Goal: Feedback & Contribution: Submit feedback/report problem

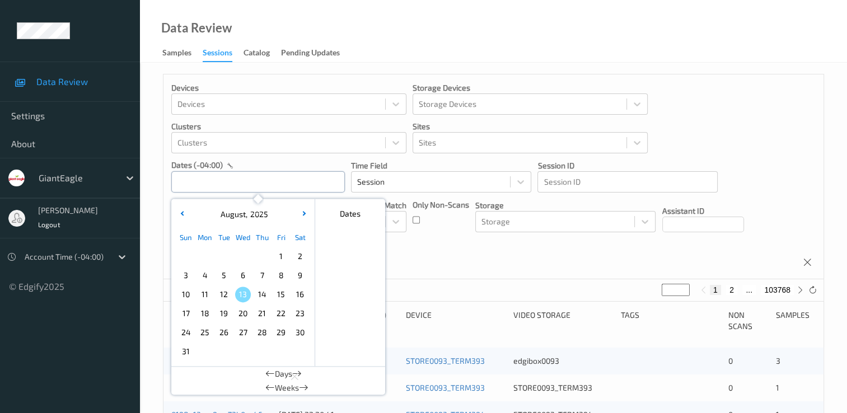
click at [307, 185] on input "text" at bounding box center [258, 181] width 174 height 21
click at [283, 279] on span "8" at bounding box center [281, 276] width 16 height 16
type input "[DATE] 00:00 -> [DATE] 23:59"
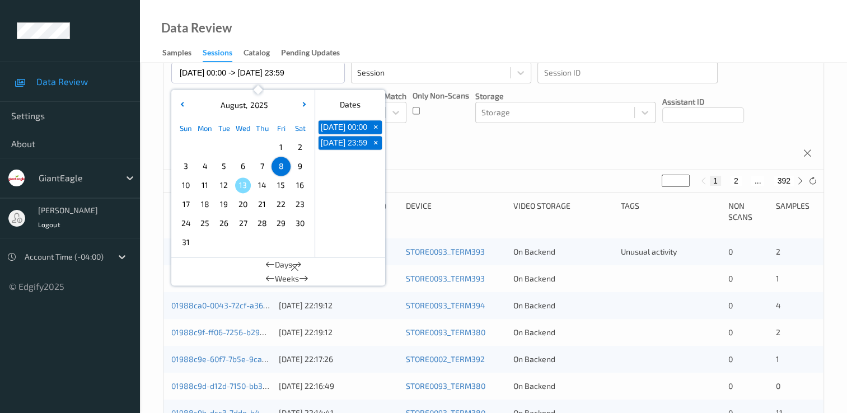
scroll to position [112, 0]
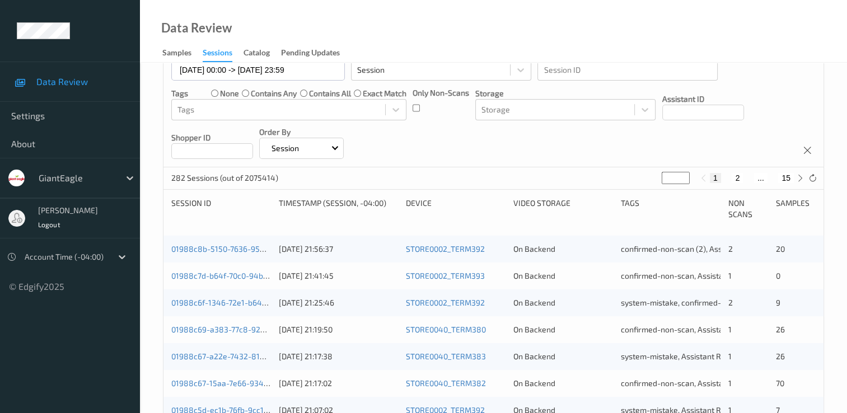
click at [786, 176] on button "15" at bounding box center [786, 178] width 16 height 10
type input "**"
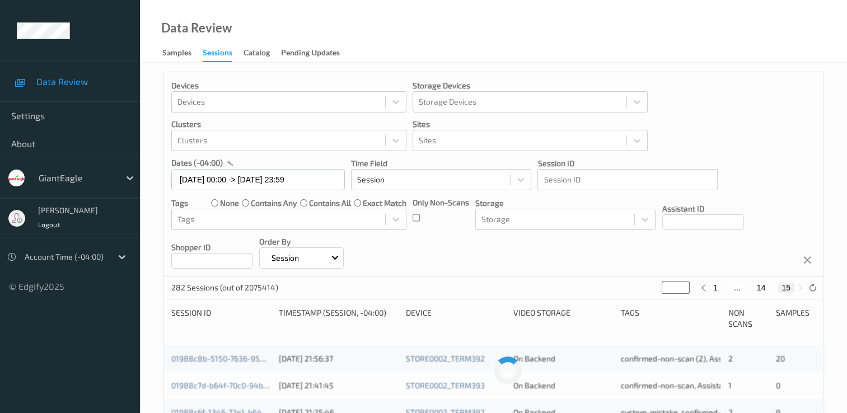
scroll to position [0, 0]
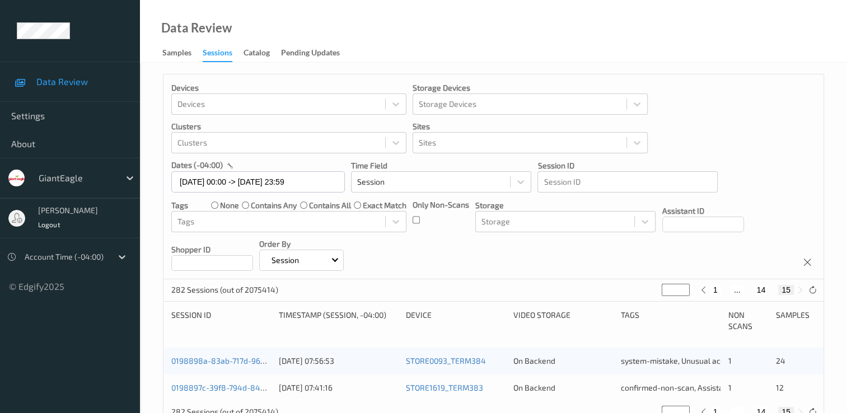
click at [762, 286] on button "14" at bounding box center [762, 290] width 16 height 10
type input "**"
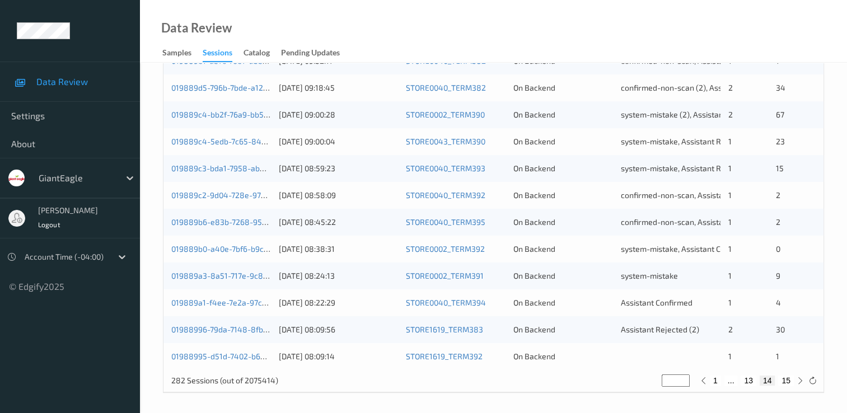
scroll to position [517, 0]
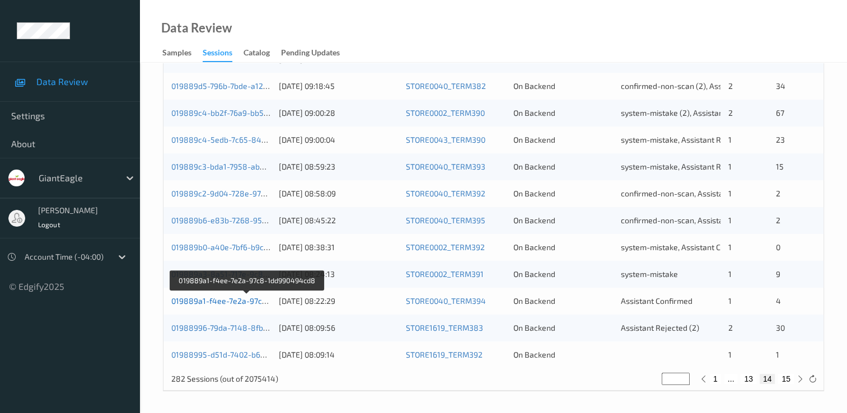
click at [237, 303] on link "019889a1-f4ee-7e2a-97c8-1dd990494cd8" at bounding box center [247, 301] width 153 height 10
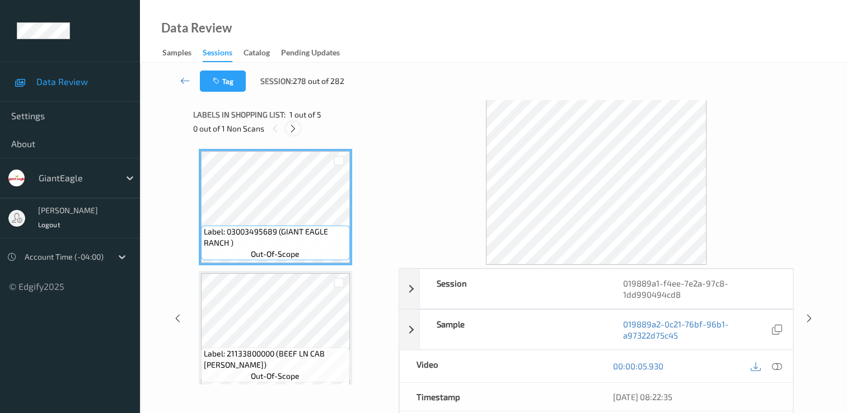
click at [295, 129] on icon at bounding box center [293, 129] width 10 height 10
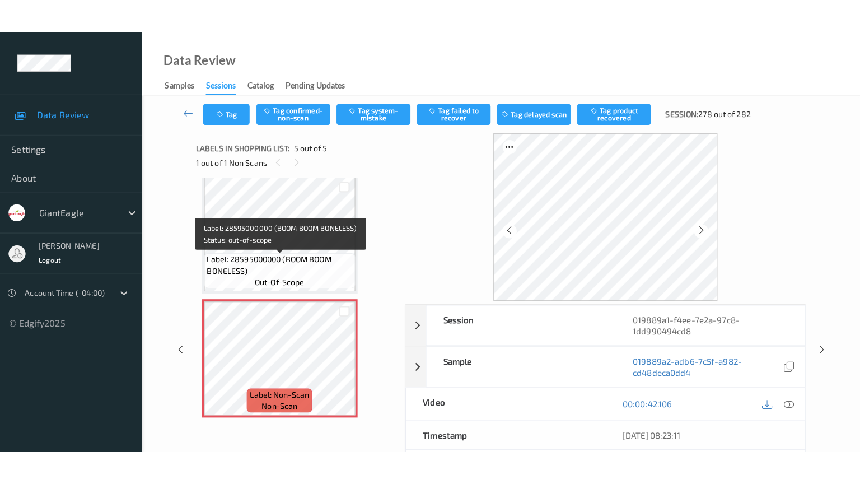
scroll to position [374, 0]
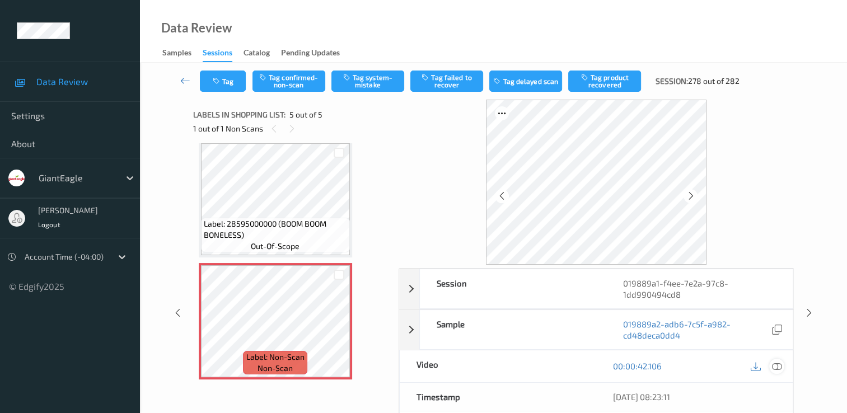
click at [777, 364] on icon at bounding box center [777, 366] width 10 height 10
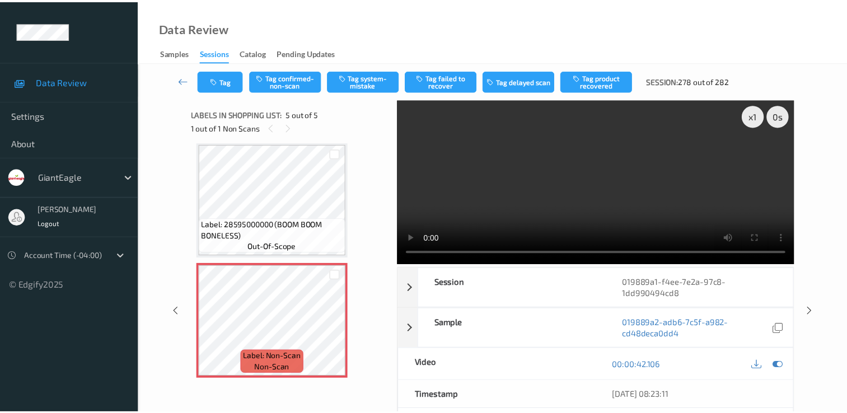
scroll to position [304, 0]
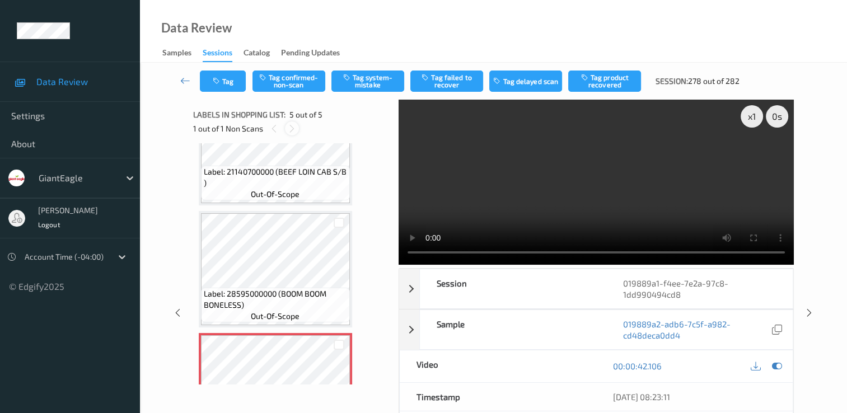
click at [296, 129] on icon at bounding box center [292, 129] width 10 height 10
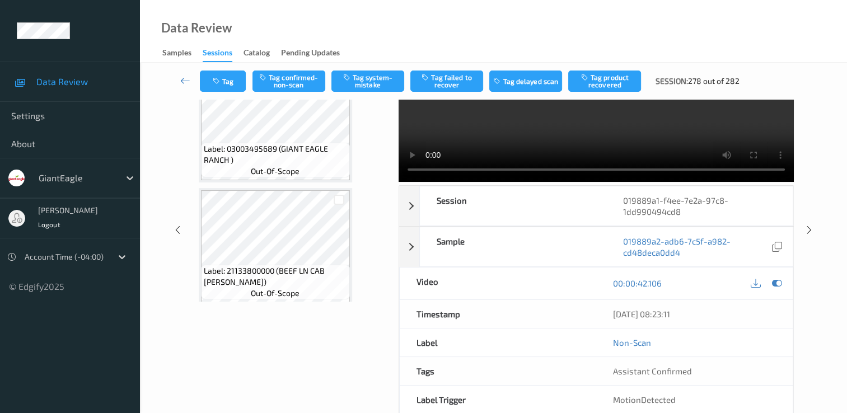
scroll to position [0, 0]
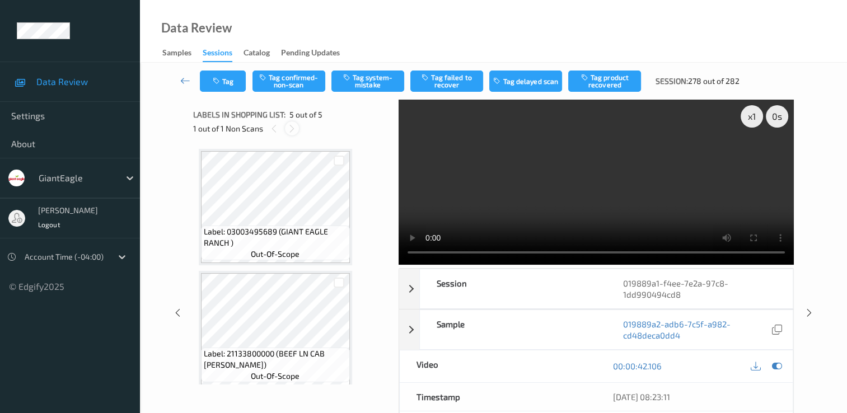
click at [291, 127] on icon at bounding box center [292, 129] width 10 height 10
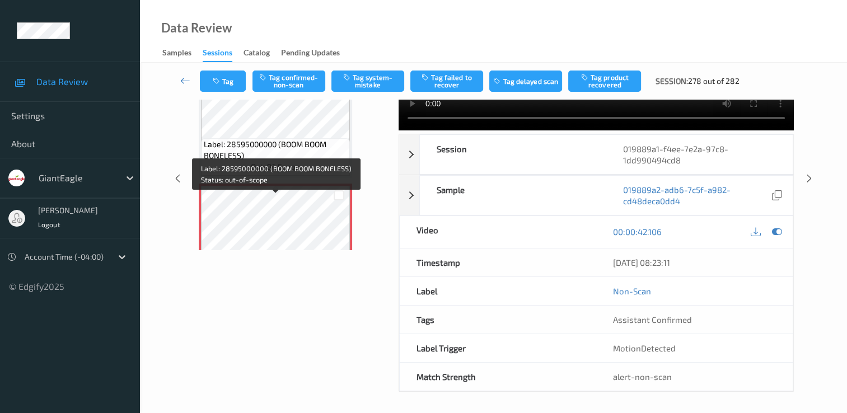
scroll to position [374, 0]
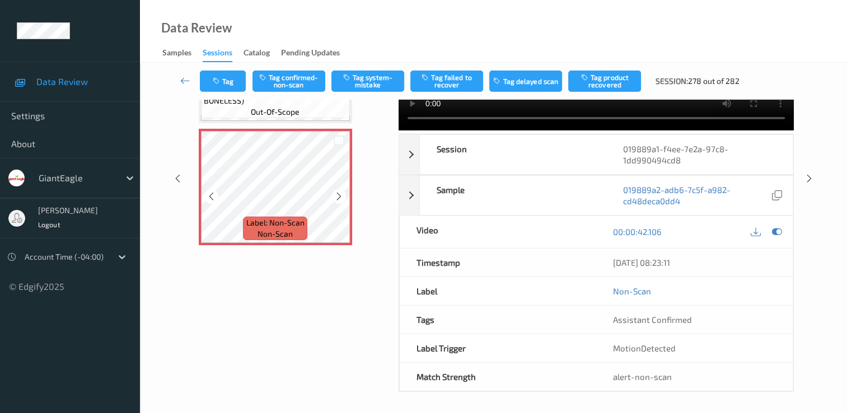
click at [298, 225] on span "Label: Non-Scan" at bounding box center [275, 222] width 58 height 11
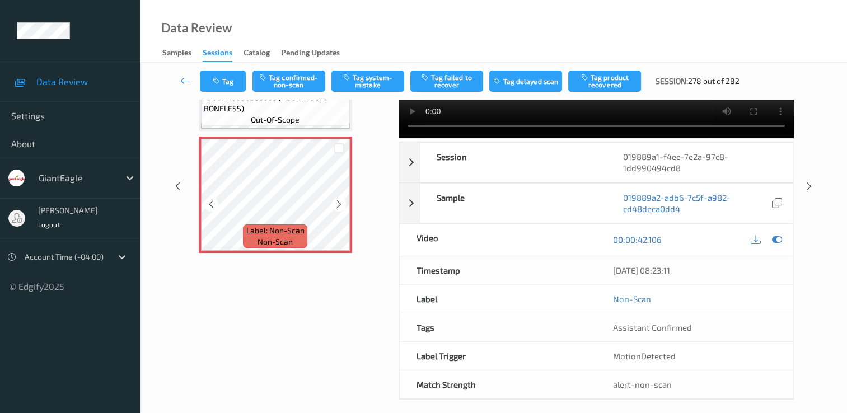
scroll to position [134, 0]
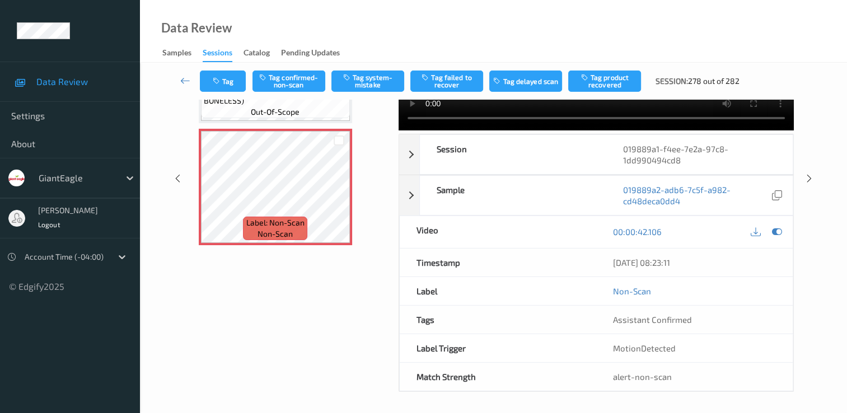
click at [310, 106] on span "Label: 28595000000 (BOOM BOOM BONELESS)" at bounding box center [275, 95] width 143 height 22
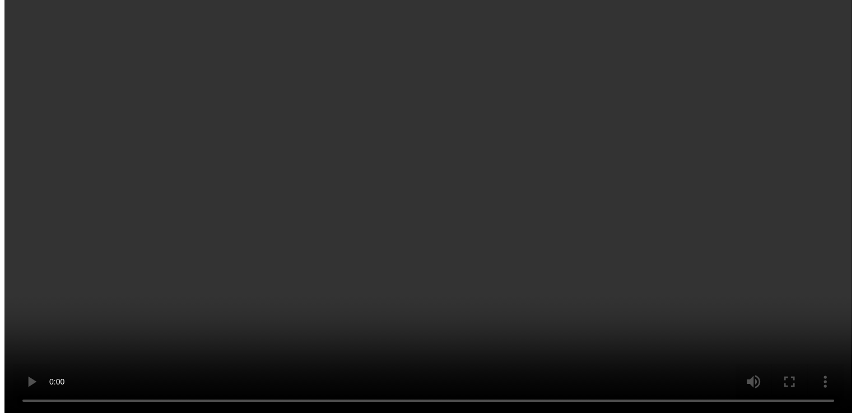
scroll to position [304, 0]
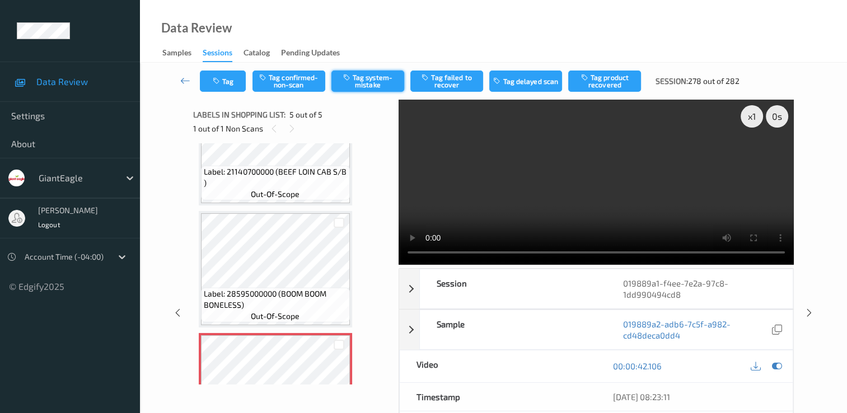
click at [373, 78] on button "Tag system-mistake" at bounding box center [367, 81] width 73 height 21
click at [230, 82] on button "Tag" at bounding box center [223, 81] width 46 height 21
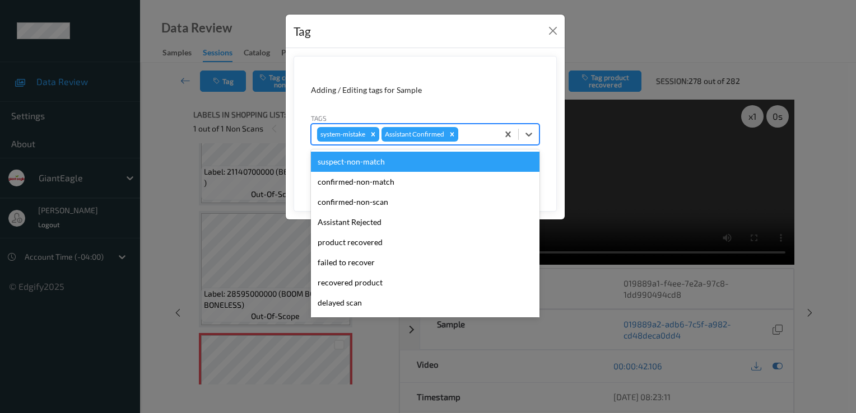
click at [482, 131] on div at bounding box center [476, 134] width 32 height 13
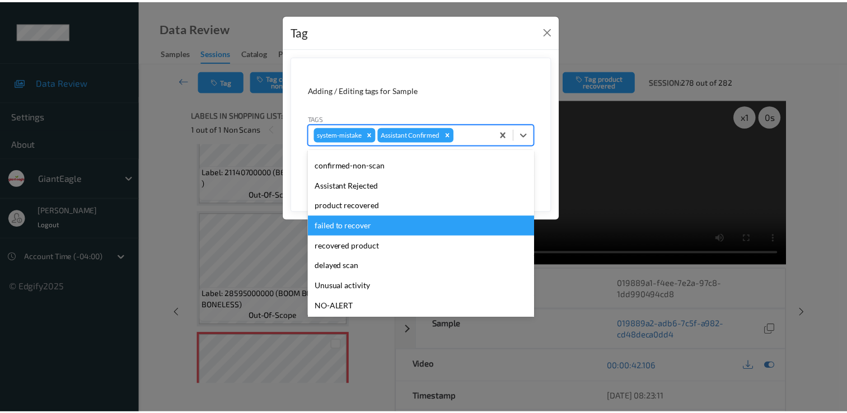
scroll to position [56, 0]
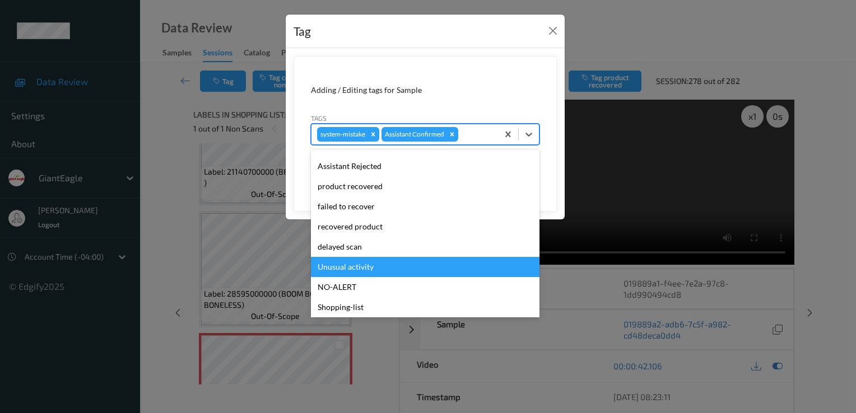
click at [365, 270] on div "Unusual activity" at bounding box center [425, 267] width 228 height 20
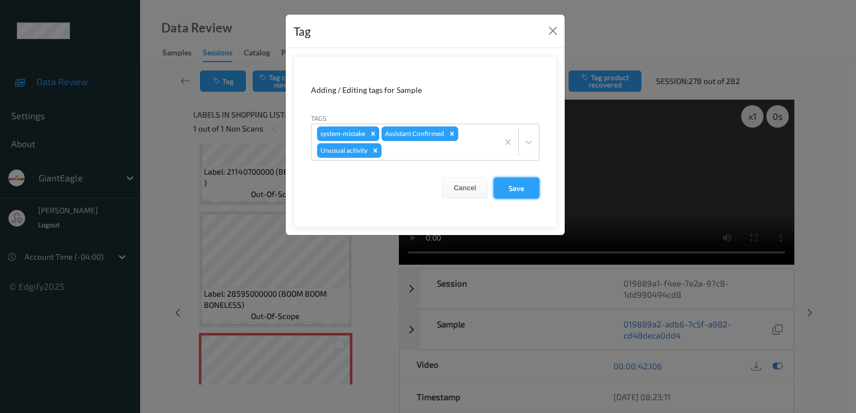
click at [533, 183] on button "Save" at bounding box center [516, 187] width 46 height 21
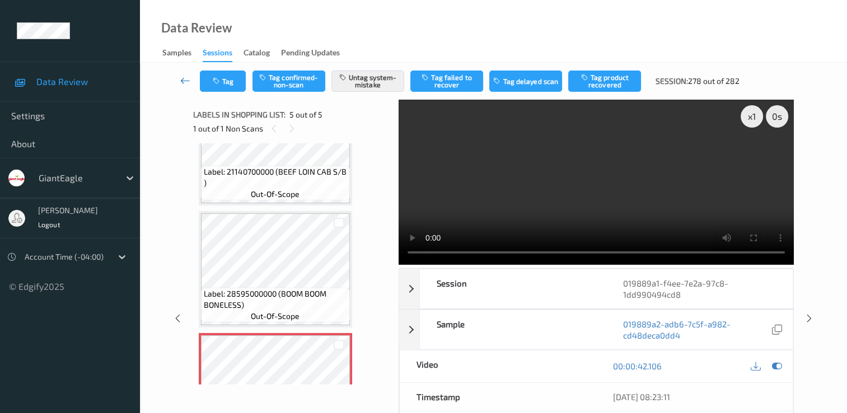
click at [180, 81] on icon at bounding box center [185, 80] width 10 height 11
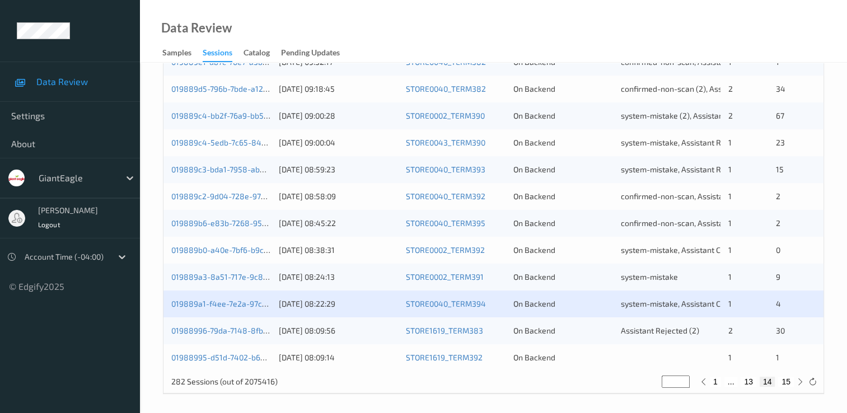
scroll to position [517, 0]
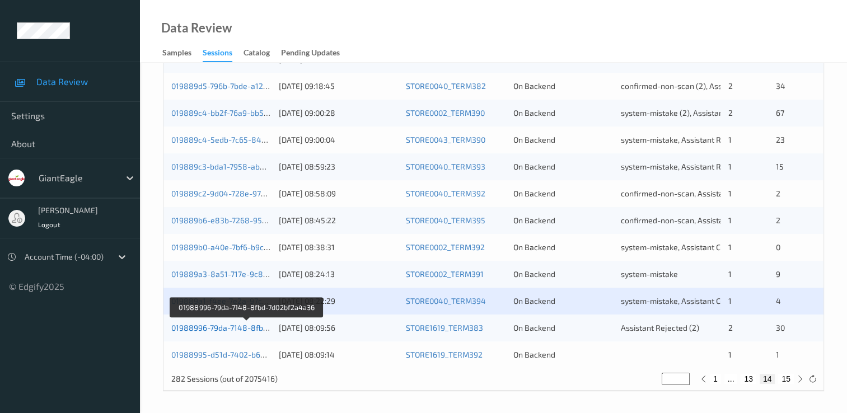
click at [251, 328] on link "01988996-79da-7148-8fbd-7d02bf2a4a36" at bounding box center [246, 328] width 151 height 10
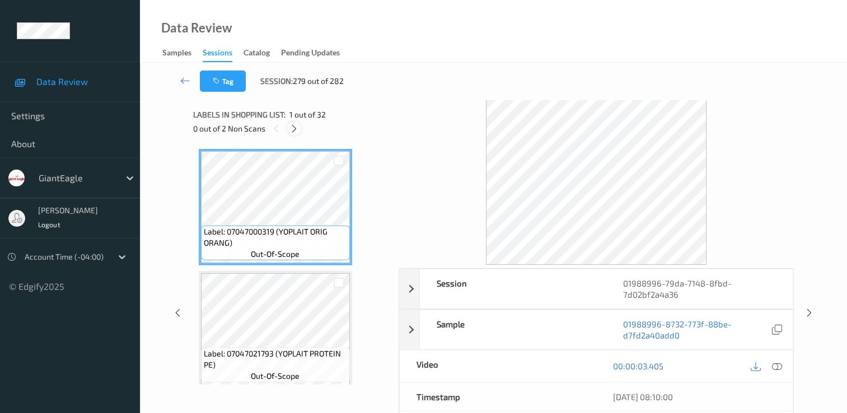
click at [294, 125] on icon at bounding box center [294, 129] width 10 height 10
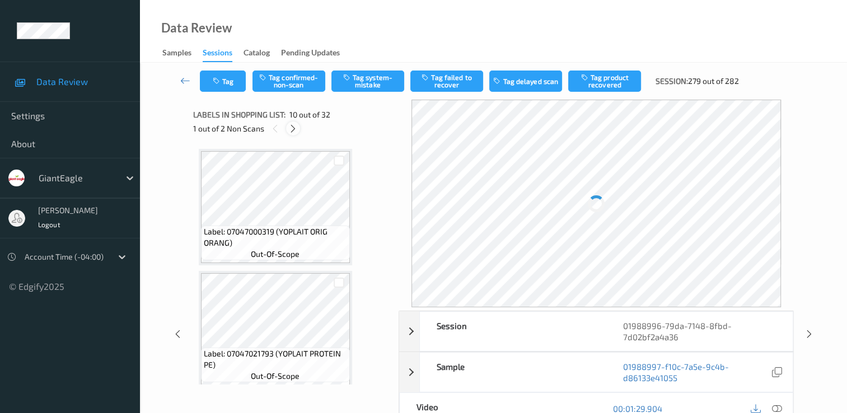
scroll to position [982, 0]
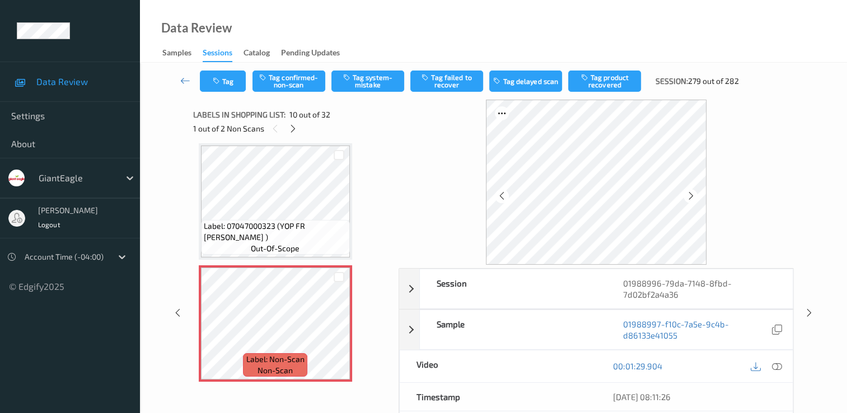
click at [184, 118] on div "Session 01988996-79da-7148-8fbd-7d02bf2a4a36 Session ID 01988996-79da-7148-8fbd…" at bounding box center [493, 313] width 661 height 427
click at [777, 363] on icon at bounding box center [777, 366] width 10 height 10
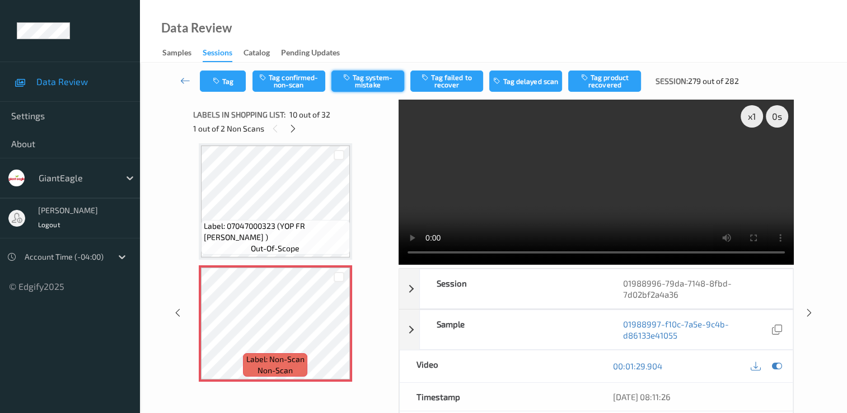
click at [376, 78] on button "Tag system-mistake" at bounding box center [367, 81] width 73 height 21
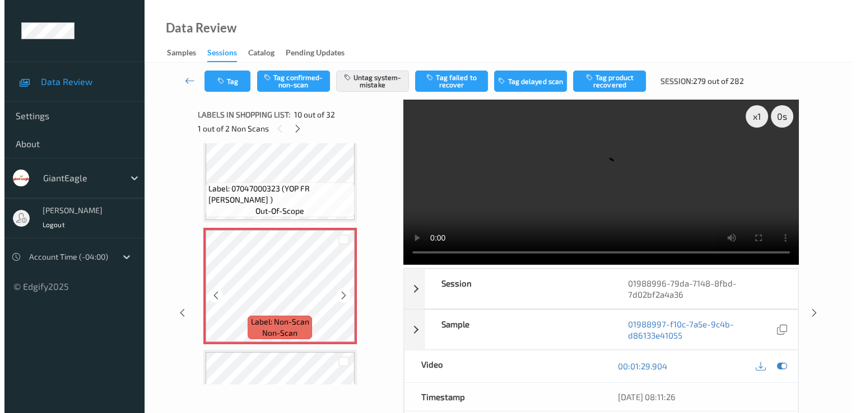
scroll to position [1038, 0]
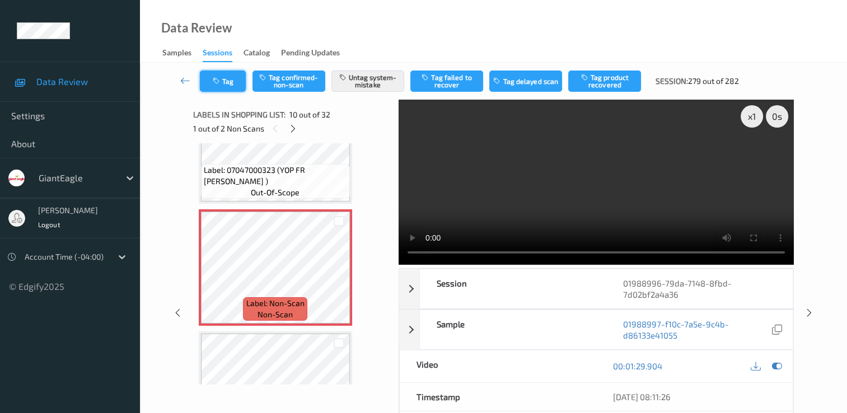
click at [213, 78] on icon "button" at bounding box center [218, 81] width 10 height 8
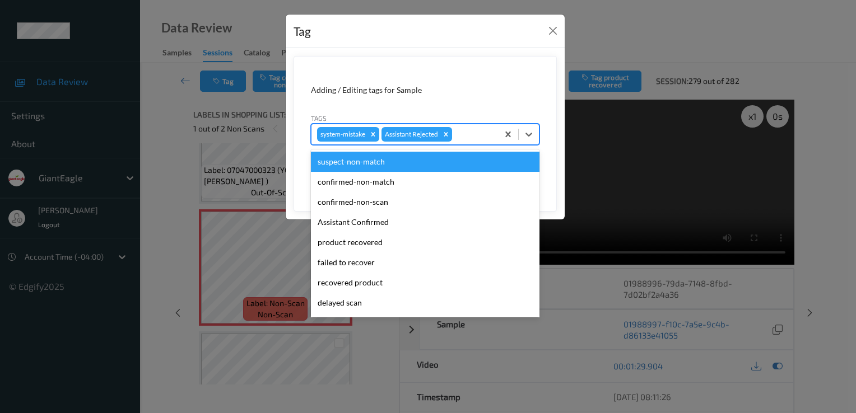
click at [486, 130] on div at bounding box center [473, 134] width 38 height 13
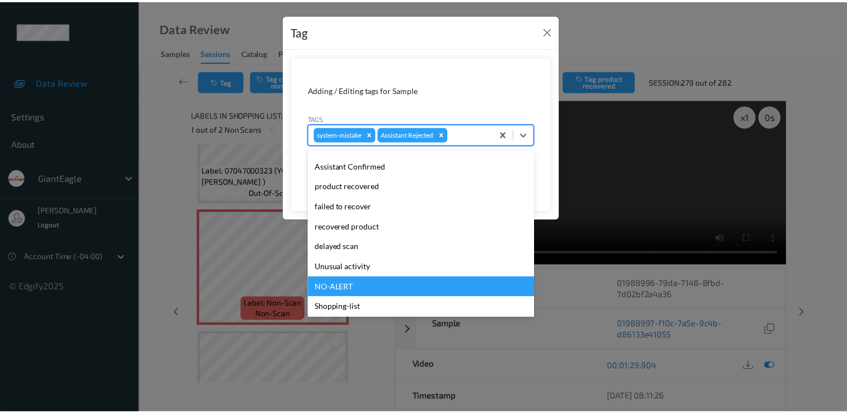
scroll to position [78, 0]
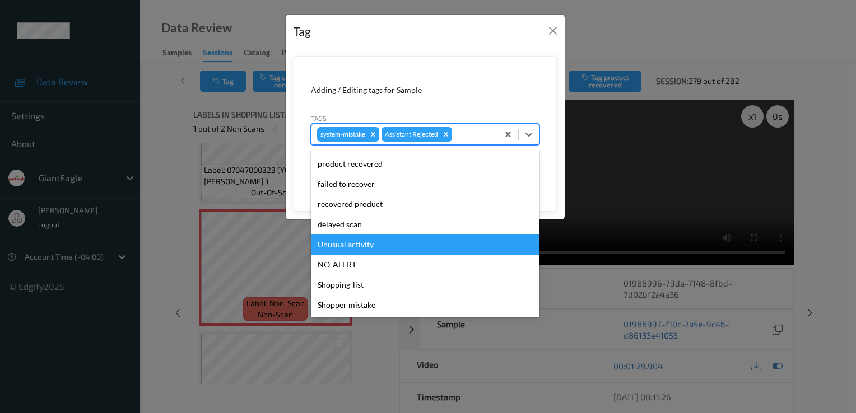
click at [368, 242] on div "Unusual activity" at bounding box center [425, 245] width 228 height 20
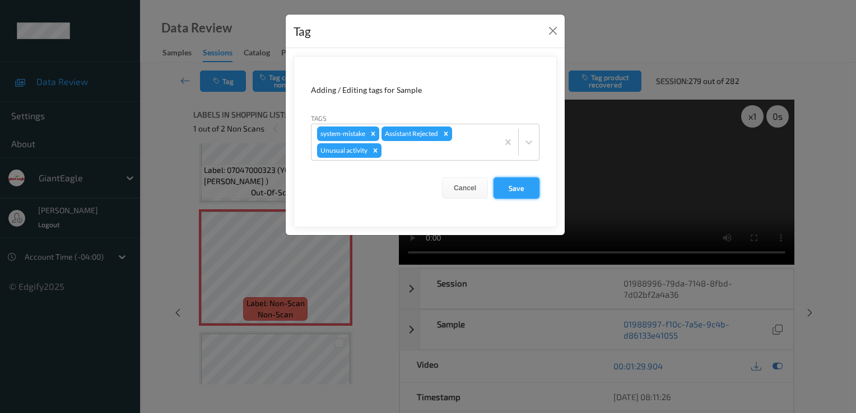
click at [521, 184] on button "Save" at bounding box center [516, 187] width 46 height 21
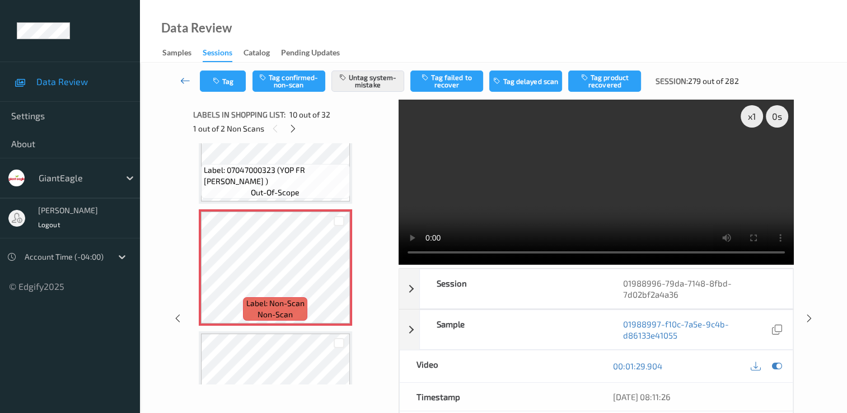
click at [186, 79] on icon at bounding box center [185, 80] width 10 height 11
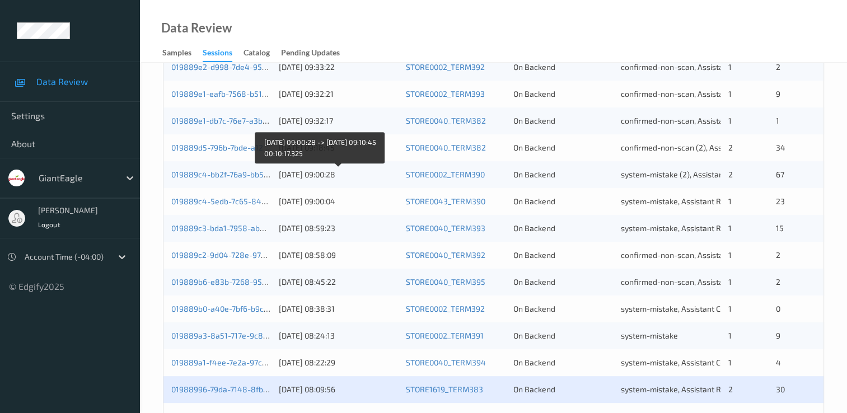
scroll to position [517, 0]
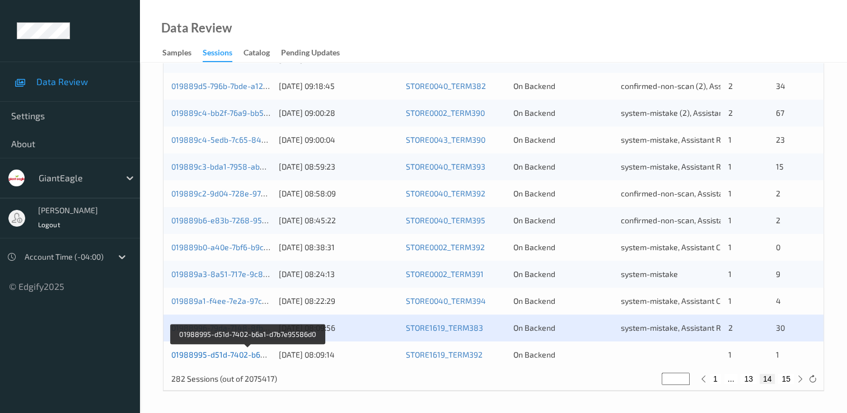
click at [257, 354] on link "01988995-d51d-7402-b6a1-d7b7e95586d0" at bounding box center [247, 355] width 153 height 10
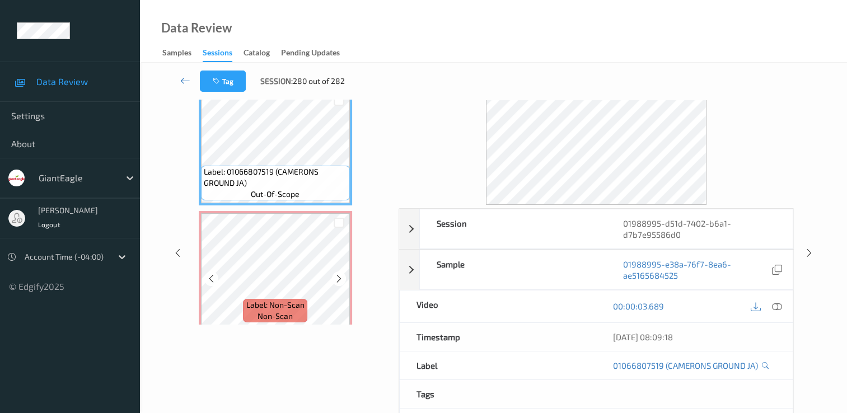
scroll to position [22, 0]
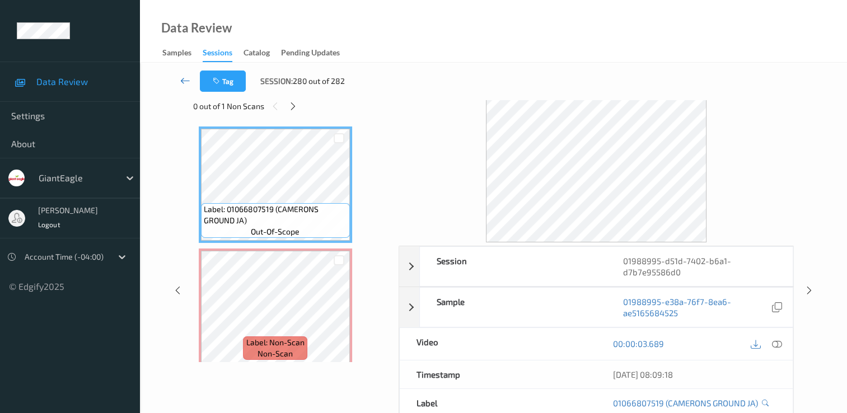
click at [180, 80] on icon at bounding box center [185, 80] width 10 height 11
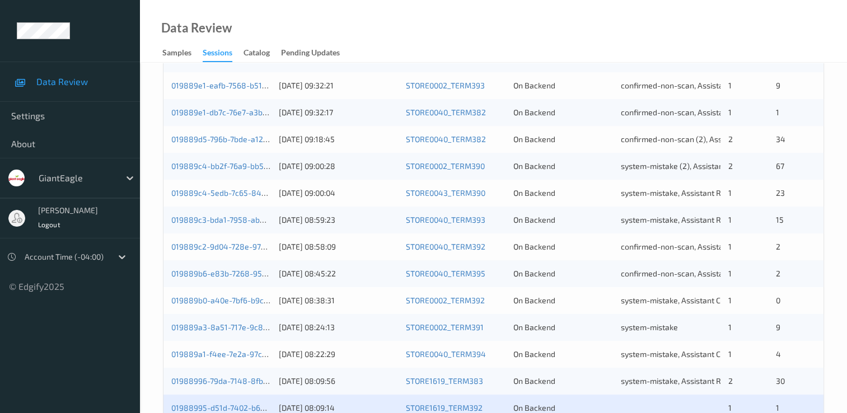
scroll to position [517, 0]
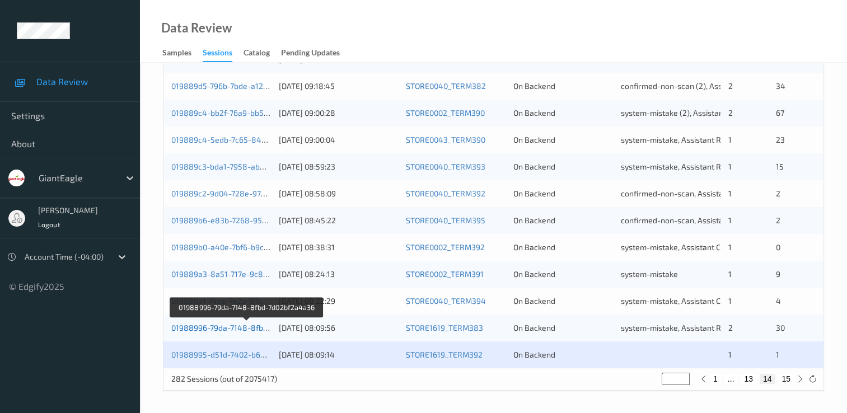
click at [221, 324] on link "01988996-79da-7148-8fbd-7d02bf2a4a36" at bounding box center [246, 328] width 151 height 10
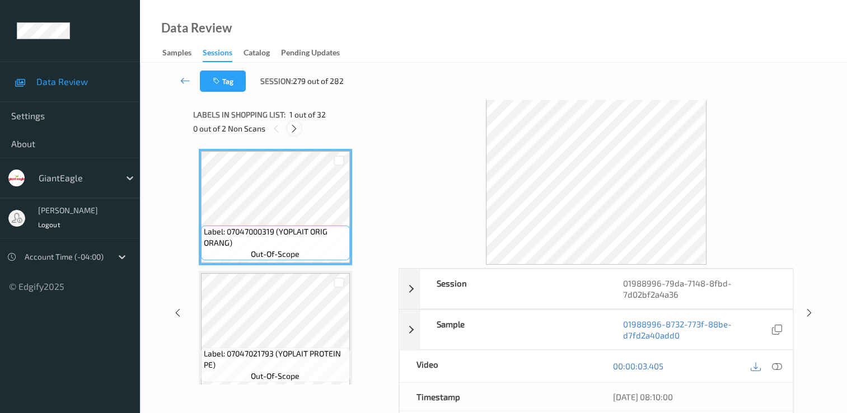
click at [292, 127] on icon at bounding box center [294, 129] width 10 height 10
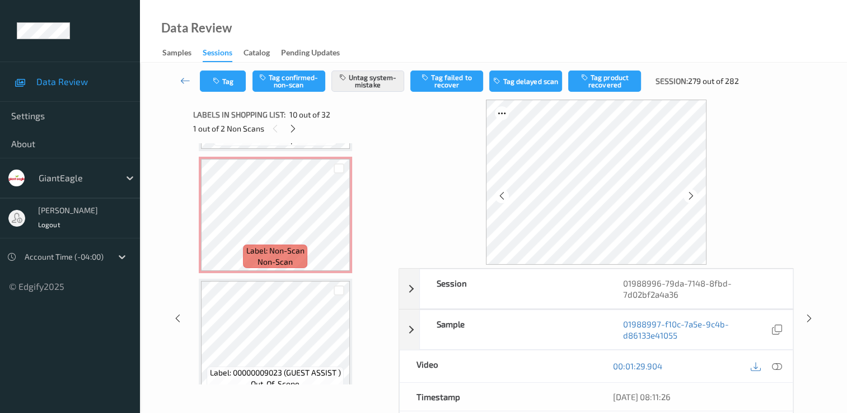
scroll to position [3110, 0]
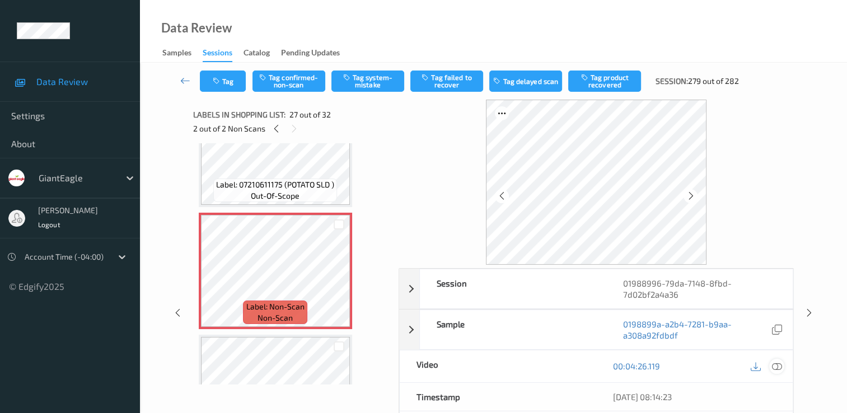
click at [778, 364] on icon at bounding box center [777, 366] width 10 height 10
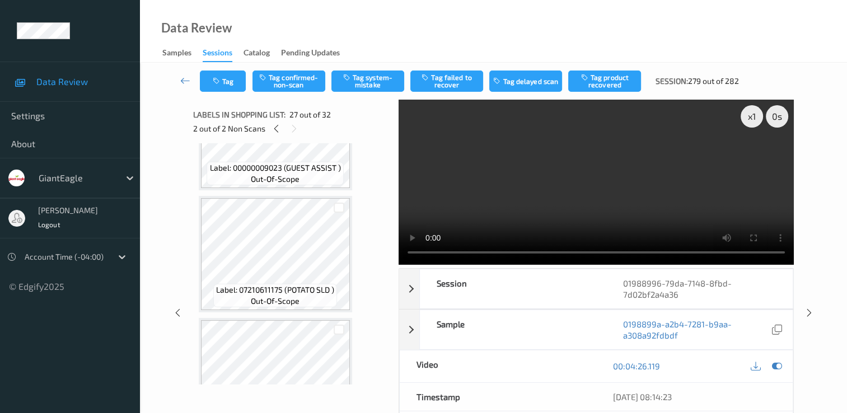
scroll to position [3390, 0]
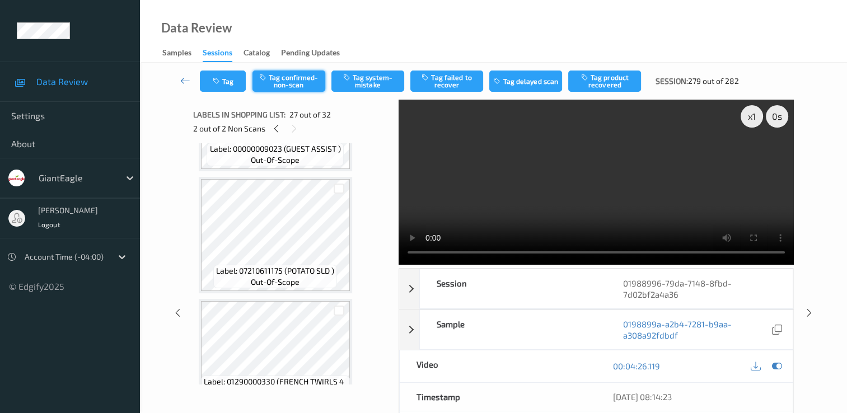
click at [290, 77] on button "Tag confirmed-non-scan" at bounding box center [289, 81] width 73 height 21
click at [593, 80] on button "Tag product recovered" at bounding box center [604, 81] width 73 height 21
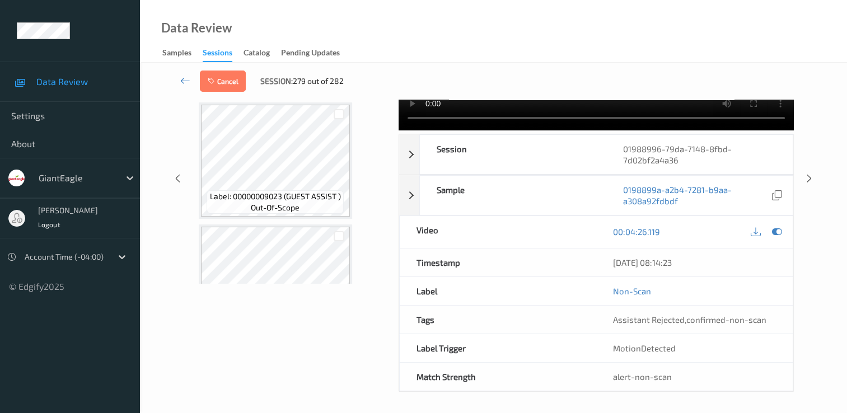
scroll to position [3222, 0]
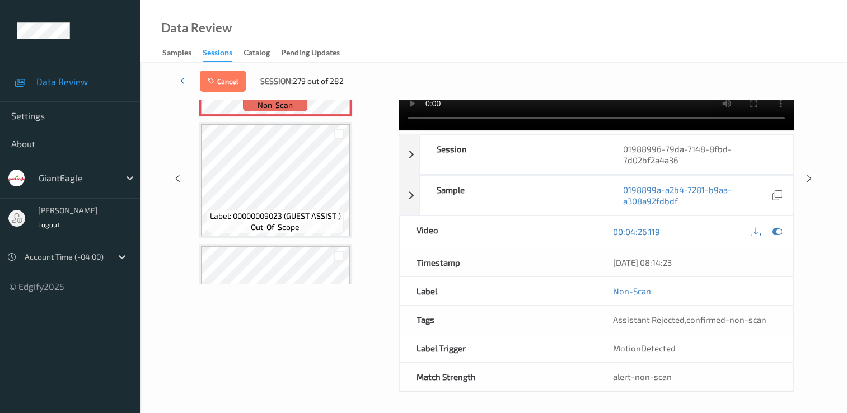
click at [186, 81] on icon at bounding box center [185, 80] width 10 height 11
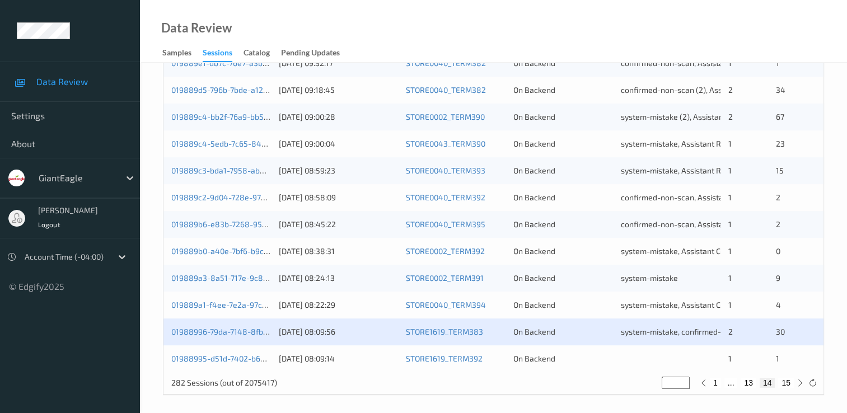
scroll to position [517, 0]
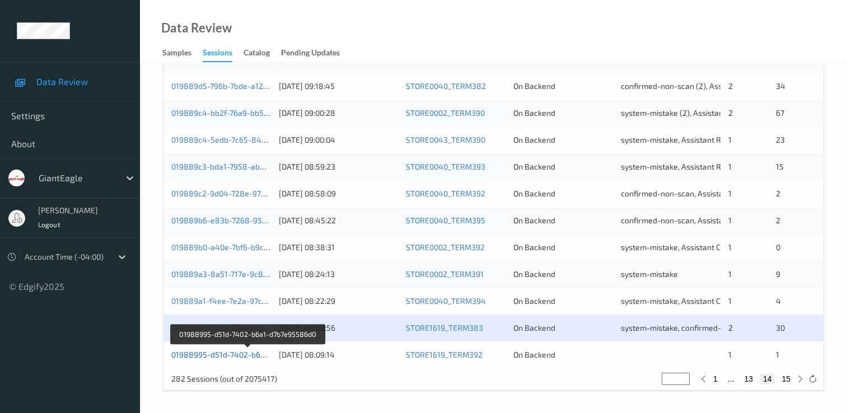
click at [256, 352] on link "01988995-d51d-7402-b6a1-d7b7e95586d0" at bounding box center [247, 355] width 153 height 10
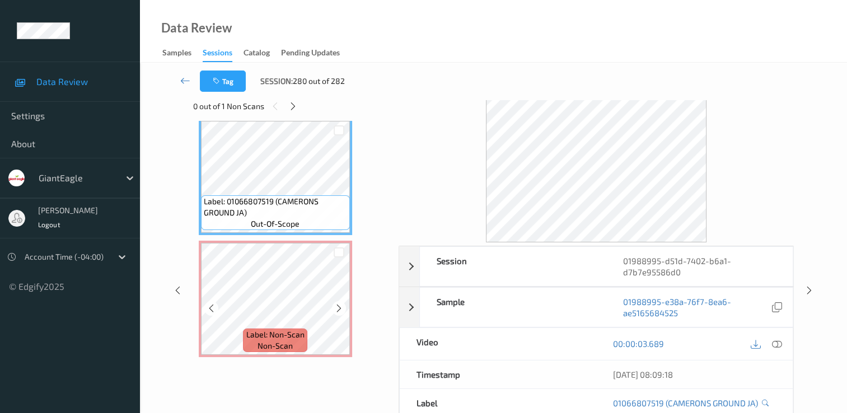
scroll to position [78, 0]
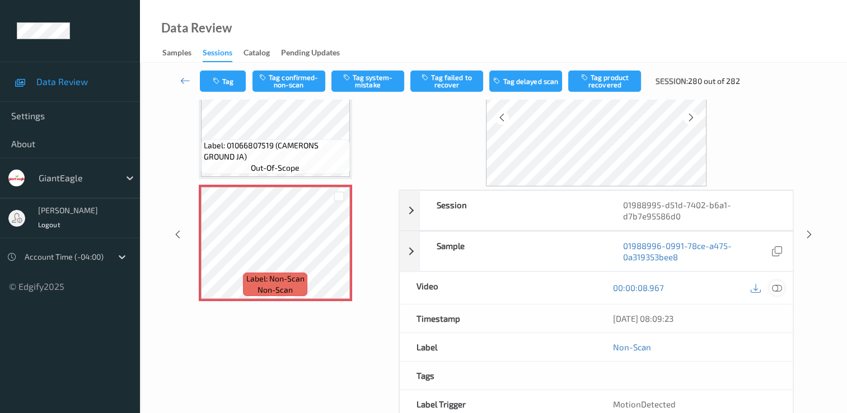
click at [777, 288] on icon at bounding box center [777, 288] width 10 height 10
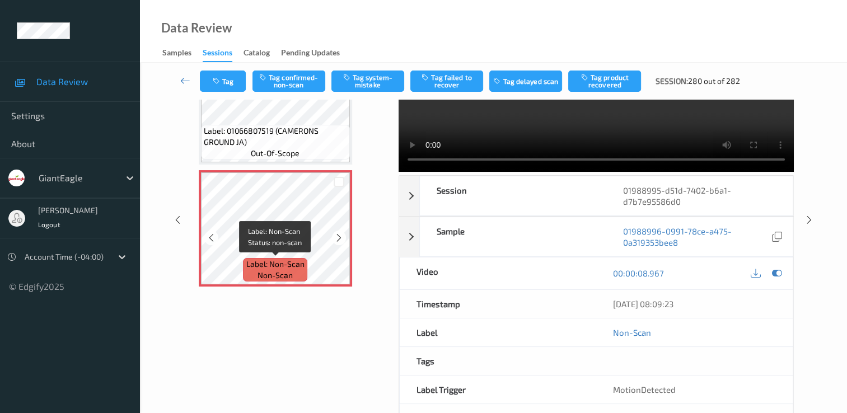
scroll to position [112, 0]
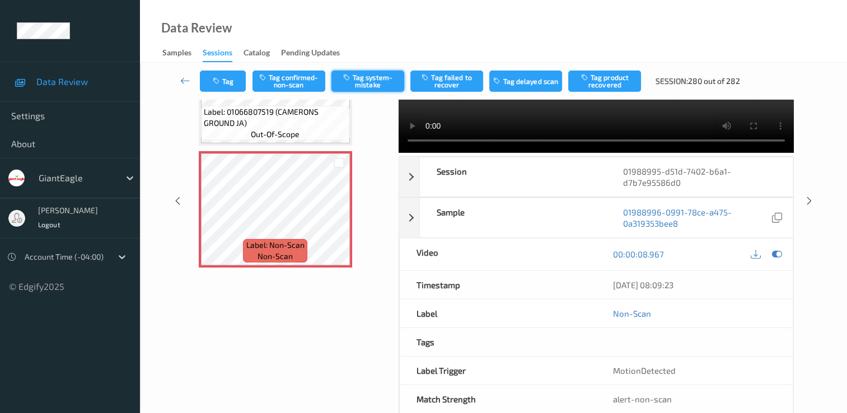
click at [373, 77] on button "Tag system-mistake" at bounding box center [367, 81] width 73 height 21
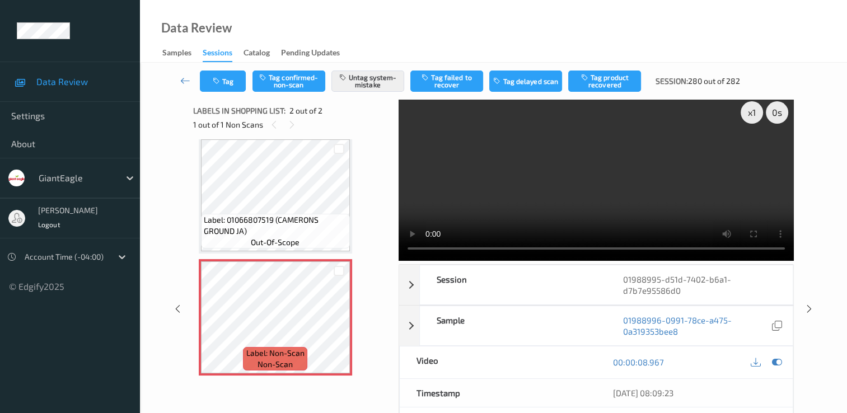
scroll to position [0, 0]
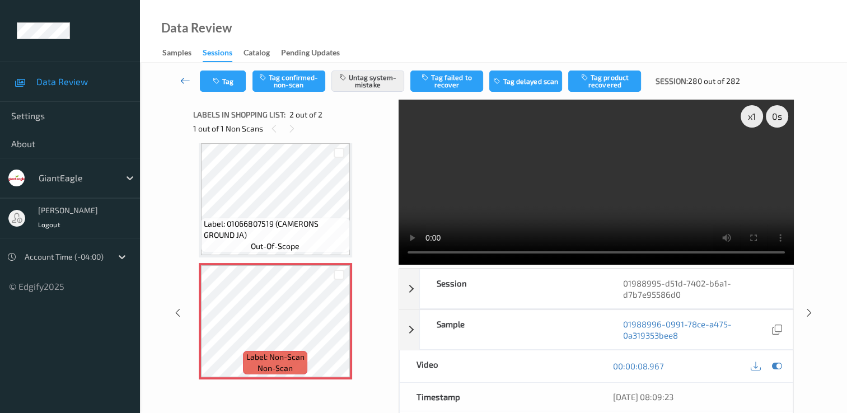
click at [187, 78] on icon at bounding box center [185, 80] width 10 height 11
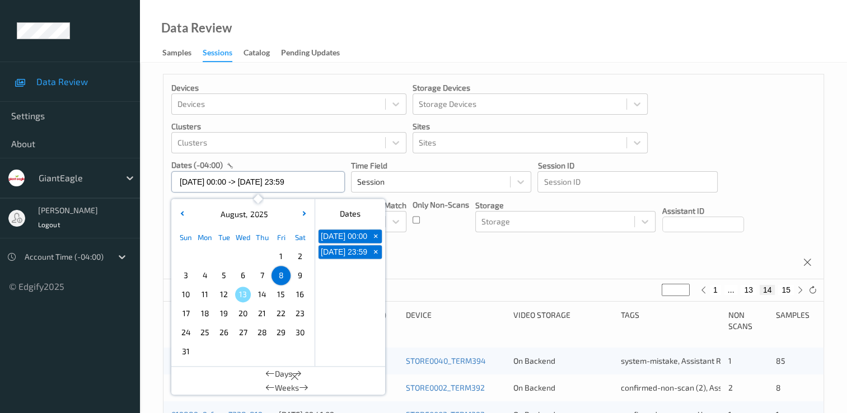
click at [330, 183] on input "[DATE] 00:00 -> [DATE] 23:59" at bounding box center [258, 181] width 174 height 21
click at [325, 183] on input "[DATE] 00:00 -> [DATE] 23:59" at bounding box center [258, 181] width 174 height 21
click at [320, 183] on input "[DATE] 00:00 -> [DATE] 23:59" at bounding box center [258, 181] width 174 height 21
click at [316, 180] on input "[DATE] 00:00 -> [DATE] 23:59" at bounding box center [258, 181] width 174 height 21
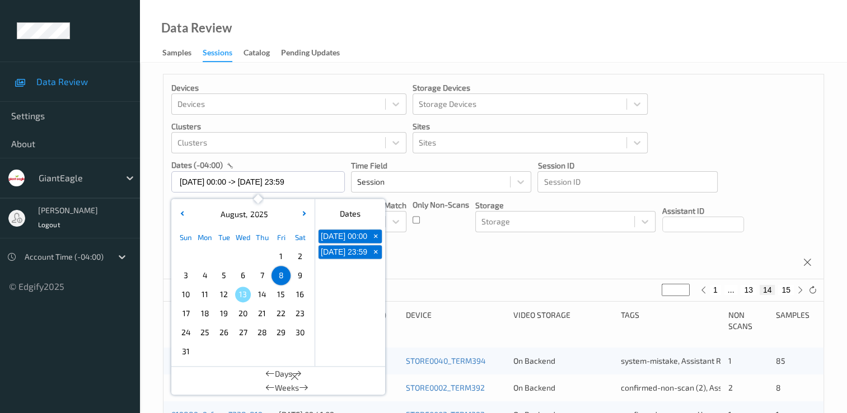
click at [184, 296] on span "10" at bounding box center [186, 295] width 16 height 16
type input "[DATE] 00:00"
type input "*"
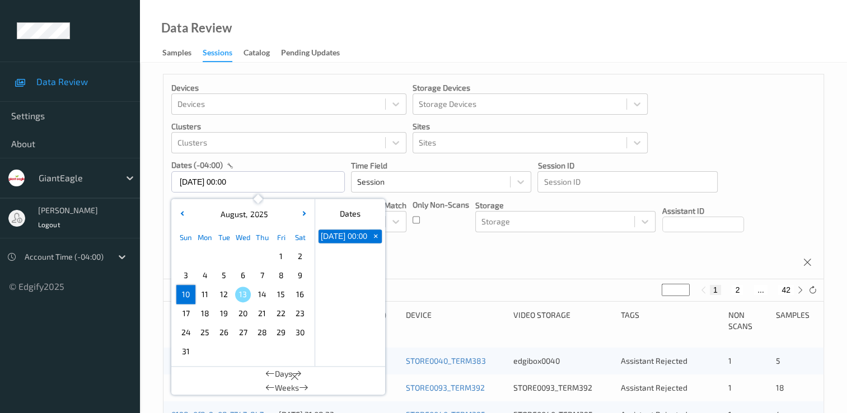
click at [184, 296] on span "10" at bounding box center [186, 295] width 16 height 16
type input "[DATE] 00:00 -> [DATE] 23:59"
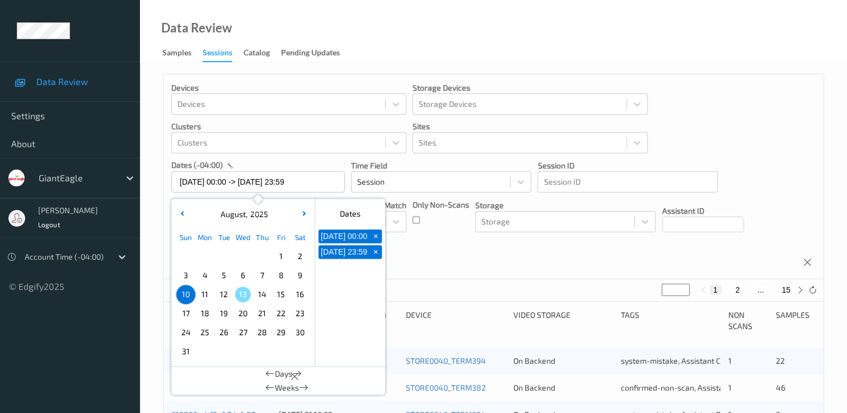
click at [740, 289] on button "2" at bounding box center [737, 290] width 11 height 10
type input "*"
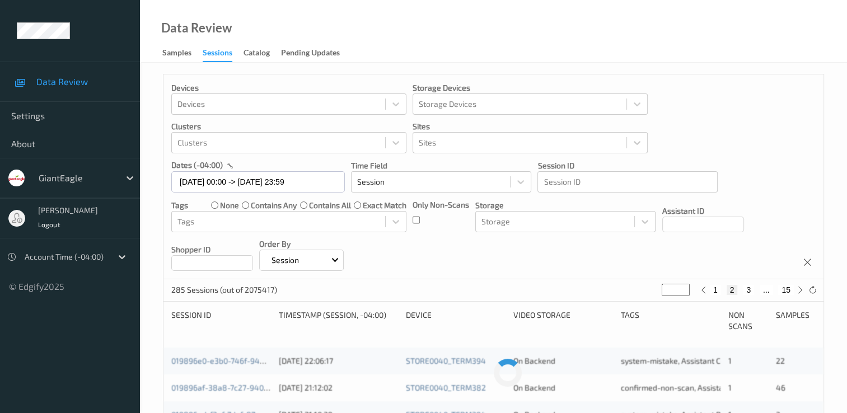
click at [747, 289] on button "3" at bounding box center [748, 290] width 11 height 10
type input "*"
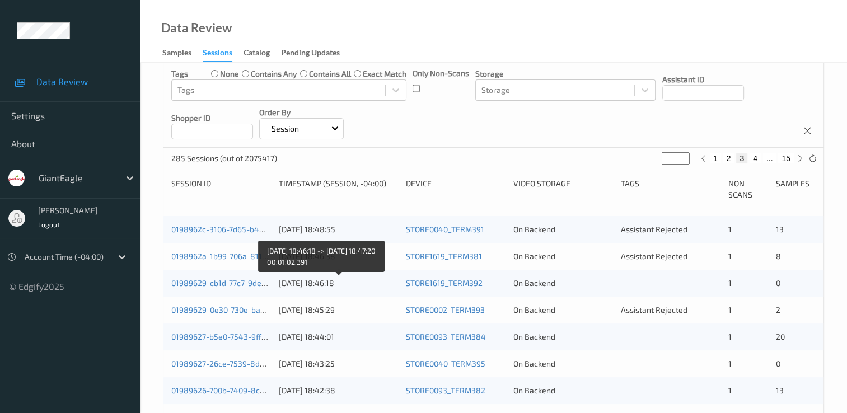
scroll to position [112, 0]
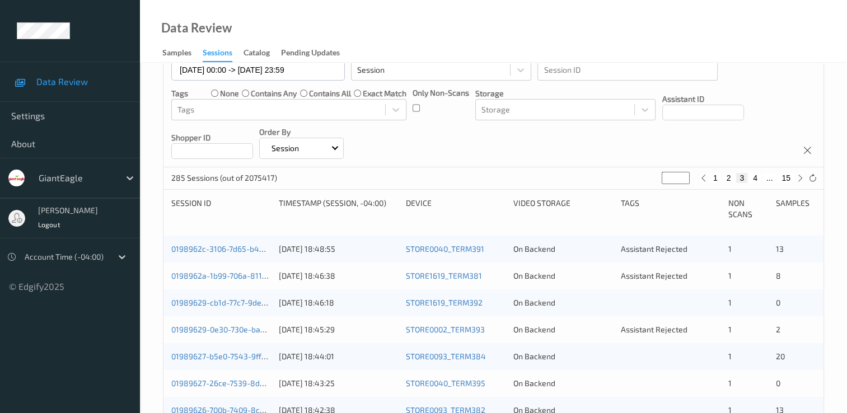
click at [744, 180] on button "3" at bounding box center [741, 178] width 11 height 10
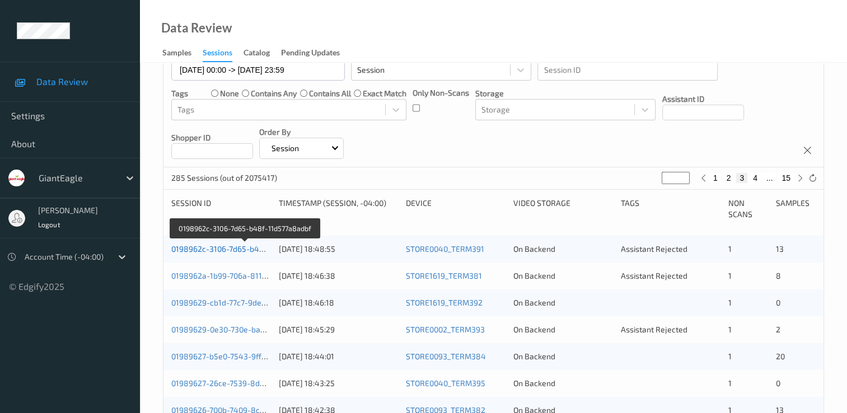
click at [221, 250] on link "0198962c-3106-7d65-b48f-11d577a8adbf" at bounding box center [245, 249] width 148 height 10
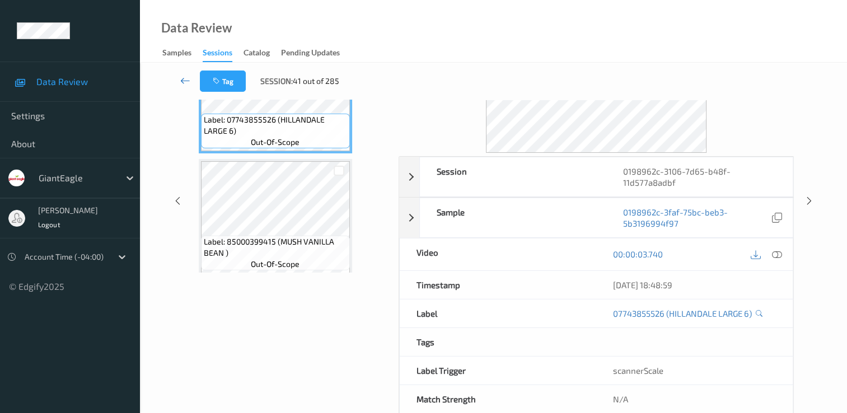
click at [184, 83] on icon at bounding box center [185, 80] width 10 height 11
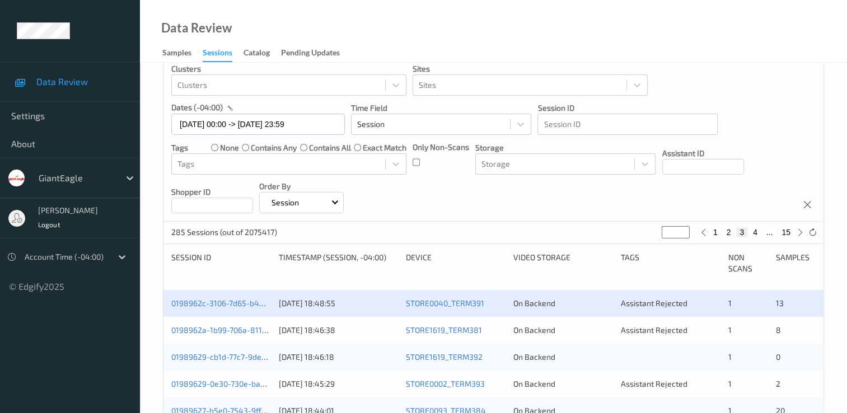
scroll to position [112, 0]
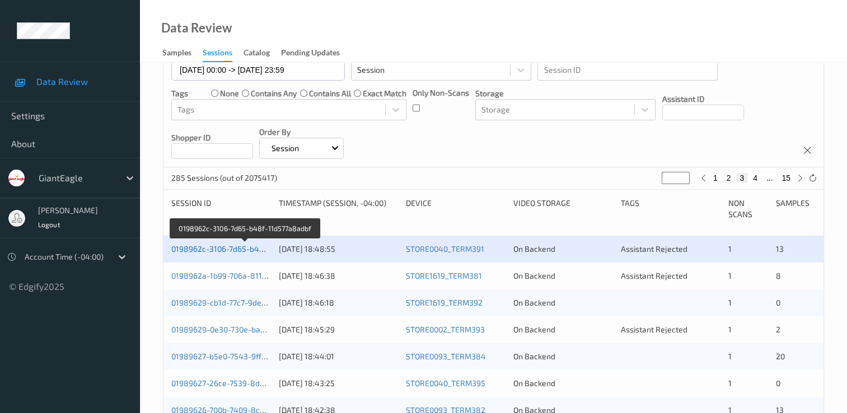
click at [231, 249] on link "0198962c-3106-7d65-b48f-11d577a8adbf" at bounding box center [245, 249] width 148 height 10
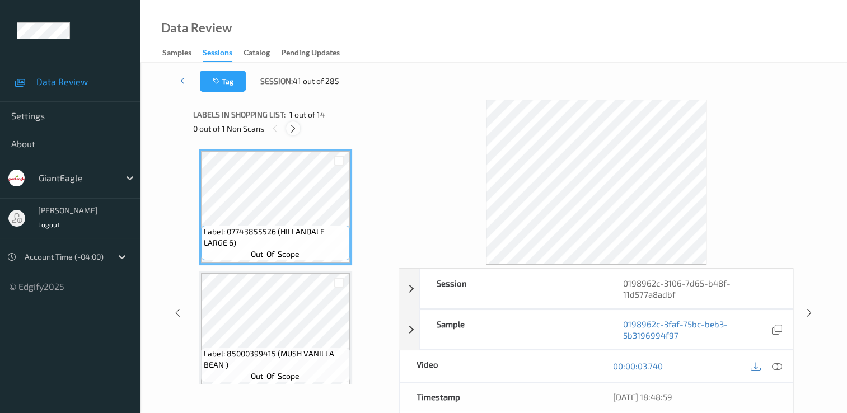
click at [292, 128] on icon at bounding box center [293, 129] width 10 height 10
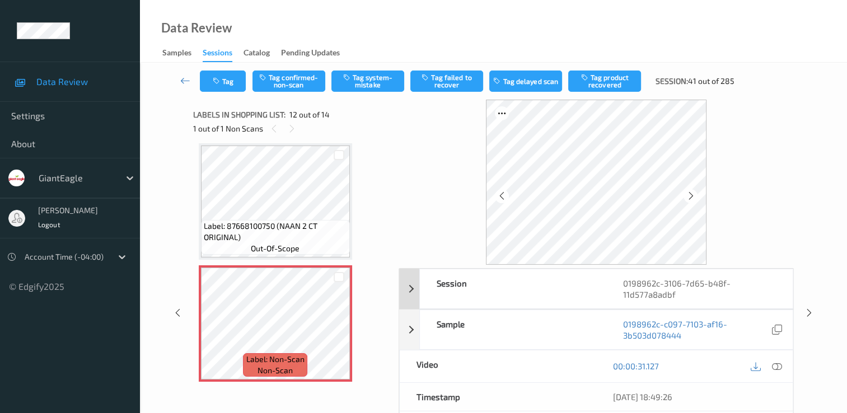
click at [557, 283] on div "Session" at bounding box center [513, 288] width 186 height 39
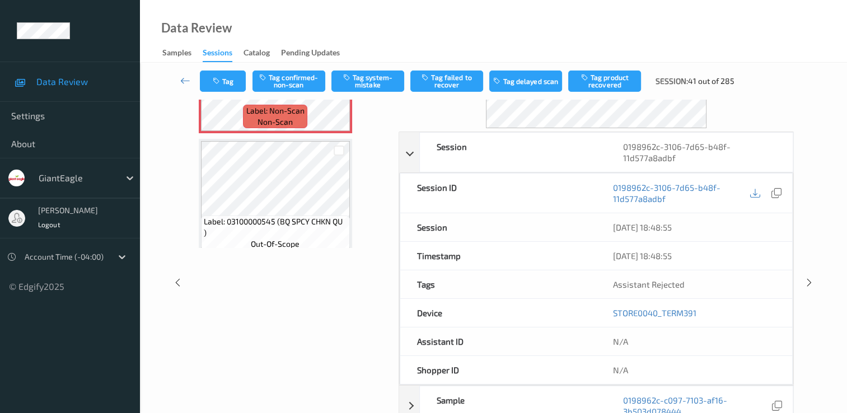
scroll to position [336, 0]
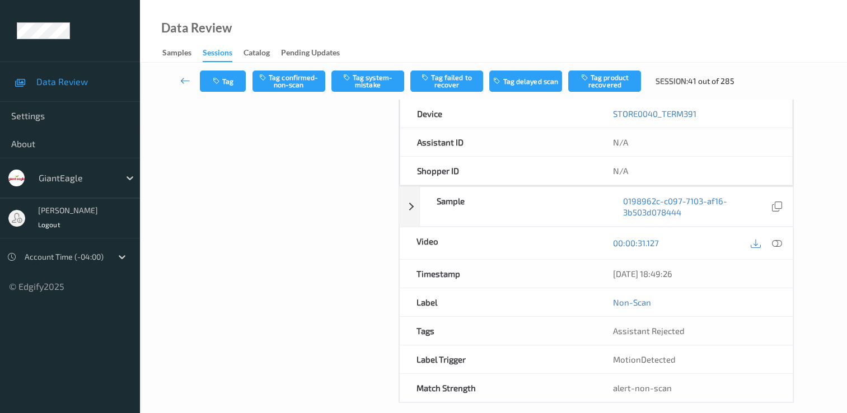
click at [777, 241] on icon at bounding box center [777, 243] width 10 height 10
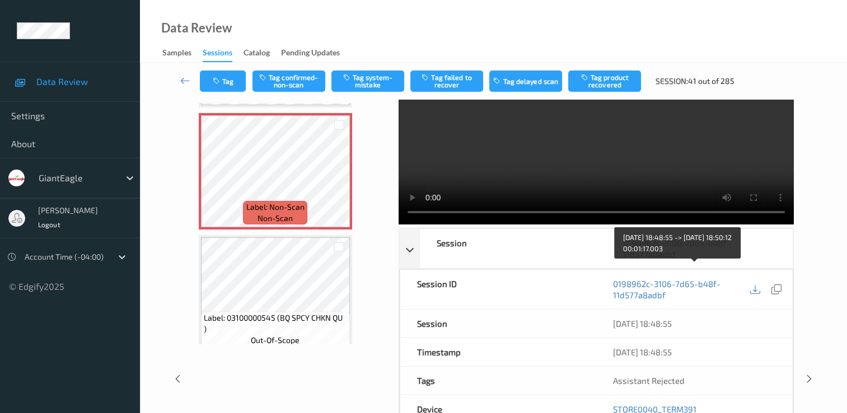
scroll to position [0, 0]
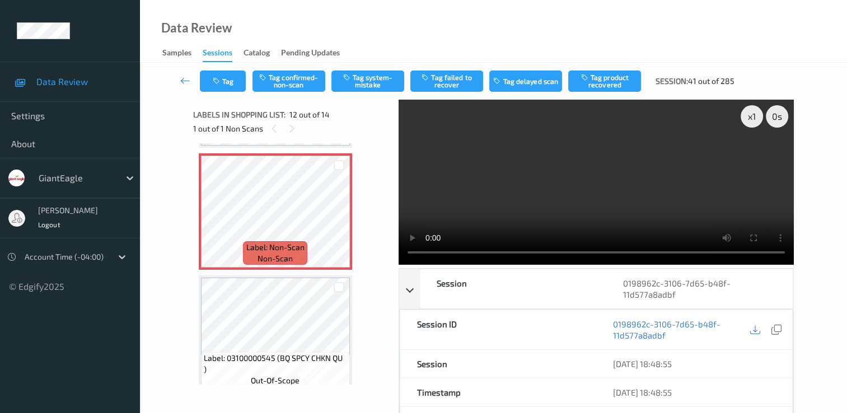
click at [751, 155] on video at bounding box center [596, 182] width 395 height 165
click at [367, 80] on button "Tag system-mistake" at bounding box center [367, 81] width 73 height 21
click at [226, 81] on button "Tag" at bounding box center [223, 81] width 46 height 21
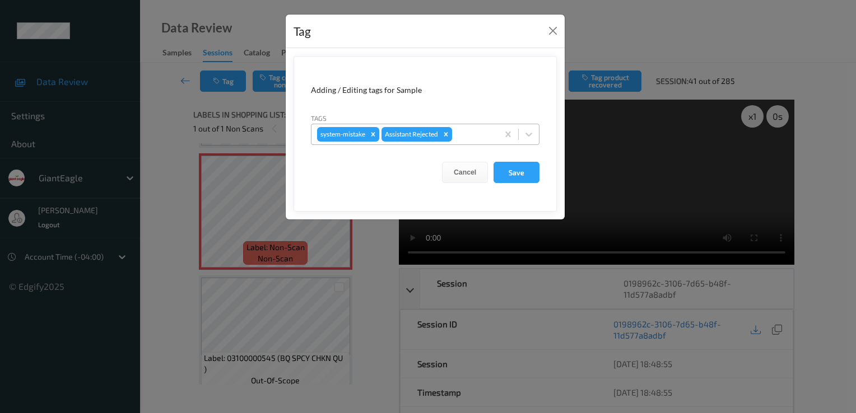
click at [481, 135] on div at bounding box center [473, 134] width 38 height 13
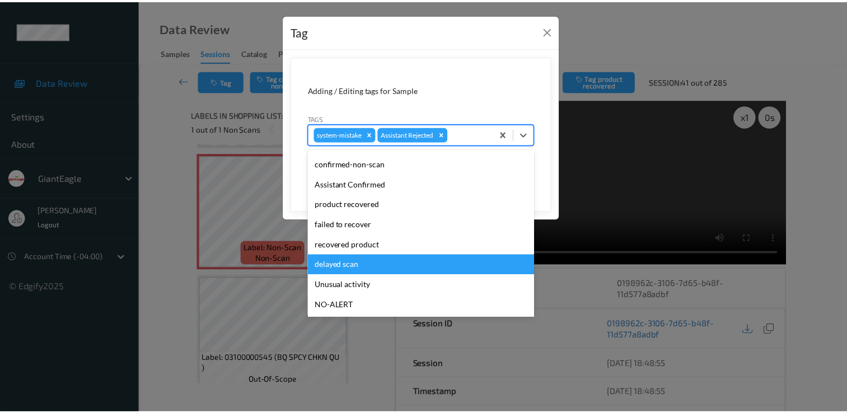
scroll to position [56, 0]
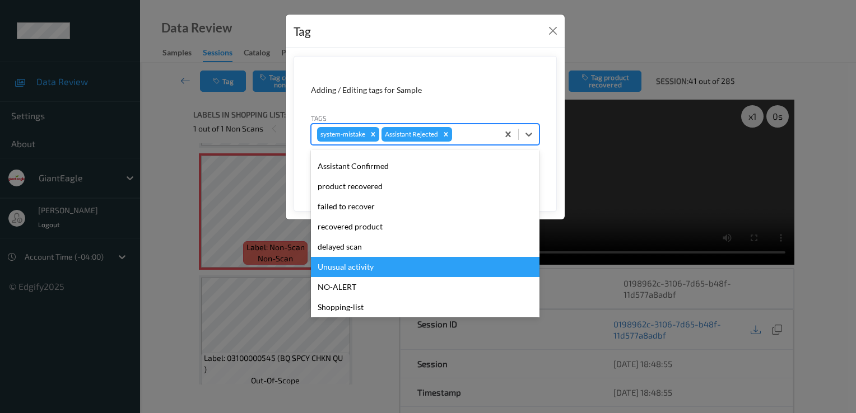
click at [365, 267] on div "Unusual activity" at bounding box center [425, 267] width 228 height 20
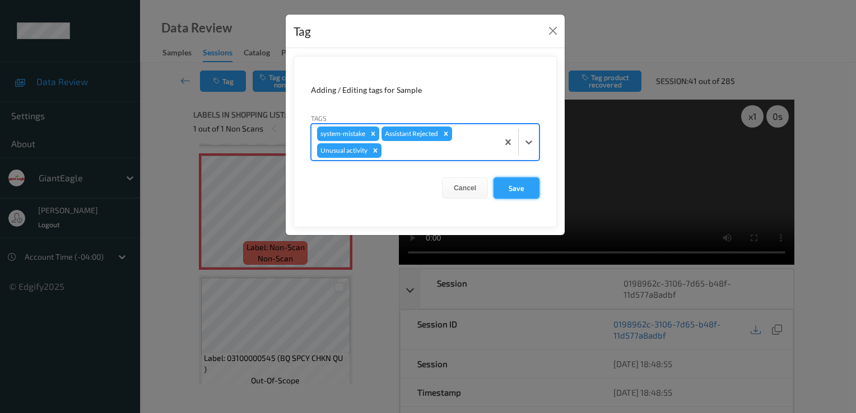
click at [518, 181] on button "Save" at bounding box center [516, 187] width 46 height 21
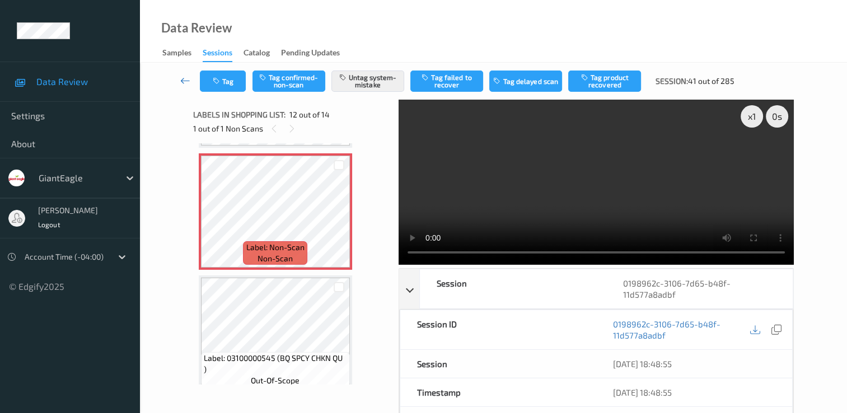
click at [183, 80] on icon at bounding box center [185, 80] width 10 height 11
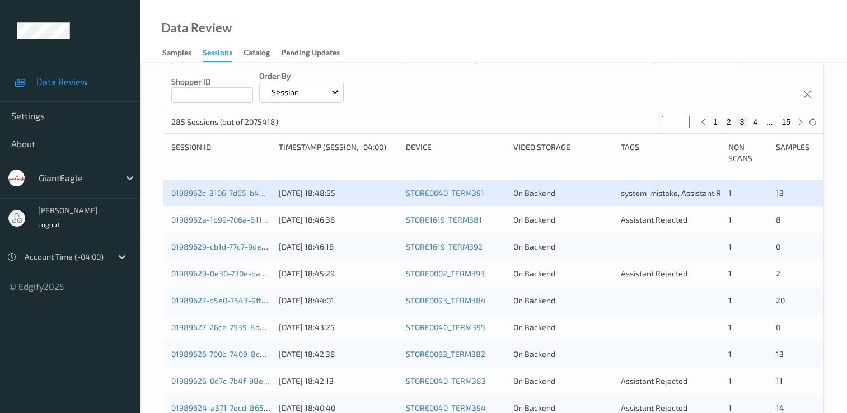
scroll to position [224, 0]
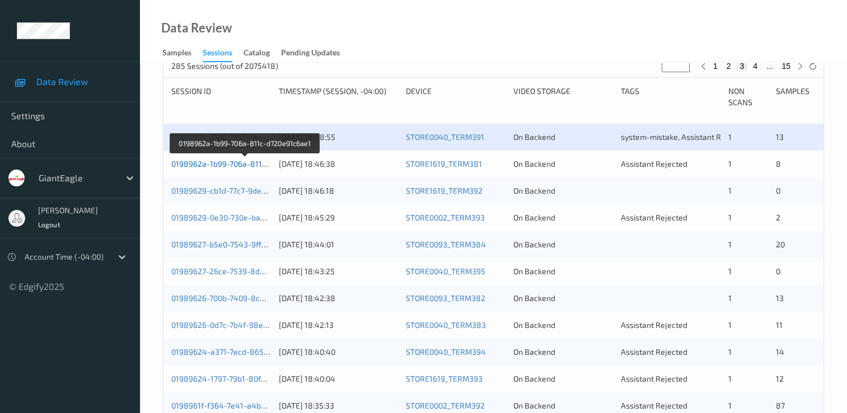
click at [241, 163] on link "0198962a-1b99-706a-811c-d720e91c6ae1" at bounding box center [245, 164] width 148 height 10
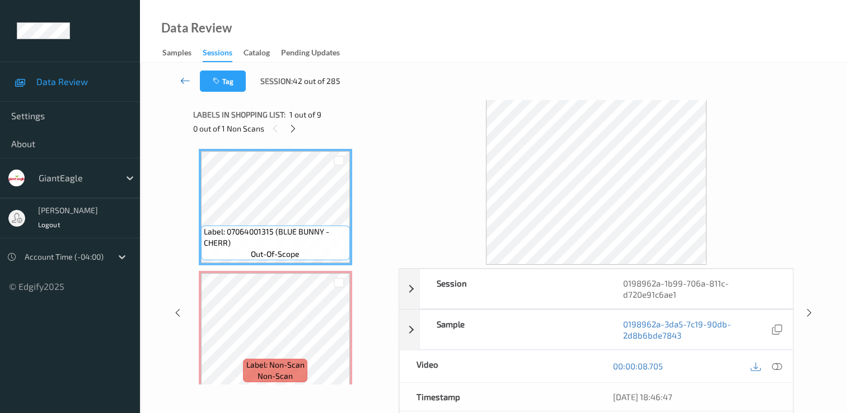
click at [184, 78] on icon at bounding box center [185, 80] width 10 height 11
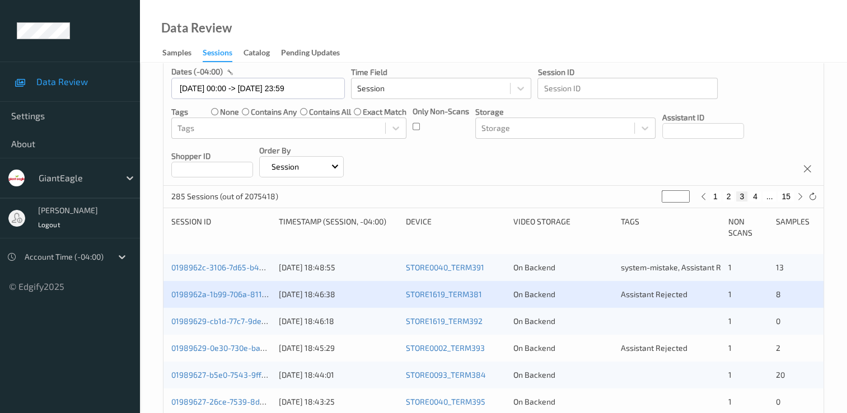
scroll to position [112, 0]
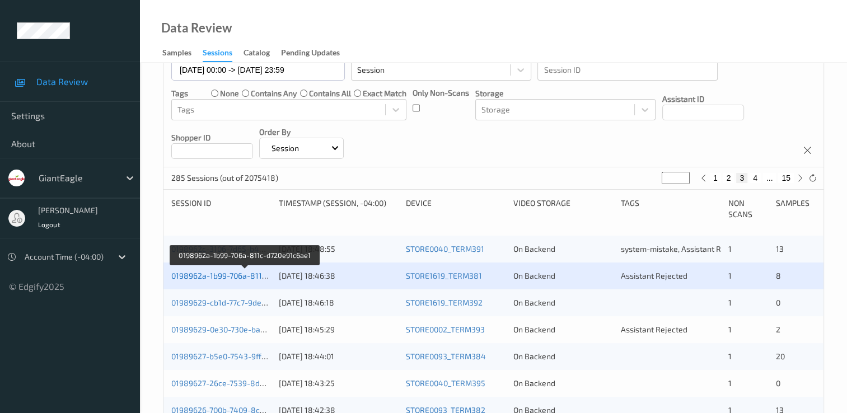
click at [230, 277] on link "0198962a-1b99-706a-811c-d720e91c6ae1" at bounding box center [245, 276] width 148 height 10
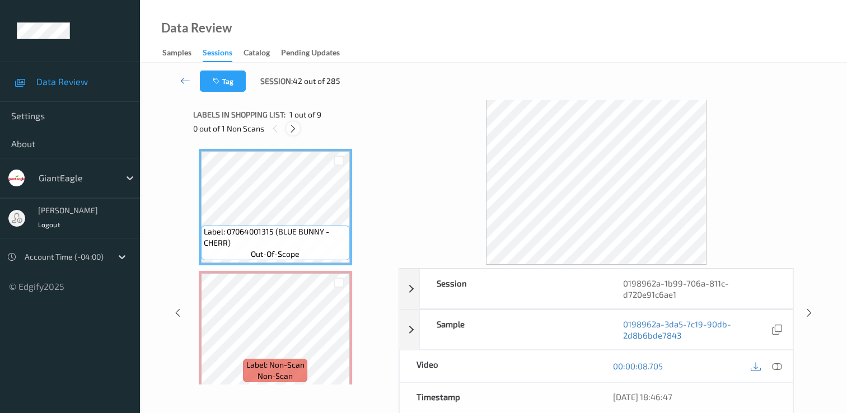
click at [297, 127] on icon at bounding box center [293, 129] width 10 height 10
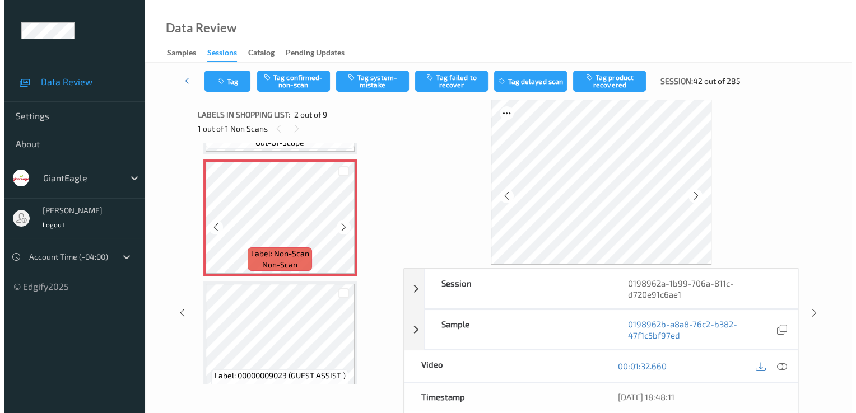
scroll to position [118, 0]
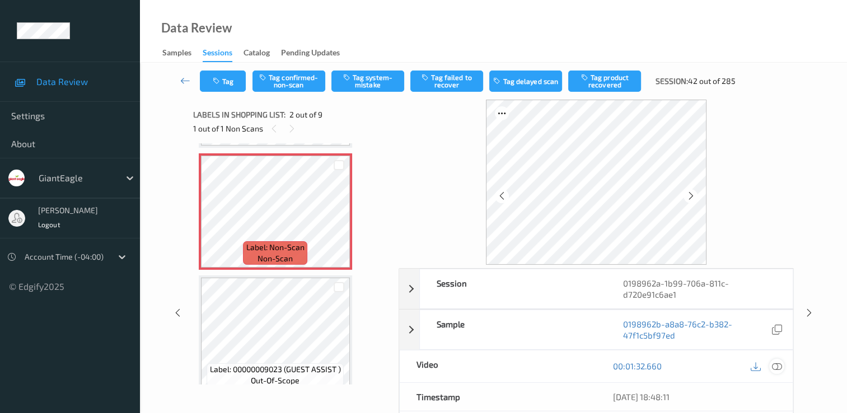
click at [780, 367] on icon at bounding box center [777, 366] width 10 height 10
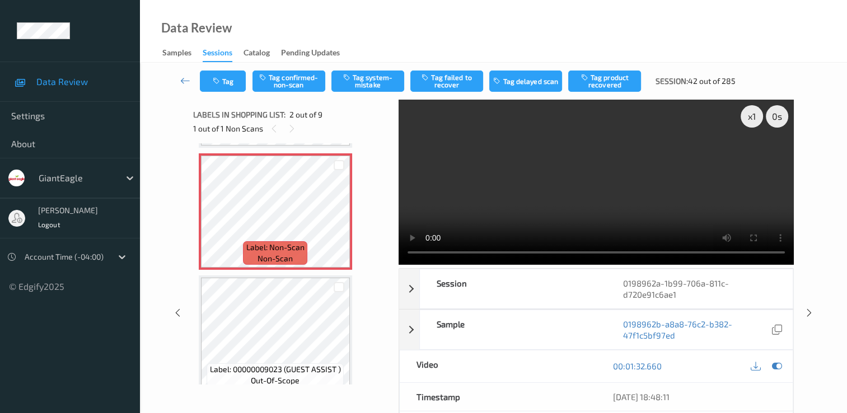
click at [754, 156] on video at bounding box center [596, 182] width 395 height 165
click at [372, 75] on button "Tag system-mistake" at bounding box center [367, 81] width 73 height 21
click at [229, 86] on button "Tag" at bounding box center [223, 81] width 46 height 21
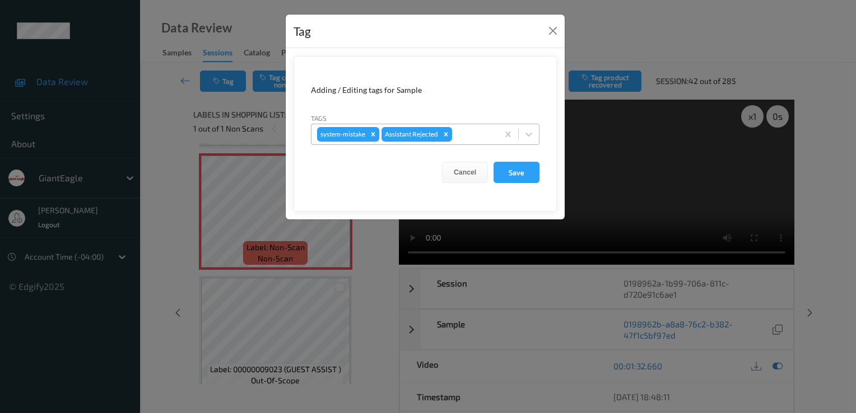
click at [491, 135] on div at bounding box center [473, 134] width 38 height 13
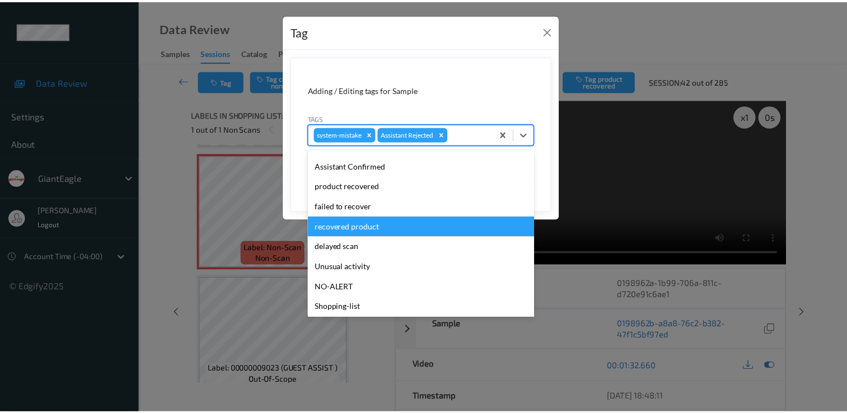
scroll to position [78, 0]
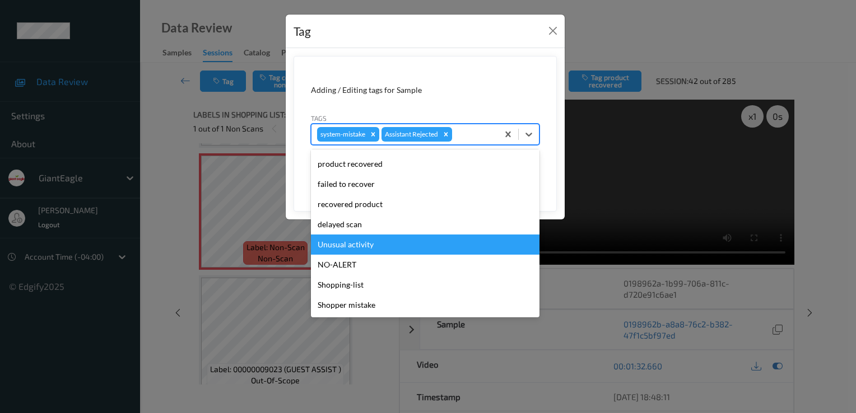
click at [385, 243] on div "Unusual activity" at bounding box center [425, 245] width 228 height 20
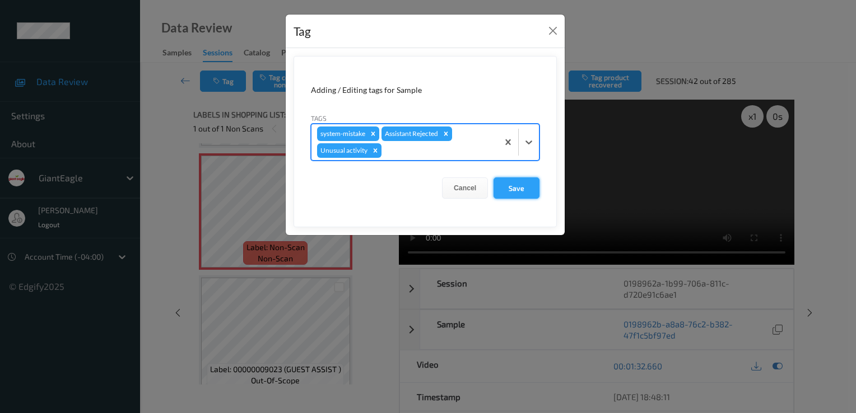
click at [519, 191] on button "Save" at bounding box center [516, 187] width 46 height 21
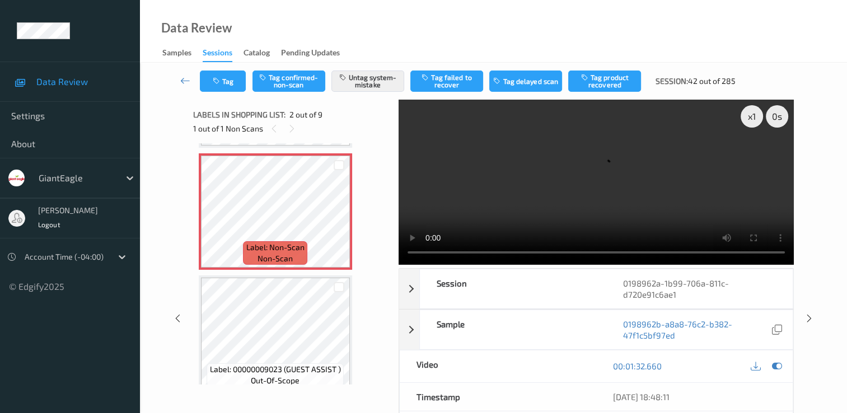
scroll to position [0, 0]
click at [179, 80] on link at bounding box center [185, 81] width 29 height 21
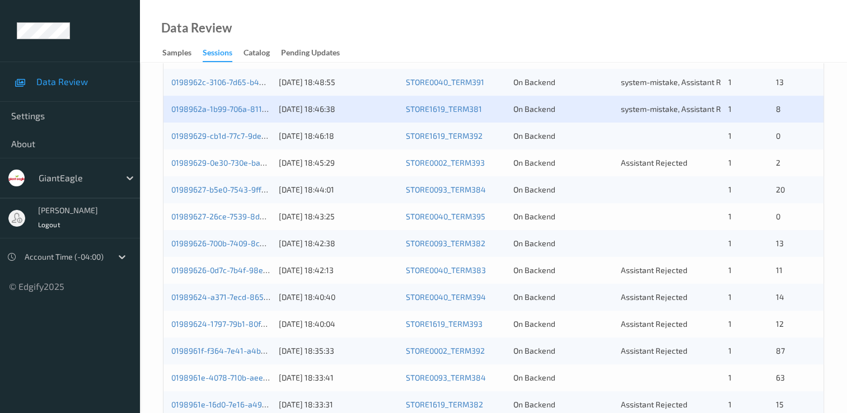
scroll to position [280, 0]
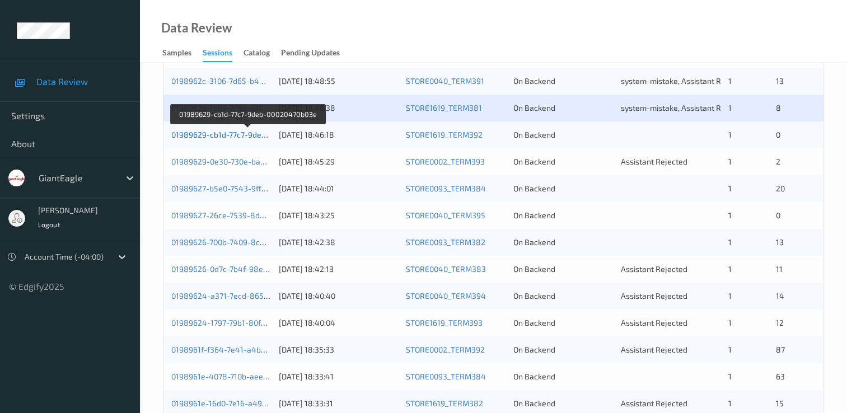
click at [253, 137] on link "01989629-cb1d-77c7-9deb-00020470b03e" at bounding box center [247, 135] width 152 height 10
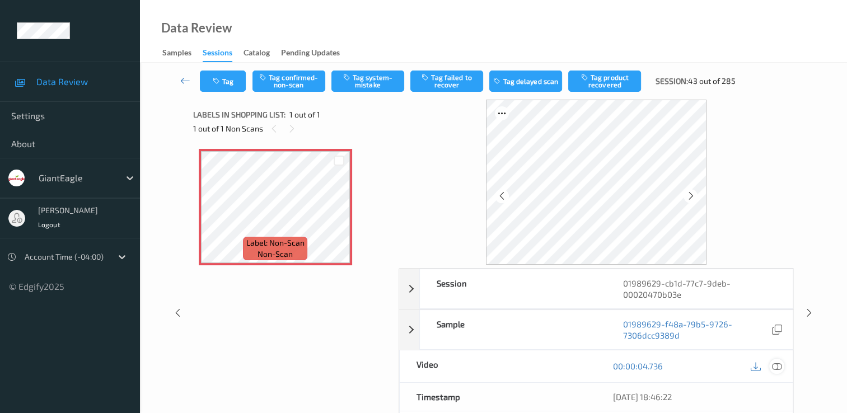
click at [777, 368] on icon at bounding box center [777, 366] width 10 height 10
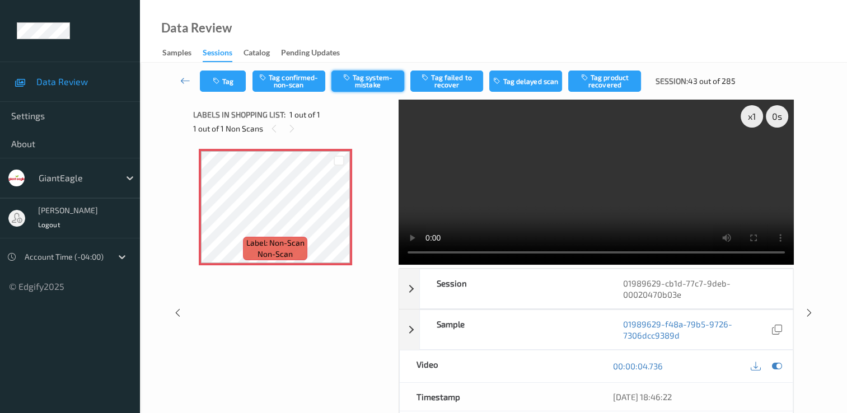
click at [374, 82] on button "Tag system-mistake" at bounding box center [367, 81] width 73 height 21
click at [186, 78] on icon at bounding box center [185, 80] width 10 height 11
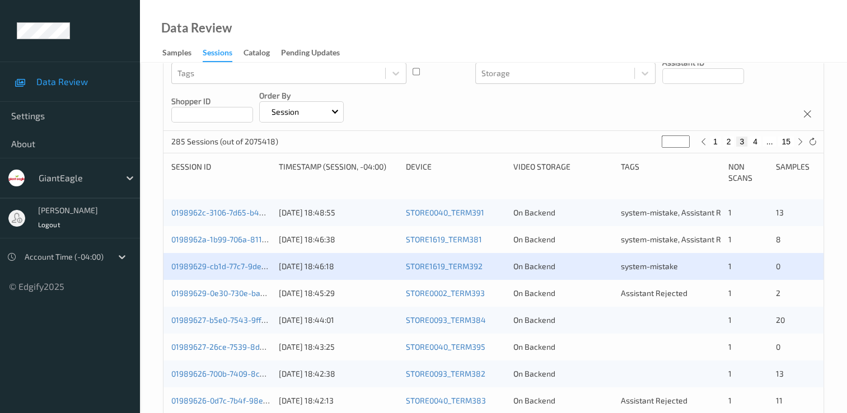
scroll to position [168, 0]
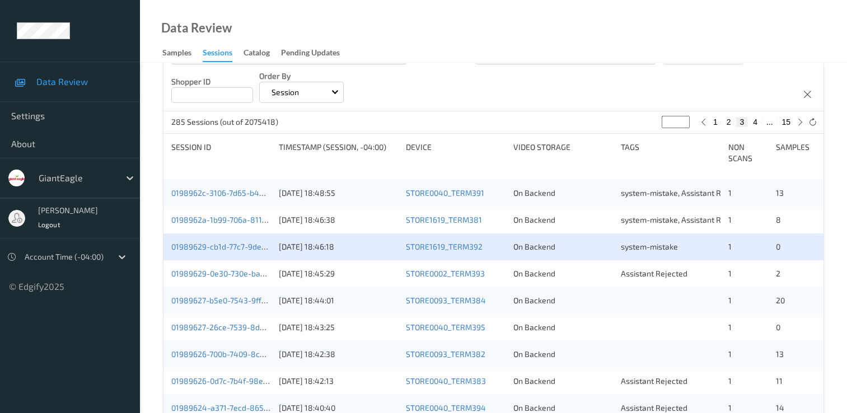
click at [232, 279] on div "01989629-0e30-730e-ba8d-8100cc2a3b10 [DATE] 18:45:29 STORE0002_TERM393 On Backe…" at bounding box center [493, 273] width 660 height 27
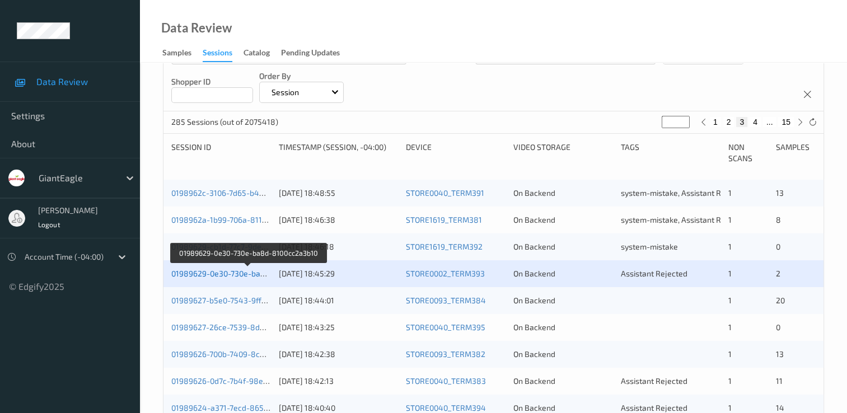
click at [237, 274] on link "01989629-0e30-730e-ba8d-8100cc2a3b10" at bounding box center [247, 274] width 153 height 10
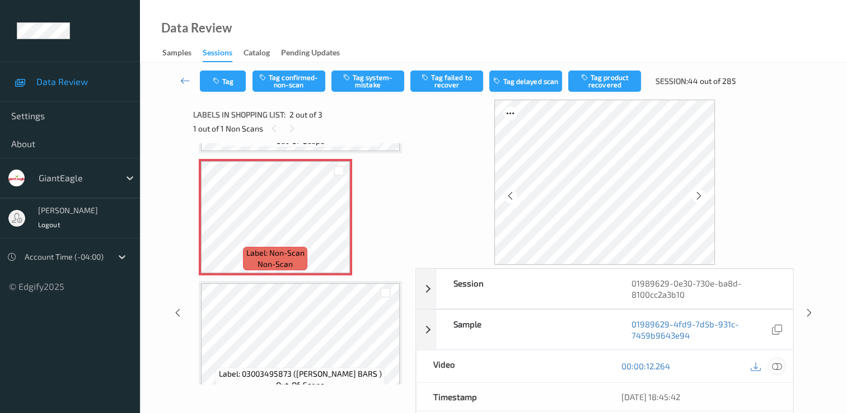
click at [777, 364] on icon at bounding box center [777, 366] width 10 height 10
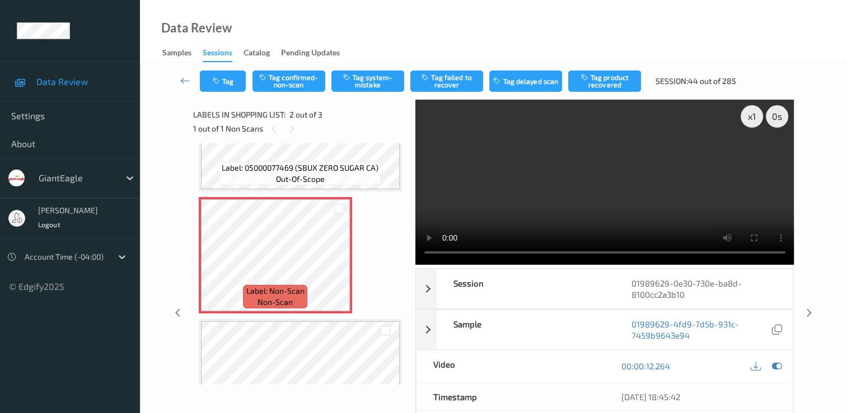
scroll to position [60, 0]
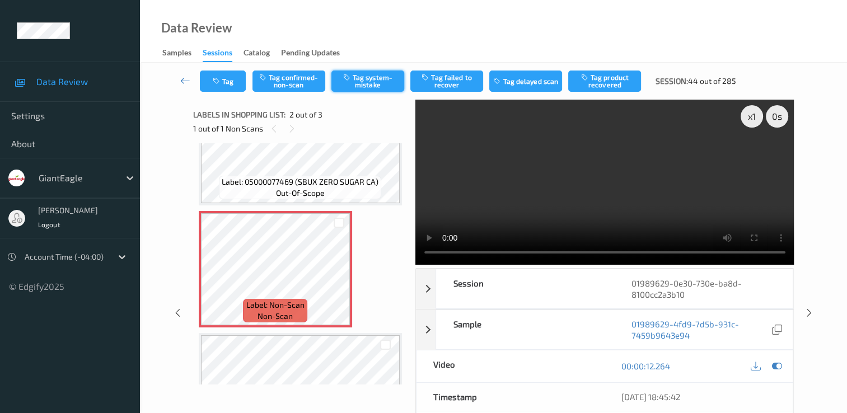
click at [368, 82] on button "Tag system-mistake" at bounding box center [367, 81] width 73 height 21
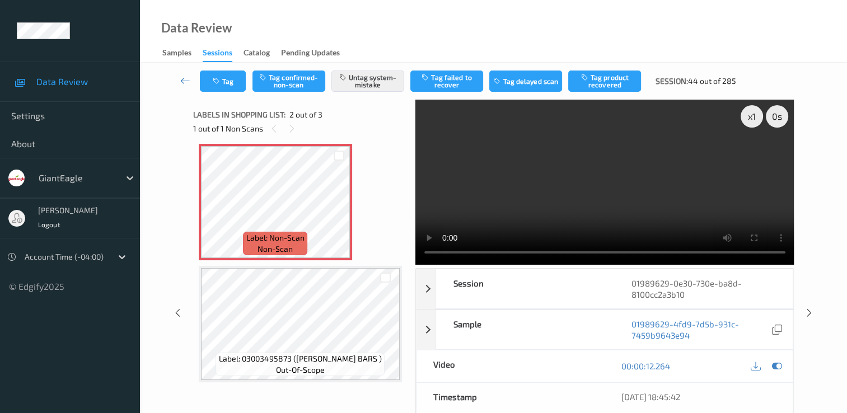
scroll to position [130, 0]
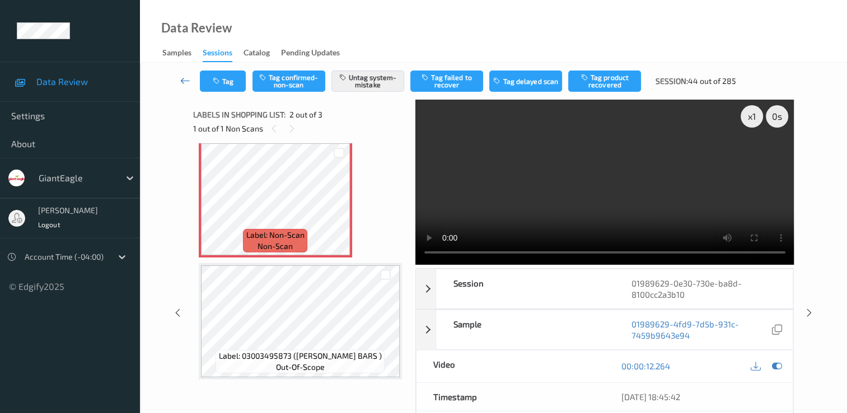
click at [183, 76] on icon at bounding box center [185, 80] width 10 height 11
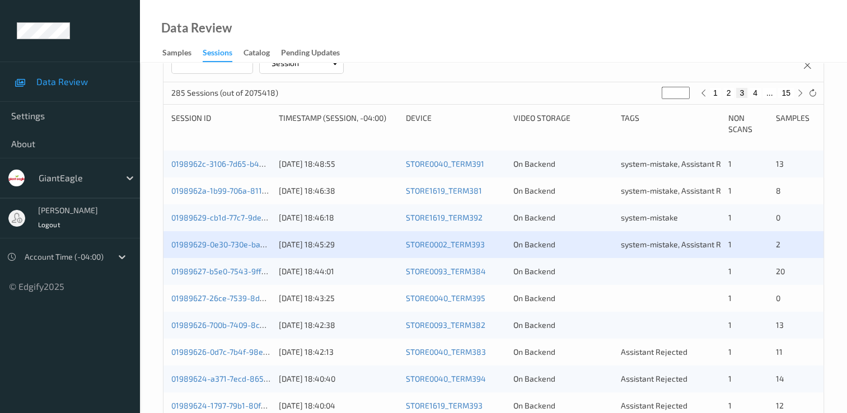
scroll to position [224, 0]
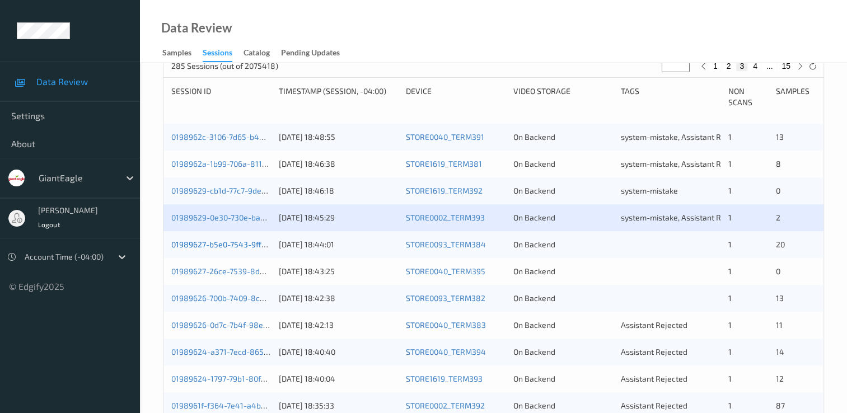
click at [253, 240] on link "01989627-b5e0-7543-9ff8-cc8e347314a4" at bounding box center [247, 245] width 152 height 10
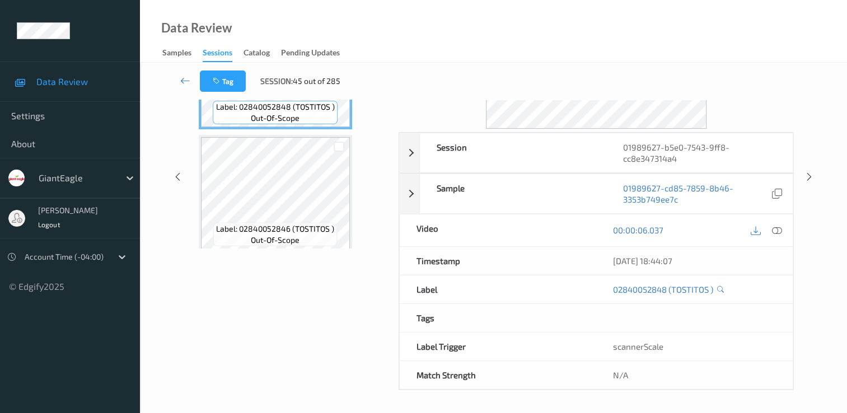
scroll to position [134, 0]
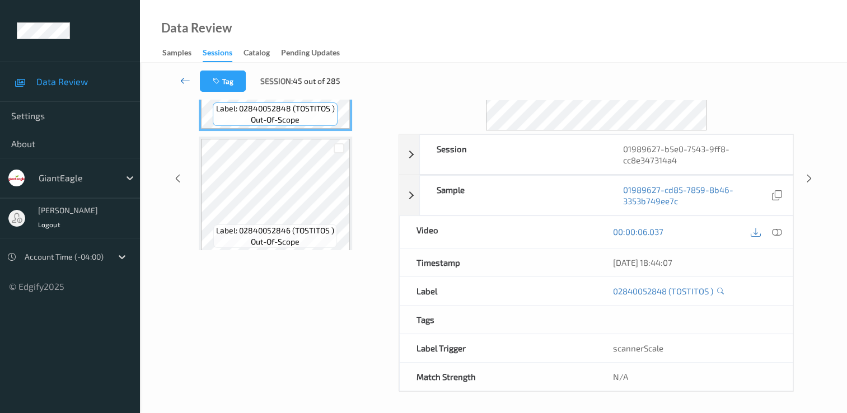
click at [182, 78] on icon at bounding box center [185, 80] width 10 height 11
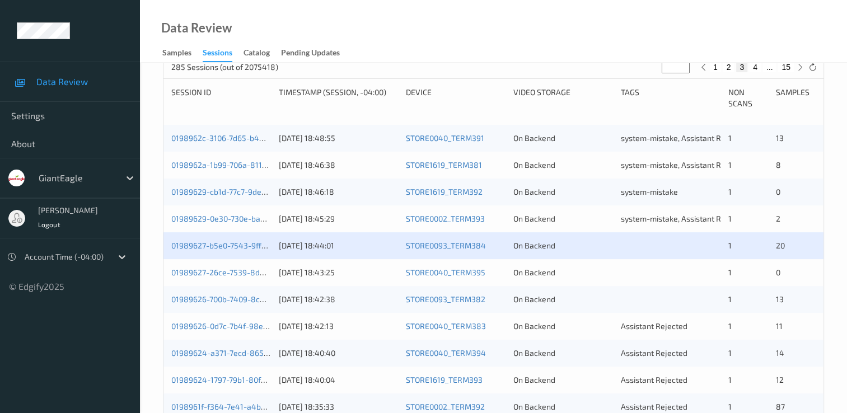
scroll to position [224, 0]
click at [219, 245] on link "01989627-b5e0-7543-9ff8-cc8e347314a4" at bounding box center [247, 245] width 152 height 10
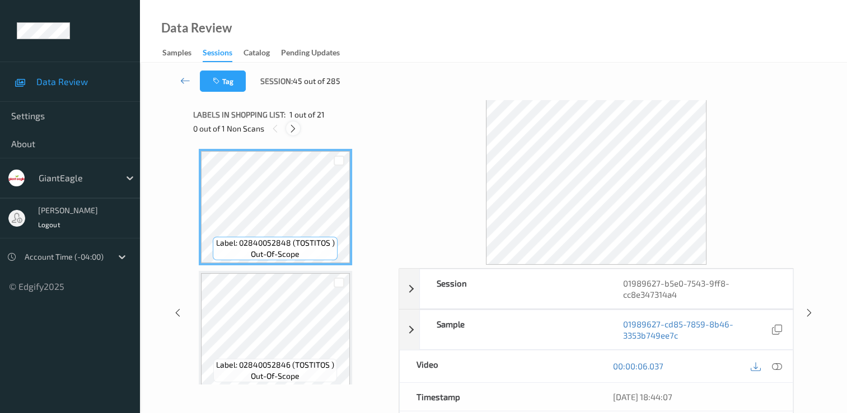
click at [291, 127] on icon at bounding box center [293, 129] width 10 height 10
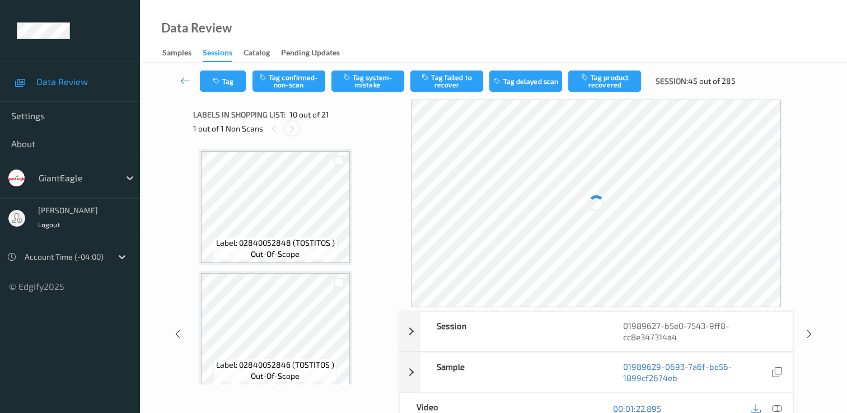
scroll to position [982, 0]
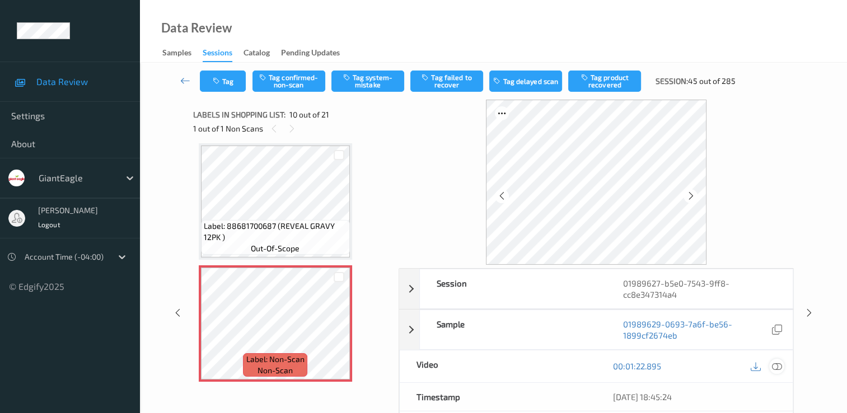
click at [782, 366] on div at bounding box center [776, 366] width 15 height 15
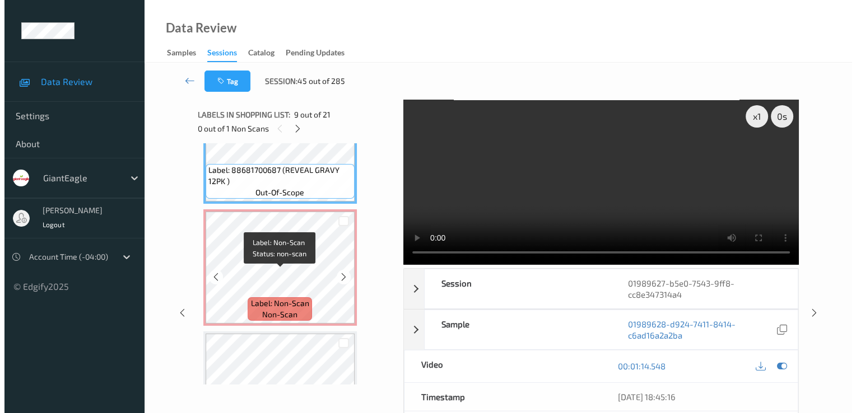
scroll to position [1094, 0]
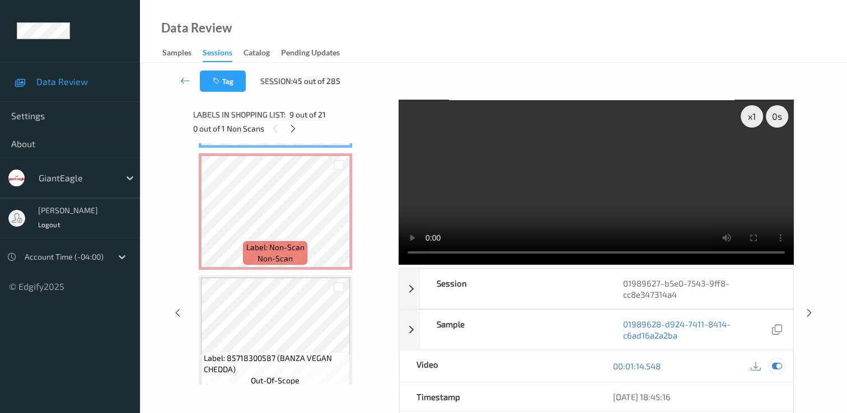
click at [780, 366] on icon at bounding box center [777, 366] width 10 height 10
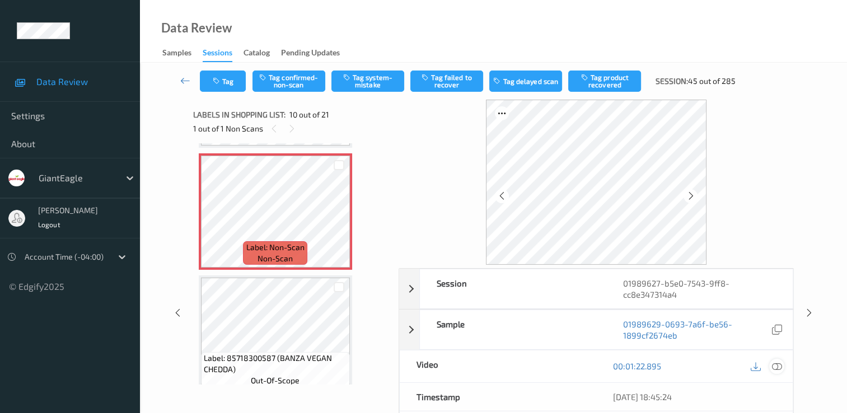
click at [779, 365] on icon at bounding box center [777, 366] width 10 height 10
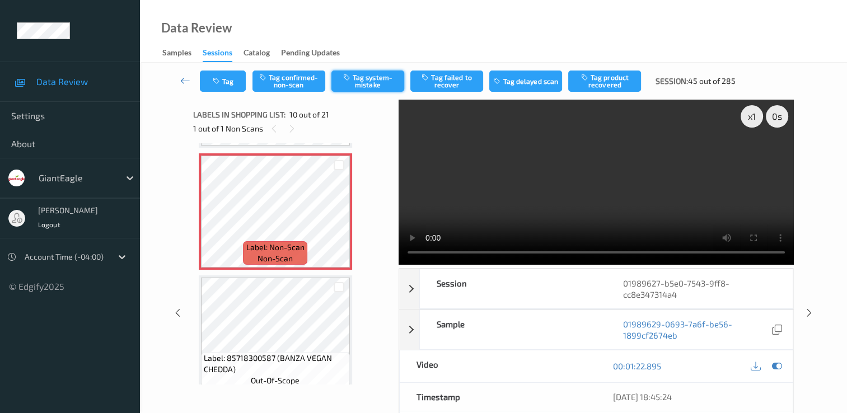
click at [368, 77] on button "Tag system-mistake" at bounding box center [367, 81] width 73 height 21
click at [225, 84] on button "Tag" at bounding box center [223, 81] width 46 height 21
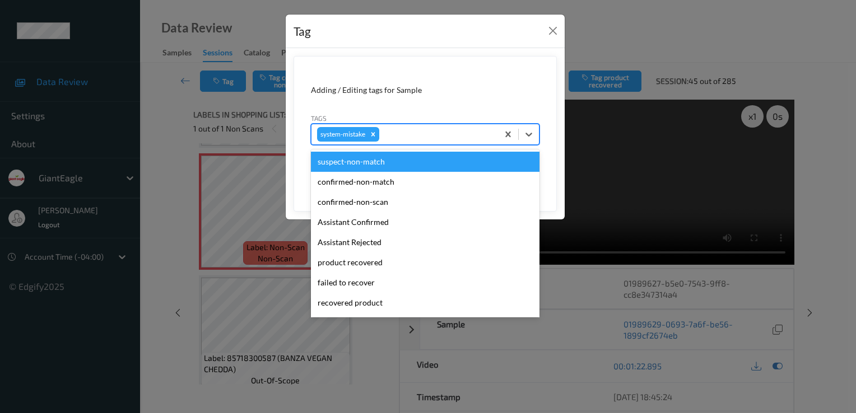
click at [432, 133] on div at bounding box center [436, 134] width 111 height 13
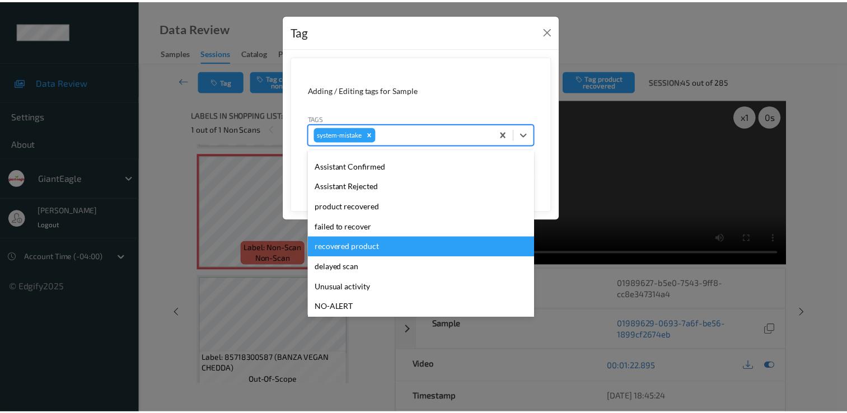
scroll to position [99, 0]
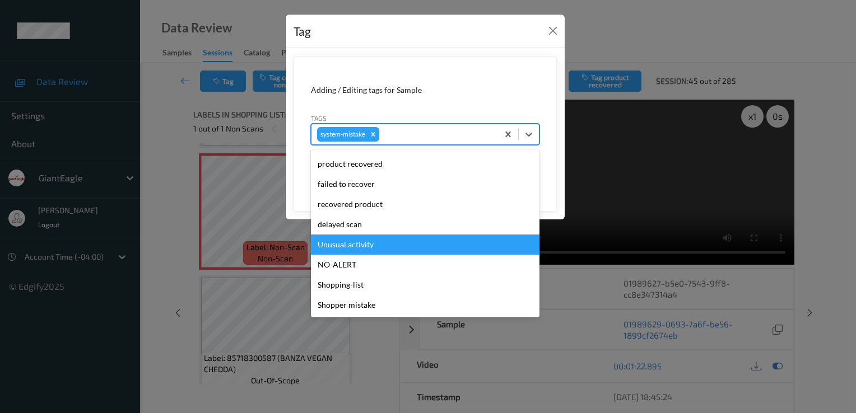
click at [372, 250] on div "Unusual activity" at bounding box center [425, 245] width 228 height 20
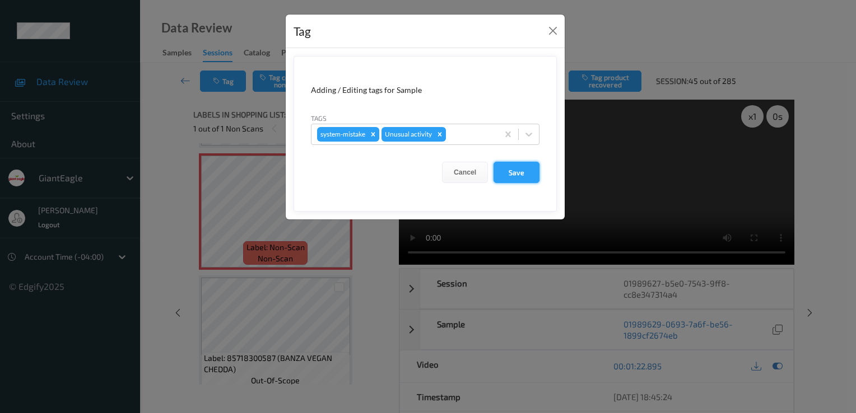
click at [516, 168] on button "Save" at bounding box center [516, 172] width 46 height 21
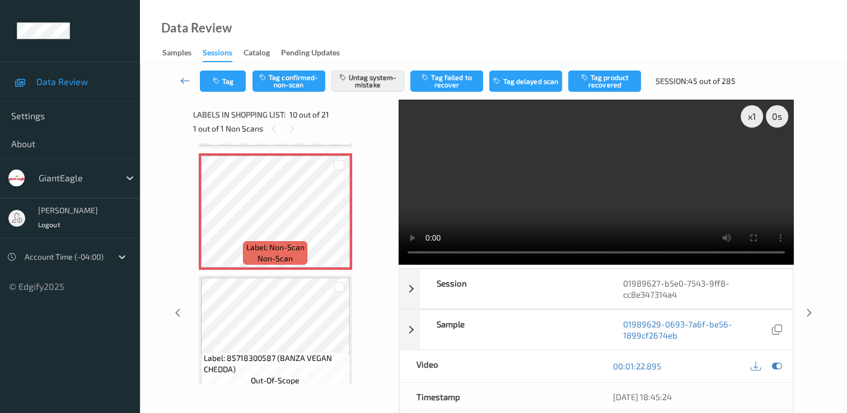
click at [186, 85] on icon at bounding box center [185, 80] width 10 height 11
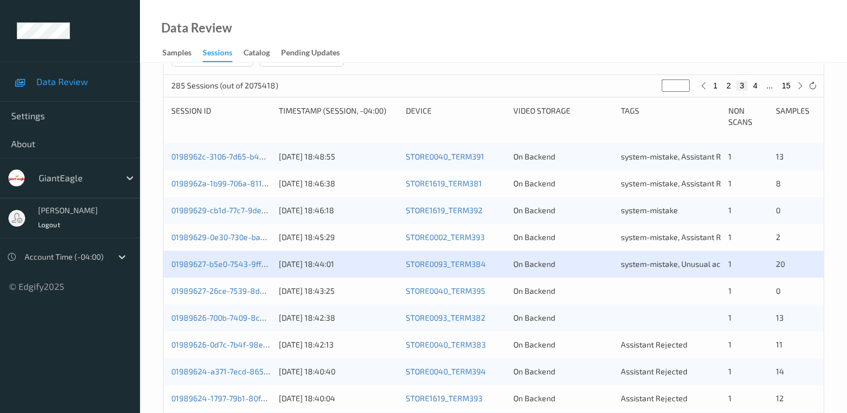
scroll to position [280, 0]
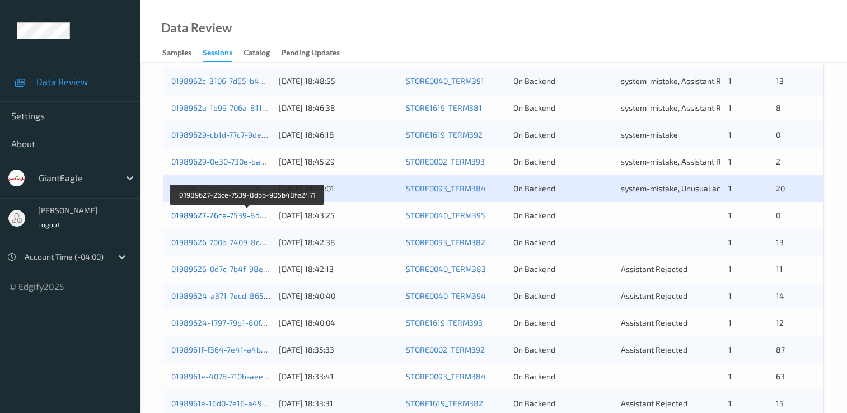
click at [259, 219] on link "01989627-26ce-7539-8dbb-905b48fe2471" at bounding box center [247, 216] width 153 height 10
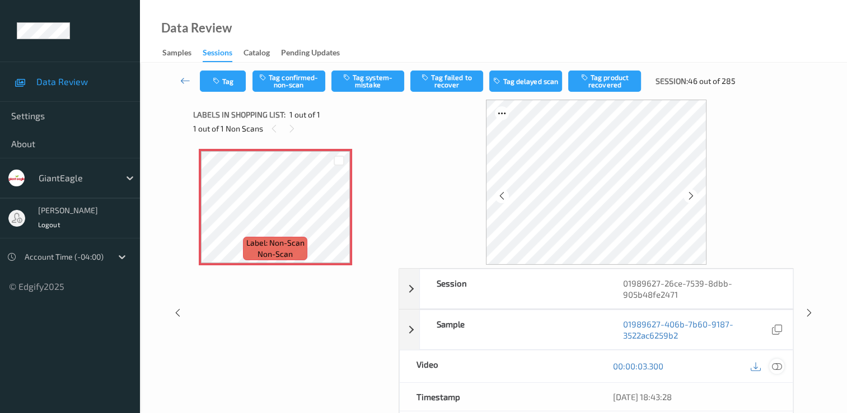
click at [777, 367] on icon at bounding box center [777, 366] width 10 height 10
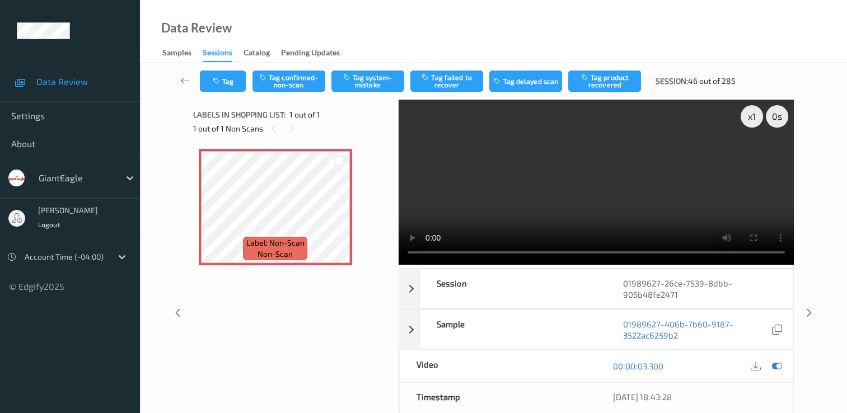
click at [753, 157] on video at bounding box center [596, 182] width 395 height 165
click at [329, 309] on div "Label: Non-Scan non-scan Label: Non-Scan non-scan" at bounding box center [292, 246] width 198 height 207
drag, startPoint x: 780, startPoint y: 366, endPoint x: 753, endPoint y: 339, distance: 38.8
click at [779, 366] on icon at bounding box center [777, 366] width 10 height 10
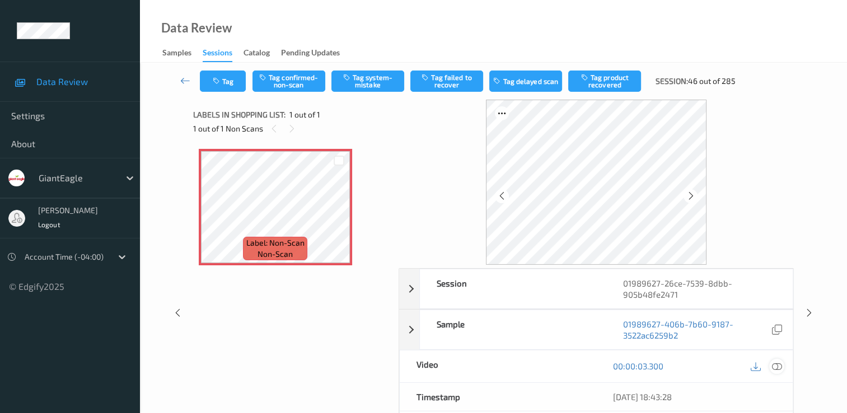
click at [771, 364] on div at bounding box center [776, 366] width 15 height 15
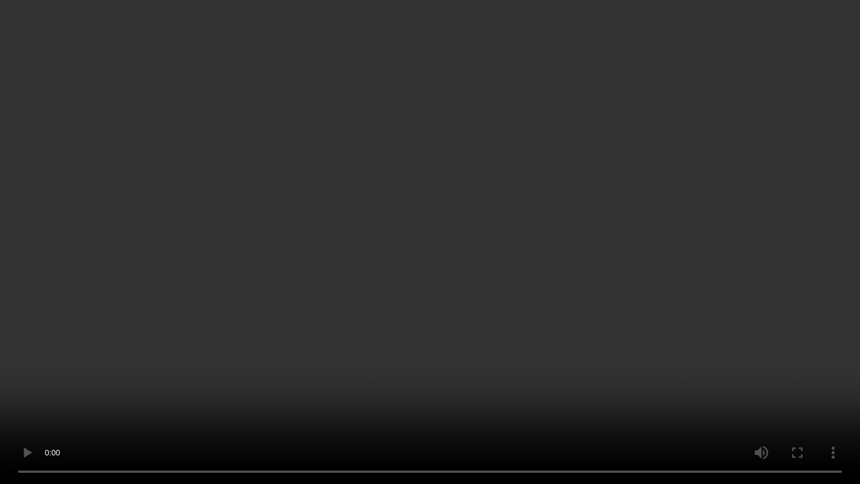
click at [769, 289] on video at bounding box center [430, 242] width 860 height 484
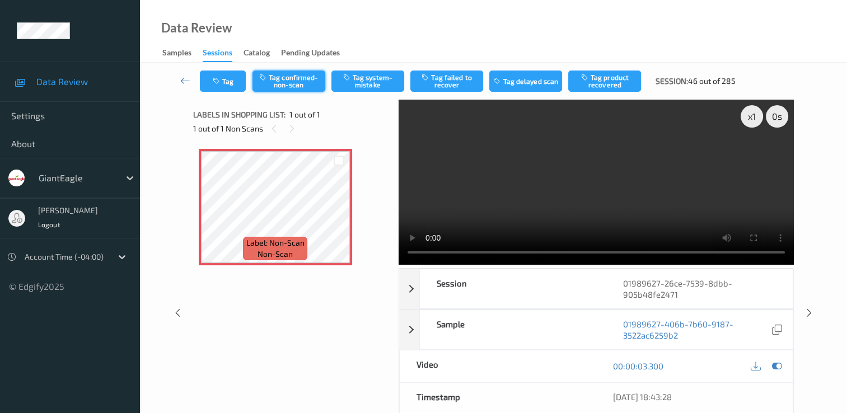
click at [283, 80] on button "Tag confirmed-non-scan" at bounding box center [289, 81] width 73 height 21
click at [184, 76] on icon at bounding box center [185, 80] width 10 height 11
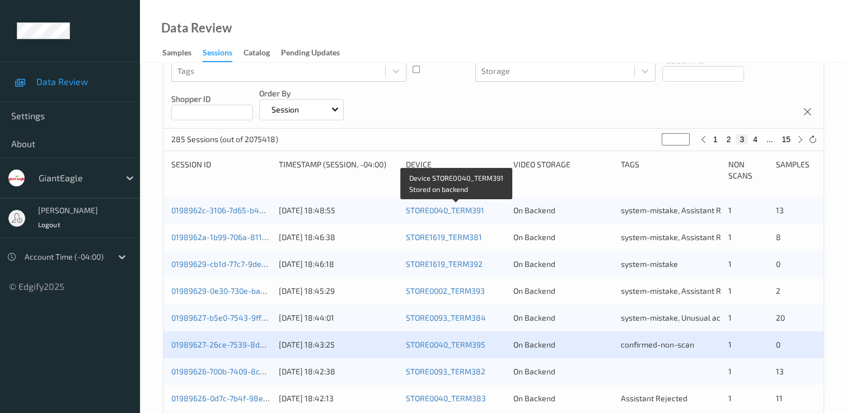
scroll to position [280, 0]
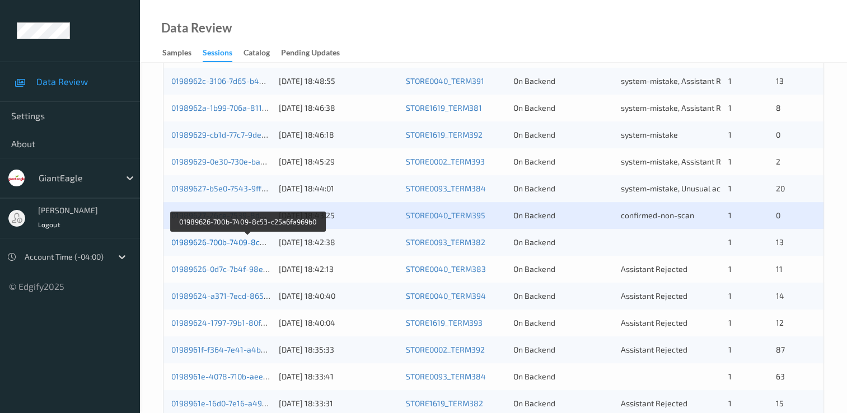
click at [237, 239] on link "01989626-700b-7409-8c53-c25a6fa969b0" at bounding box center [247, 242] width 152 height 10
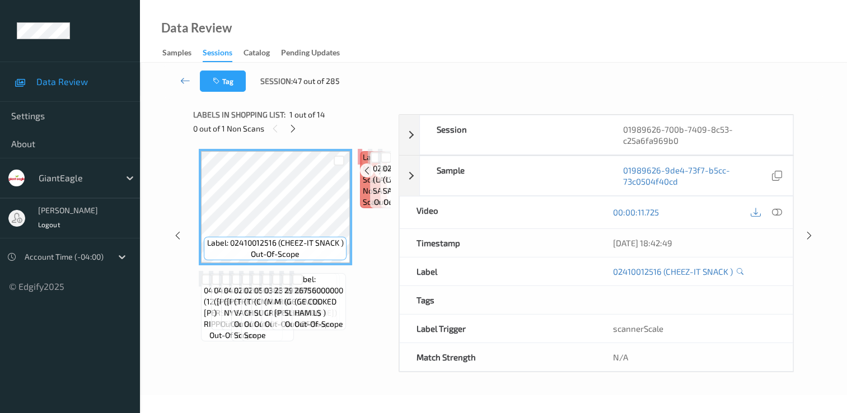
scroll to position [134, 0]
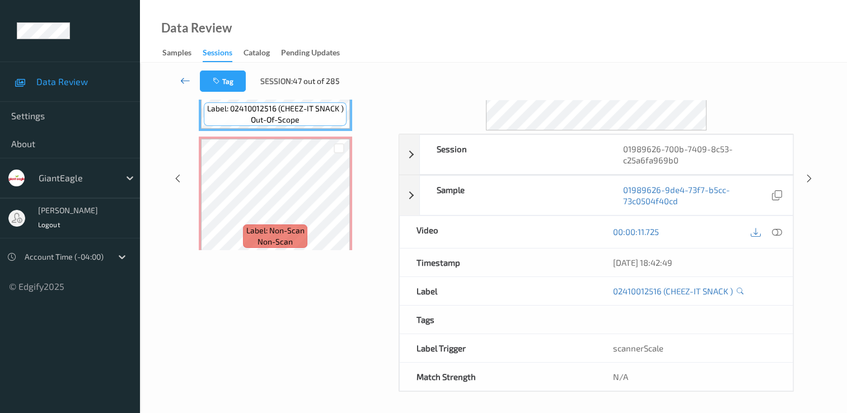
click at [178, 81] on link at bounding box center [185, 81] width 29 height 21
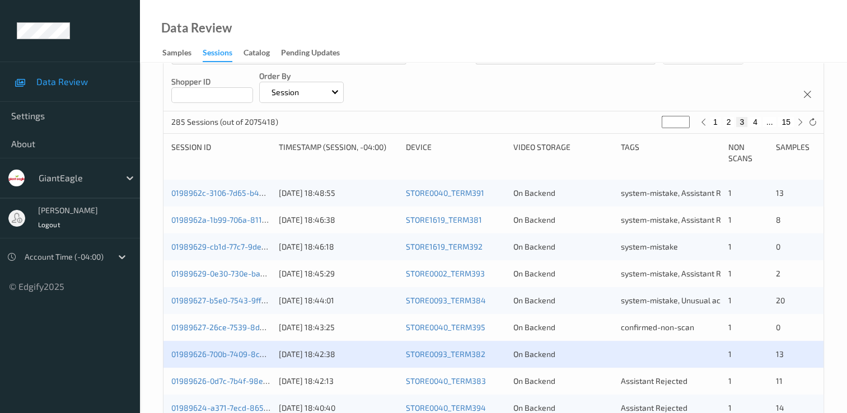
scroll to position [224, 0]
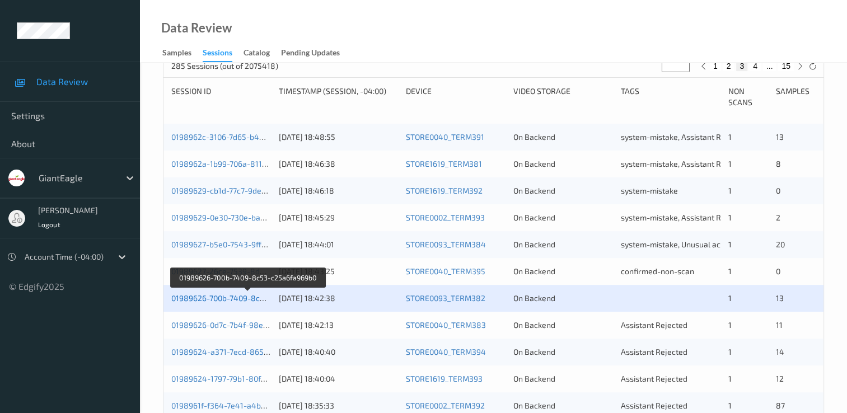
click at [228, 300] on link "01989626-700b-7409-8c53-c25a6fa969b0" at bounding box center [247, 298] width 152 height 10
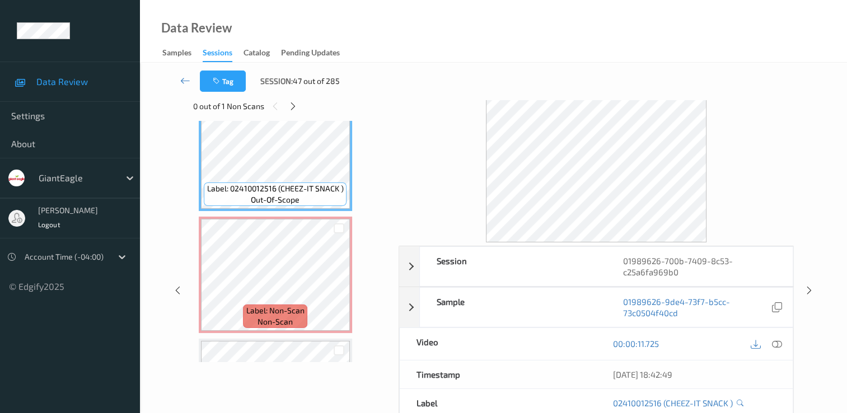
scroll to position [56, 0]
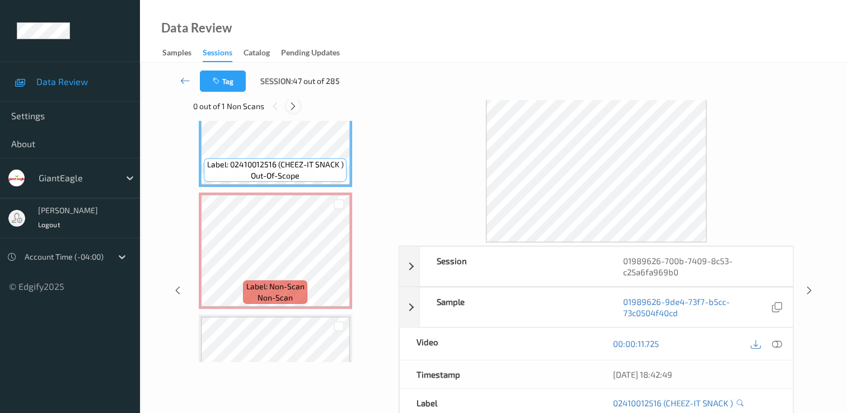
click at [295, 109] on icon at bounding box center [293, 106] width 10 height 10
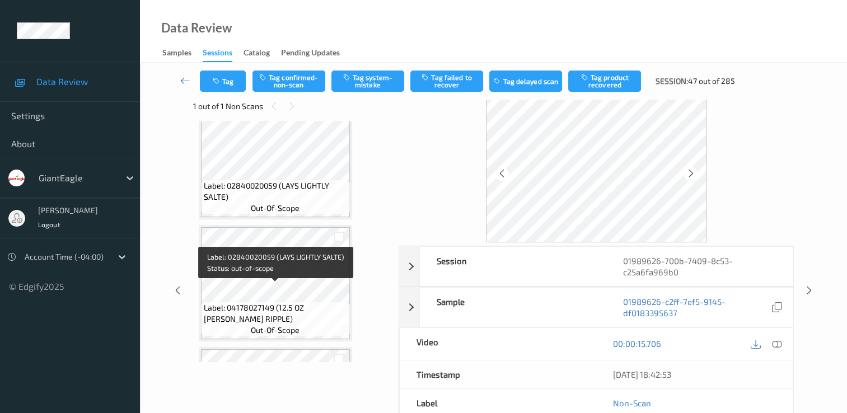
scroll to position [398, 0]
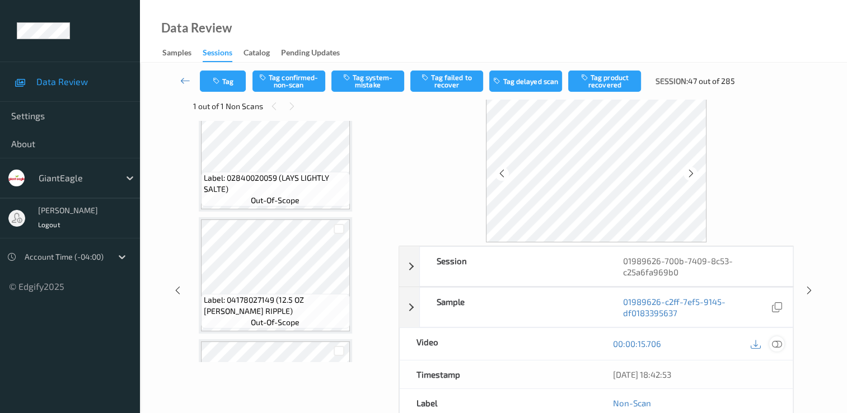
click at [773, 343] on icon at bounding box center [777, 344] width 10 height 10
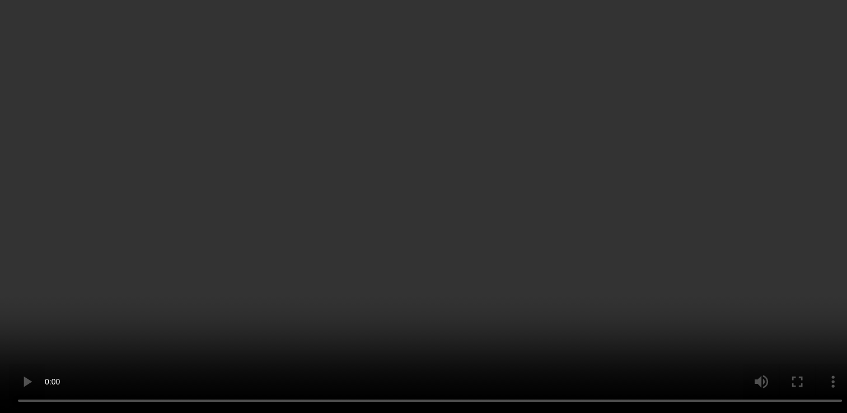
scroll to position [174, 0]
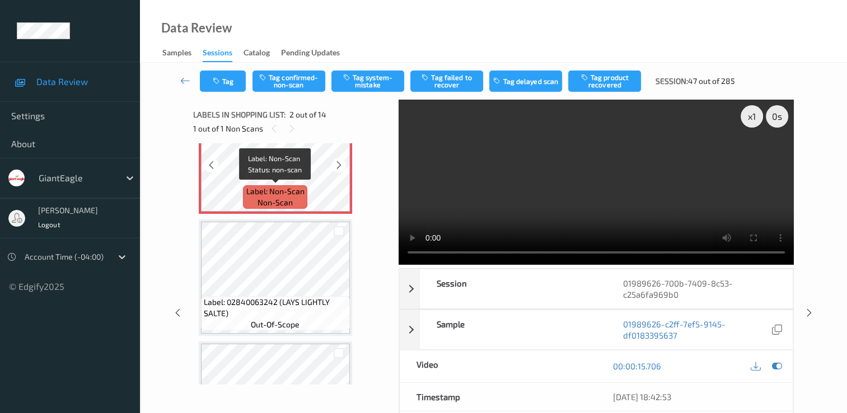
click at [295, 195] on span "Label: Non-Scan" at bounding box center [275, 191] width 58 height 11
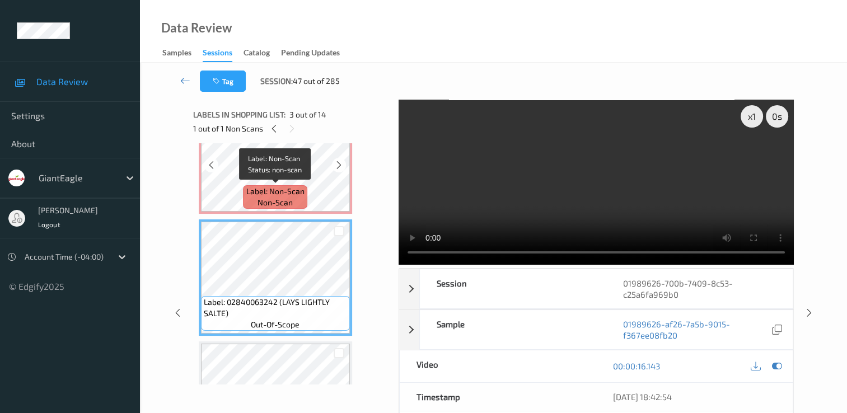
click at [280, 202] on span "non-scan" at bounding box center [275, 202] width 35 height 11
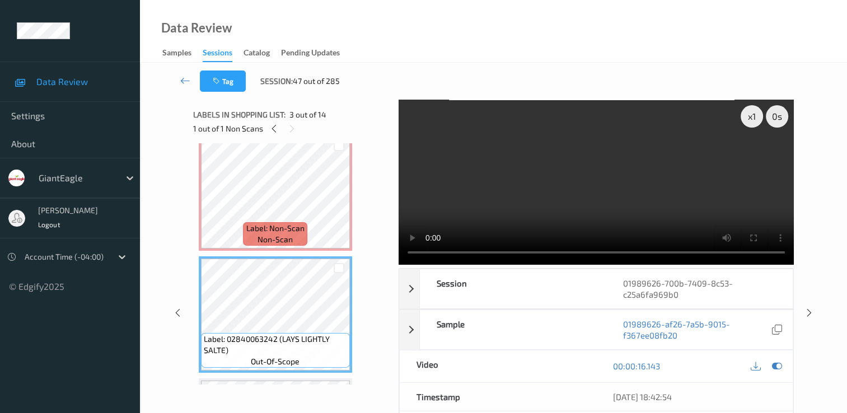
scroll to position [118, 0]
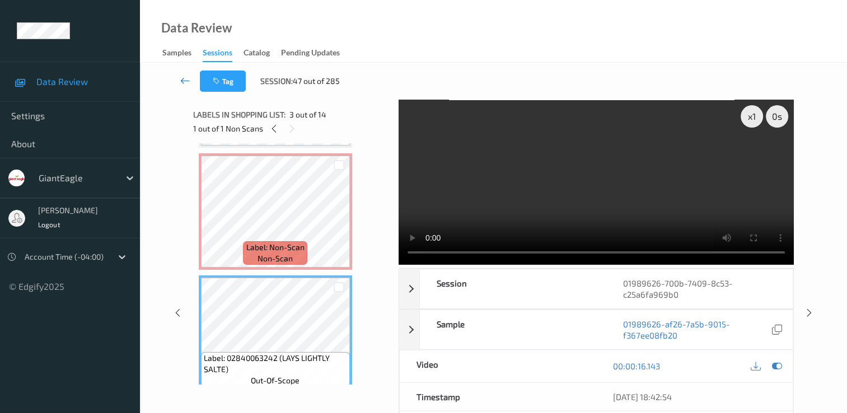
click at [185, 77] on icon at bounding box center [185, 80] width 10 height 11
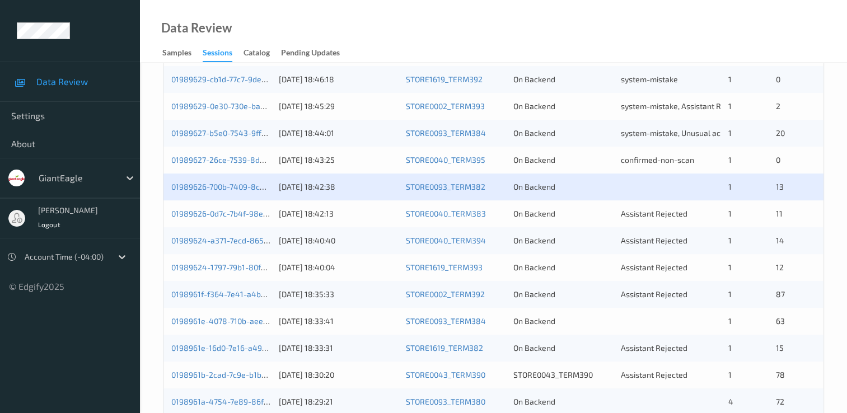
scroll to position [336, 0]
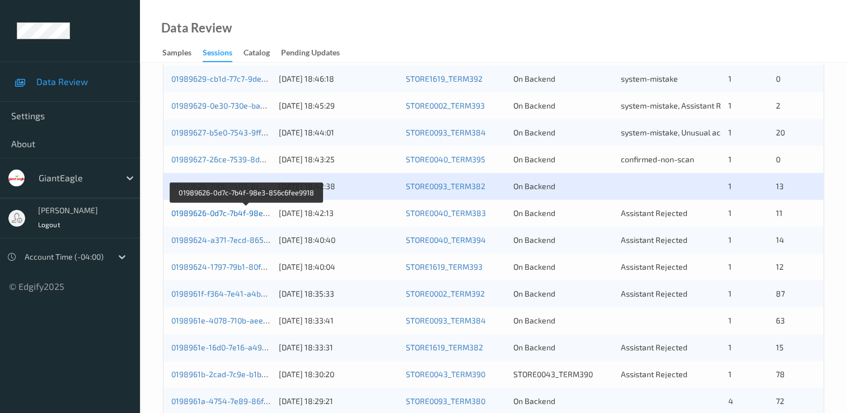
click at [249, 212] on link "01989626-0d7c-7b4f-98e3-856c6fee9918" at bounding box center [246, 213] width 151 height 10
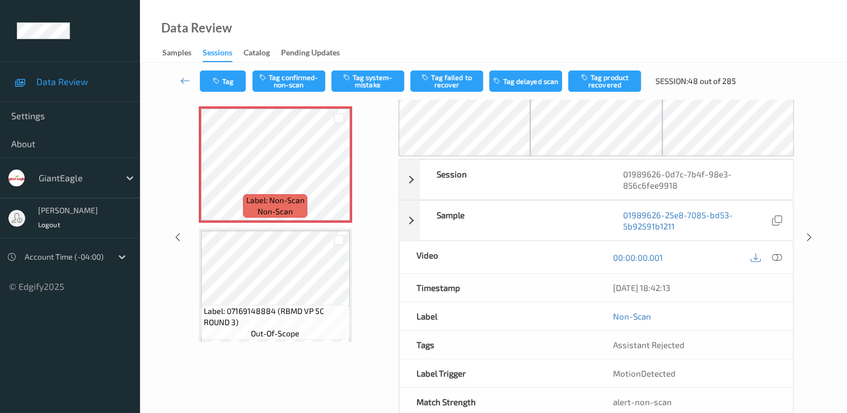
scroll to position [67, 0]
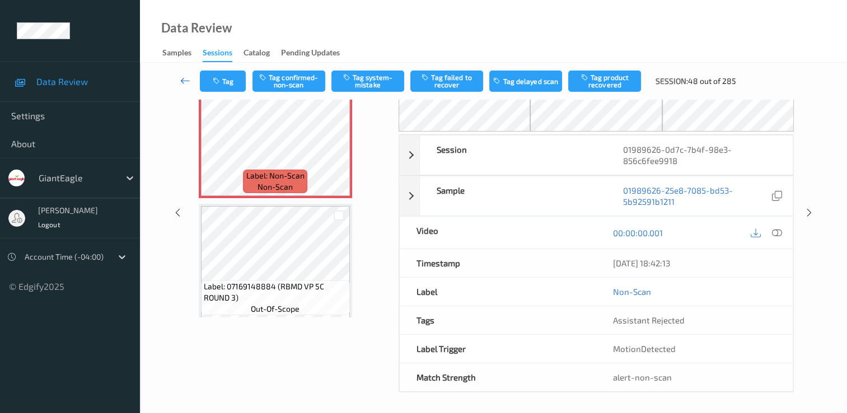
click at [184, 80] on icon at bounding box center [185, 80] width 10 height 11
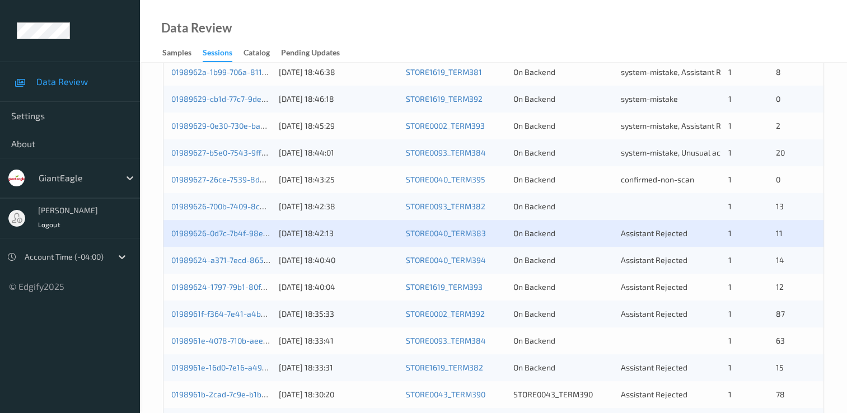
scroll to position [336, 0]
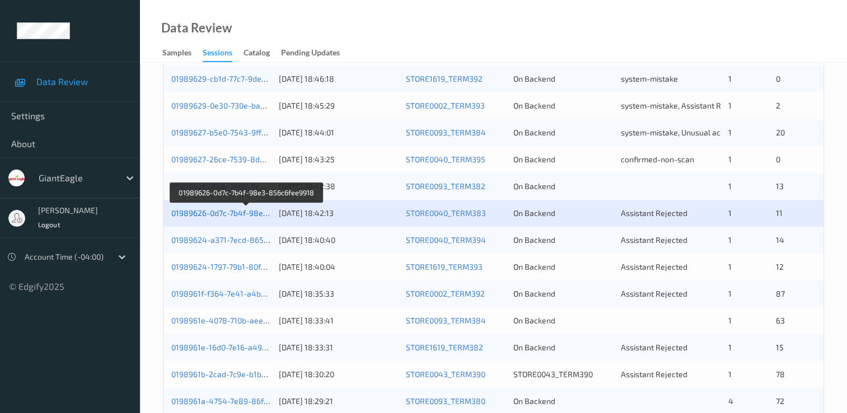
click at [217, 215] on link "01989626-0d7c-7b4f-98e3-856c6fee9918" at bounding box center [246, 213] width 151 height 10
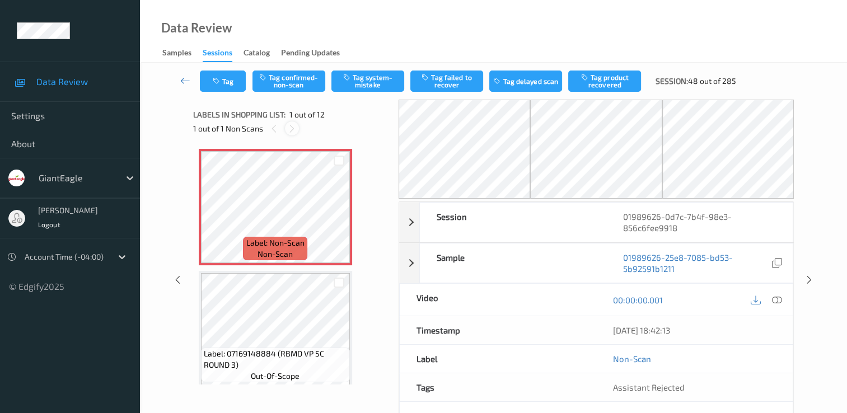
click at [295, 131] on icon at bounding box center [292, 129] width 10 height 10
click at [289, 129] on icon at bounding box center [292, 129] width 10 height 10
click at [777, 295] on icon at bounding box center [777, 300] width 10 height 10
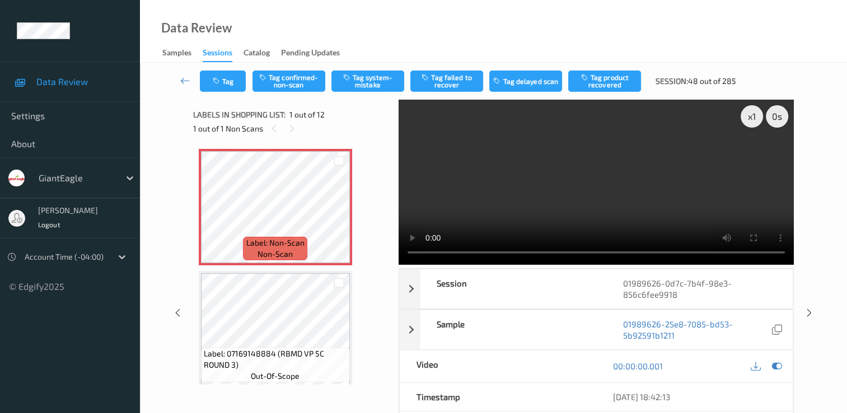
click at [757, 156] on video at bounding box center [596, 182] width 395 height 165
click at [368, 82] on button "Tag system-mistake" at bounding box center [367, 81] width 73 height 21
click at [180, 79] on icon at bounding box center [185, 80] width 10 height 11
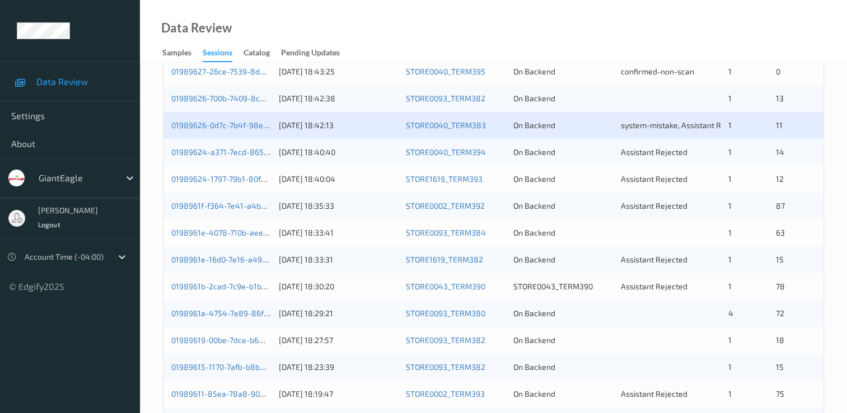
scroll to position [405, 0]
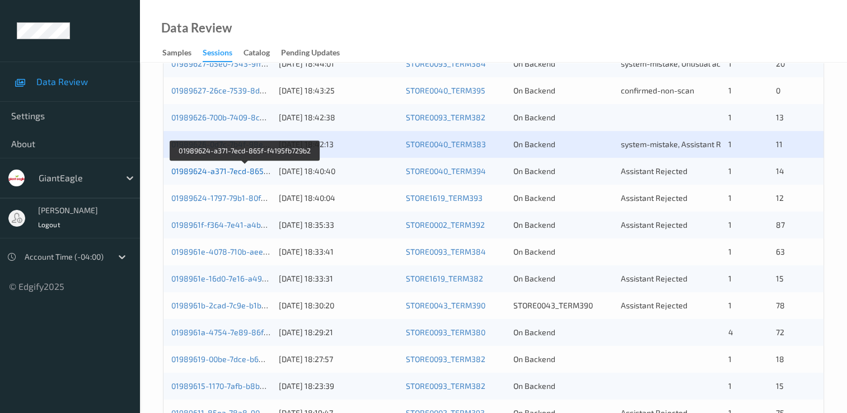
click at [229, 174] on link "01989624-a371-7ecd-865f-f4195fb729b2" at bounding box center [245, 171] width 148 height 10
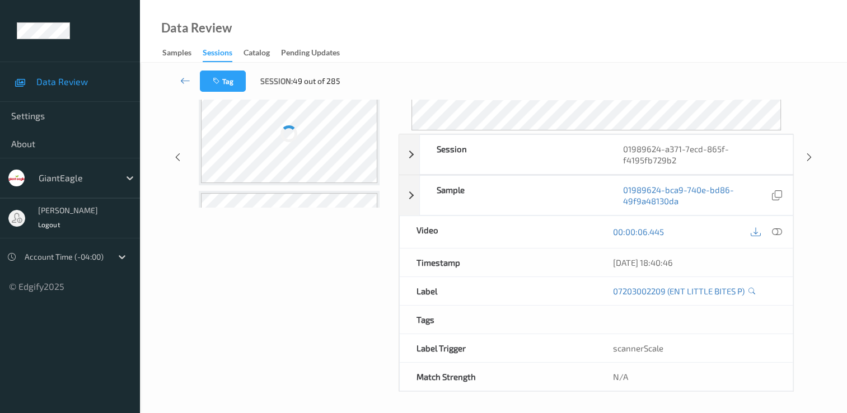
scroll to position [134, 0]
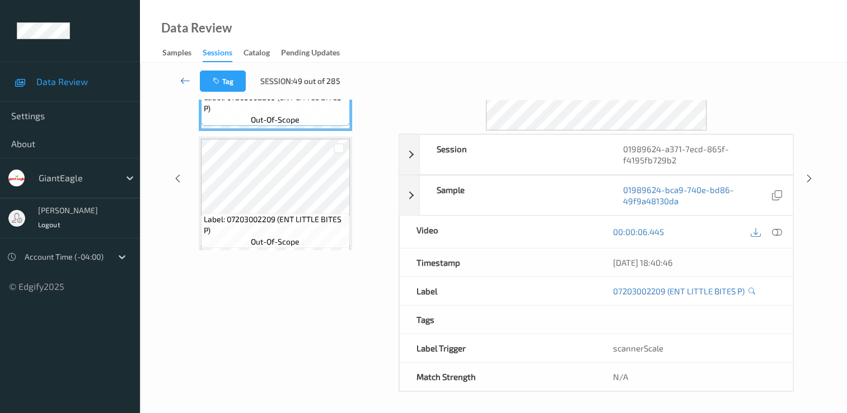
click at [184, 83] on icon at bounding box center [185, 80] width 10 height 11
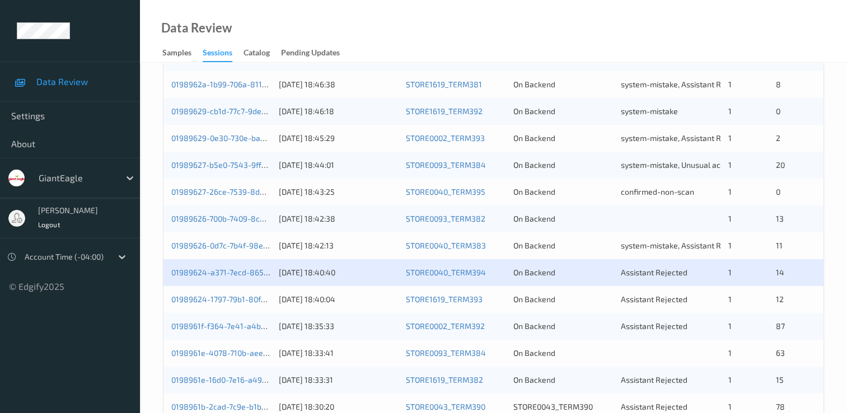
scroll to position [336, 0]
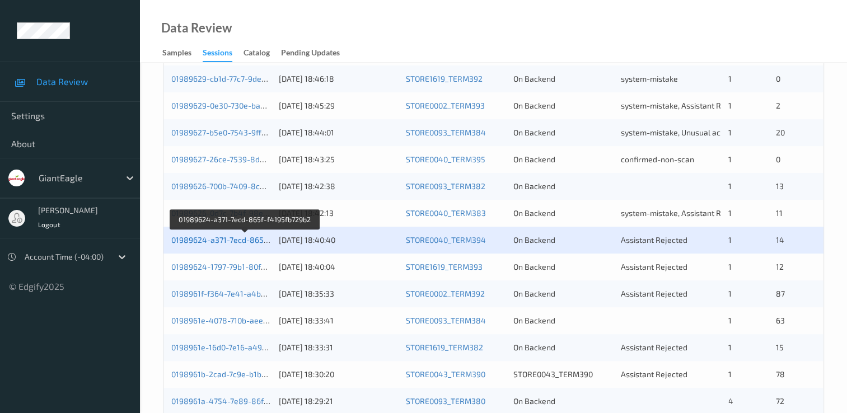
click at [250, 237] on link "01989624-a371-7ecd-865f-f4195fb729b2" at bounding box center [245, 240] width 148 height 10
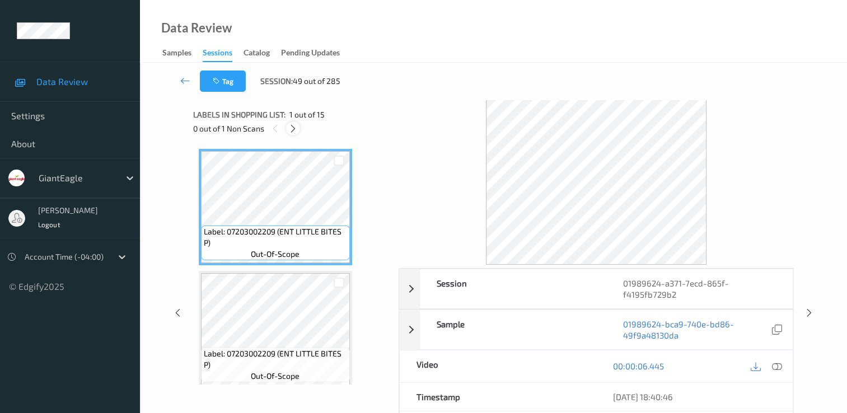
click at [294, 128] on icon at bounding box center [293, 129] width 10 height 10
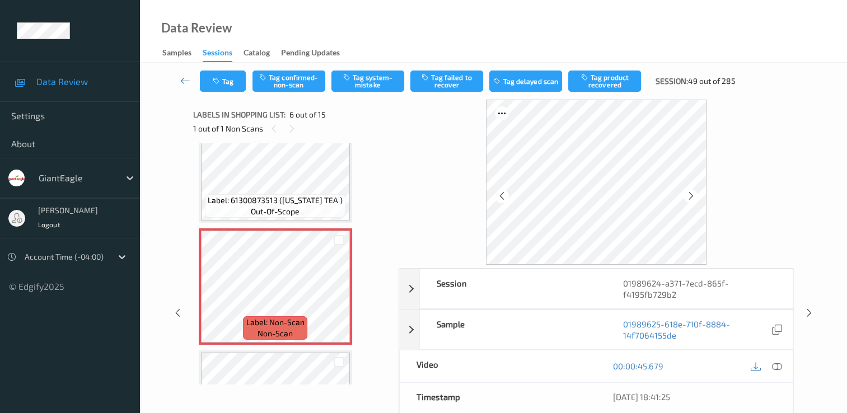
scroll to position [550, 0]
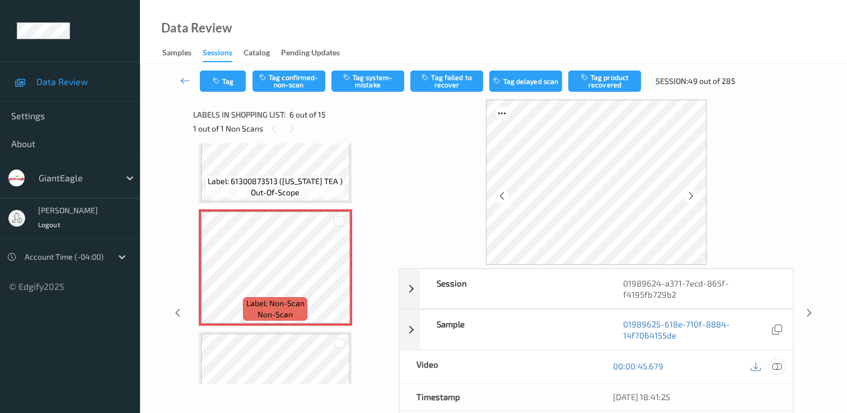
click at [778, 365] on icon at bounding box center [777, 366] width 10 height 10
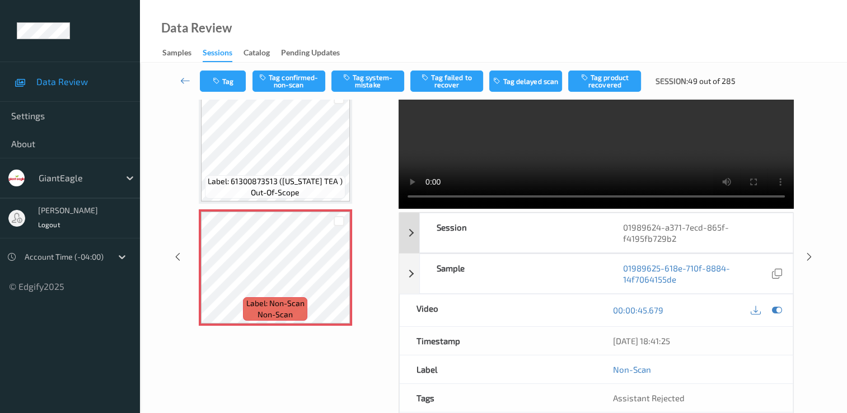
scroll to position [0, 0]
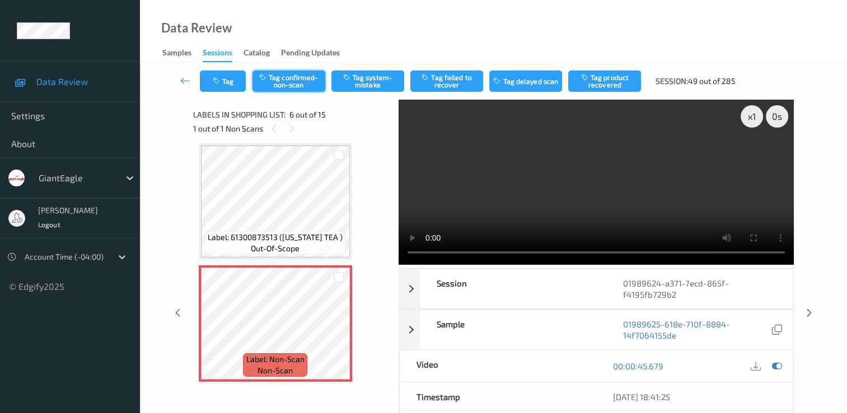
click at [295, 86] on button "Tag confirmed-non-scan" at bounding box center [289, 81] width 73 height 21
click at [189, 80] on icon at bounding box center [185, 80] width 10 height 11
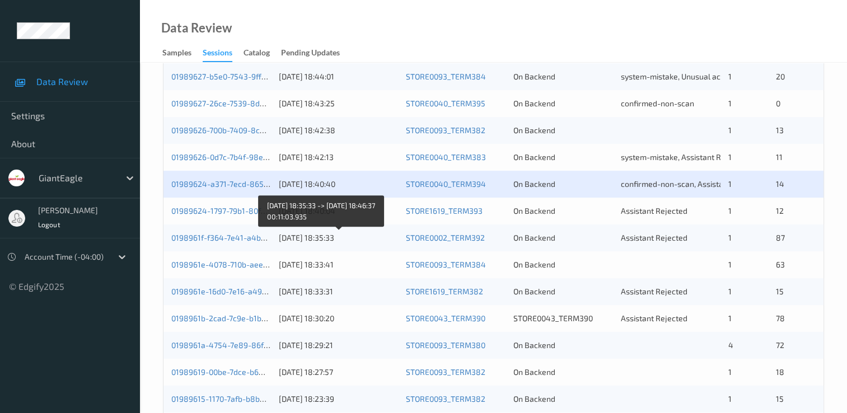
scroll to position [448, 0]
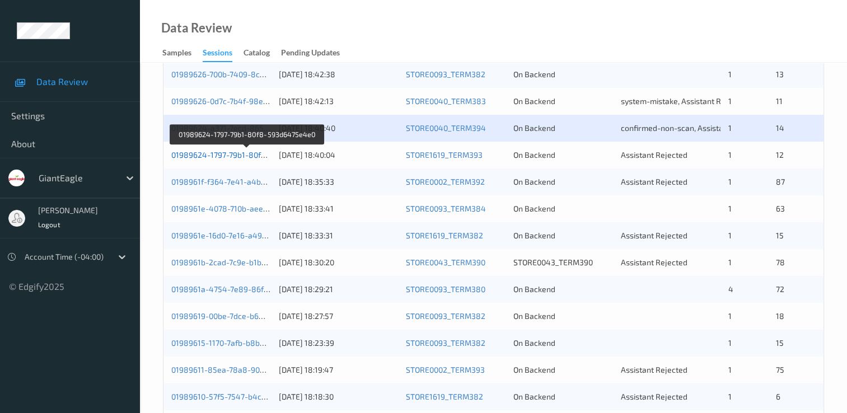
click at [256, 156] on link "01989624-1797-79b1-80f8-593d6475e4e0" at bounding box center [247, 155] width 152 height 10
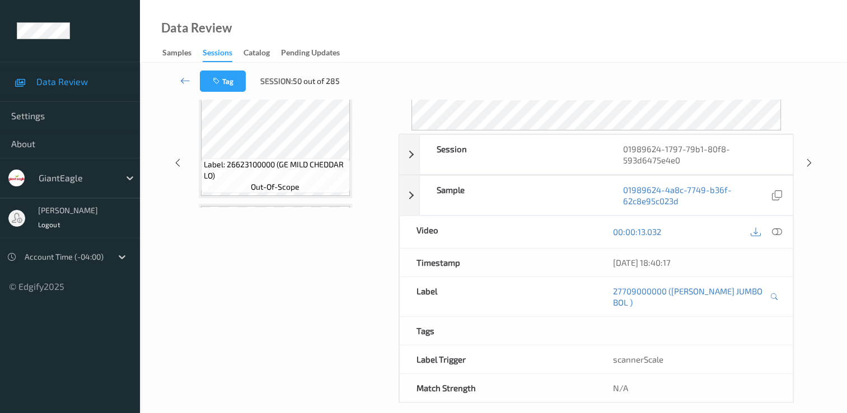
scroll to position [134, 0]
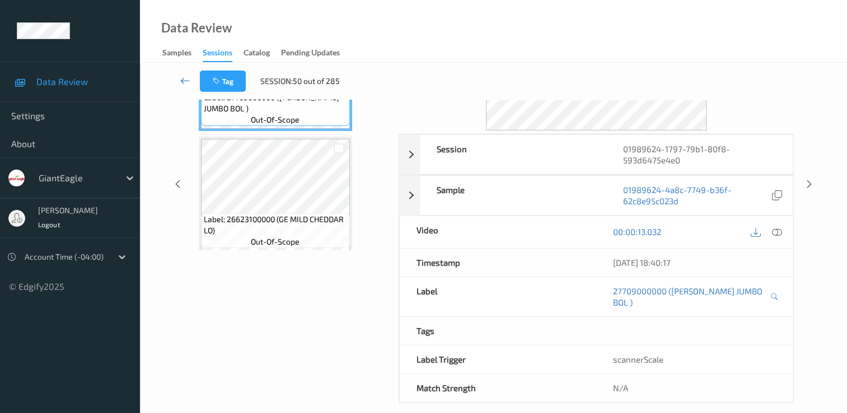
click at [186, 83] on icon at bounding box center [185, 80] width 10 height 11
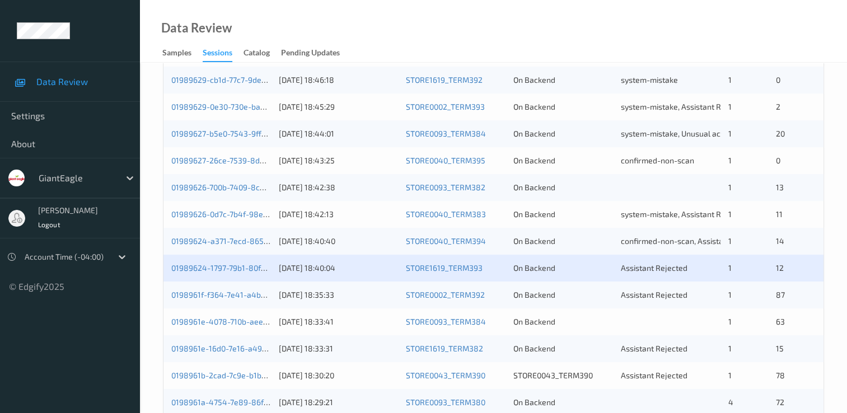
scroll to position [336, 0]
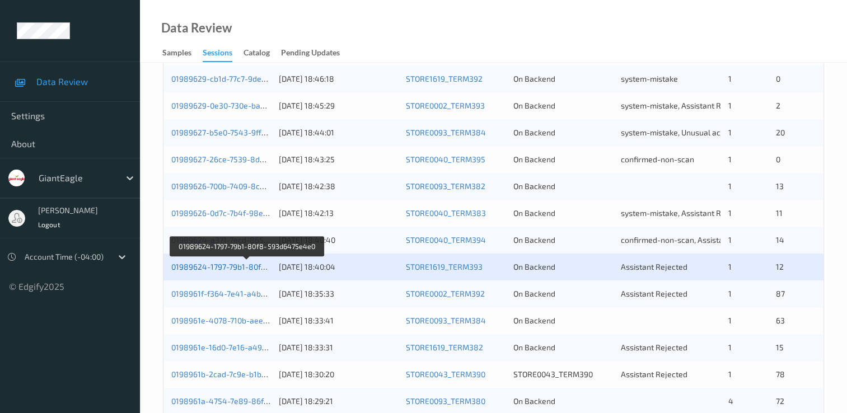
click at [241, 268] on link "01989624-1797-79b1-80f8-593d6475e4e0" at bounding box center [247, 267] width 152 height 10
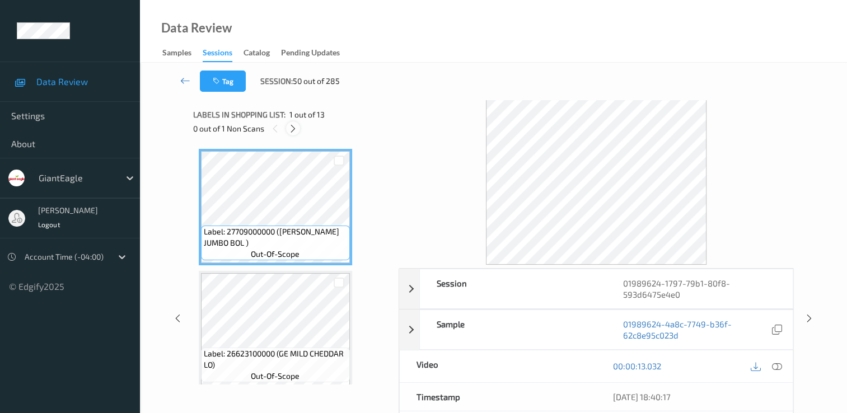
click at [294, 131] on icon at bounding box center [293, 129] width 10 height 10
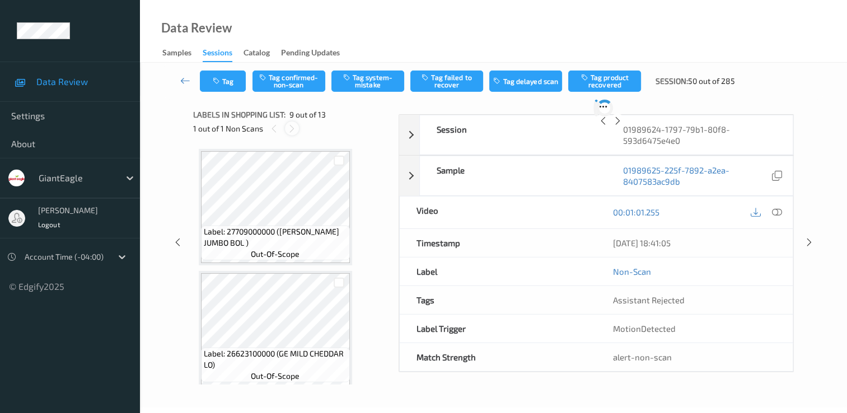
scroll to position [860, 0]
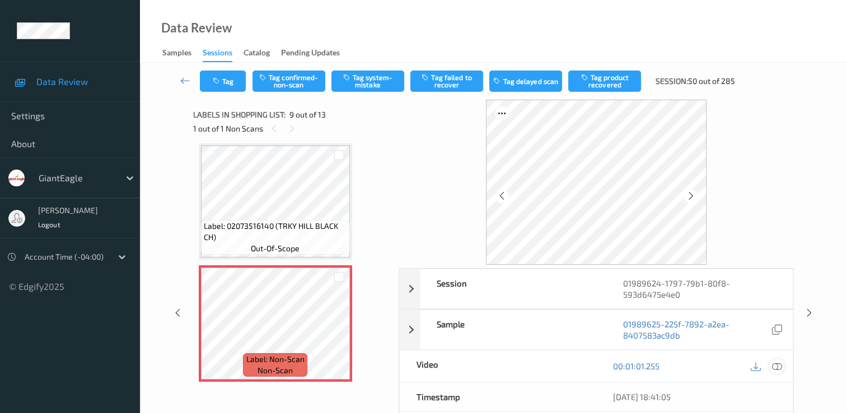
click at [782, 366] on icon at bounding box center [777, 366] width 10 height 10
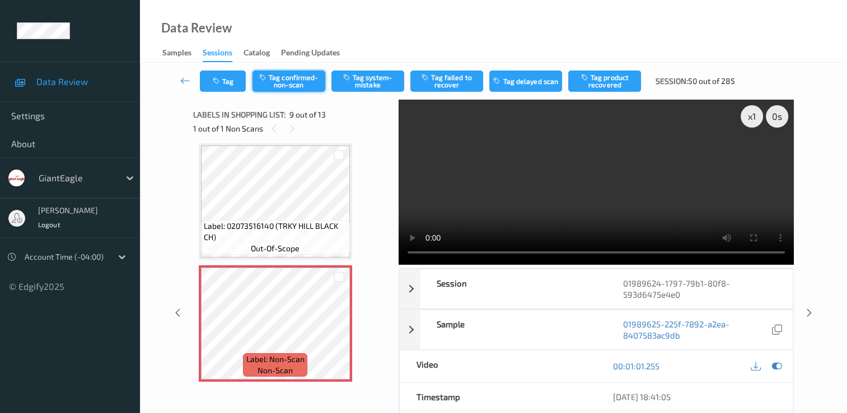
click at [297, 77] on button "Tag confirmed-non-scan" at bounding box center [289, 81] width 73 height 21
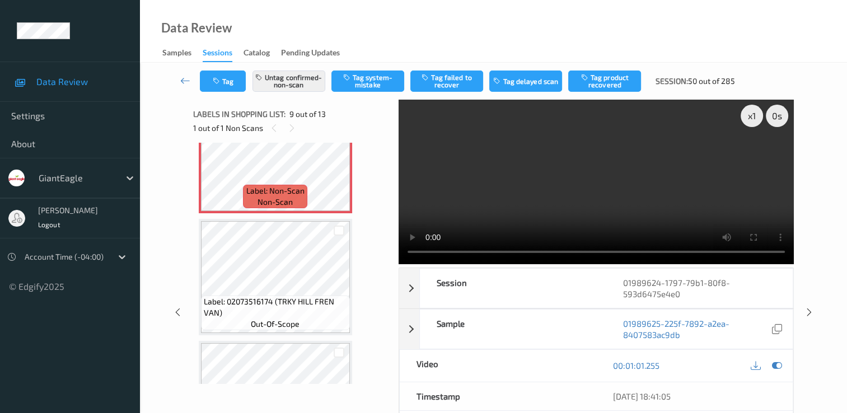
scroll to position [0, 0]
click at [592, 83] on button "Tag product recovered" at bounding box center [604, 81] width 73 height 21
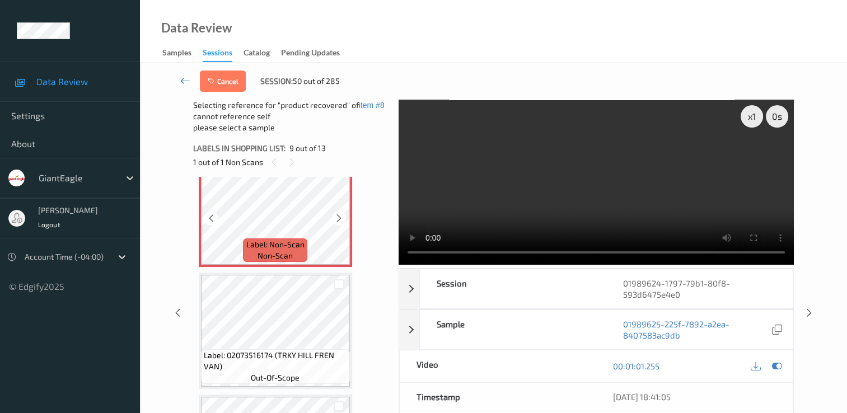
scroll to position [1028, 0]
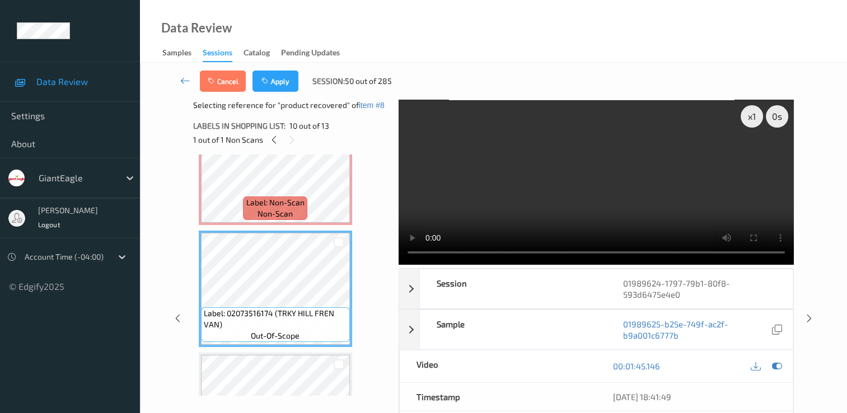
click at [336, 244] on div at bounding box center [339, 242] width 11 height 11
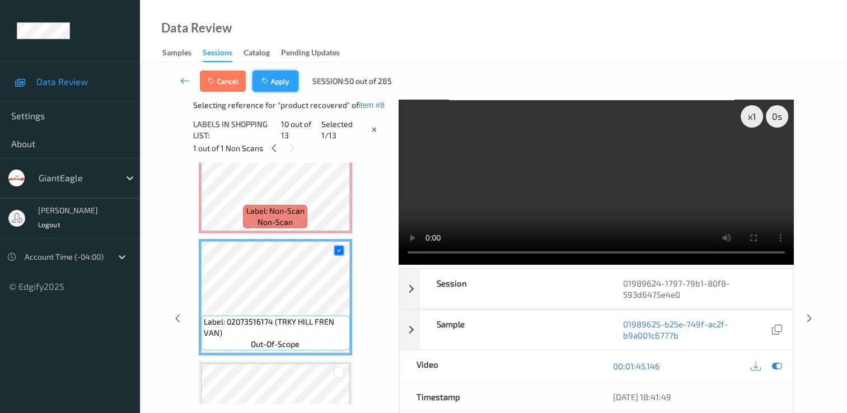
click at [284, 78] on button "Apply" at bounding box center [276, 81] width 46 height 21
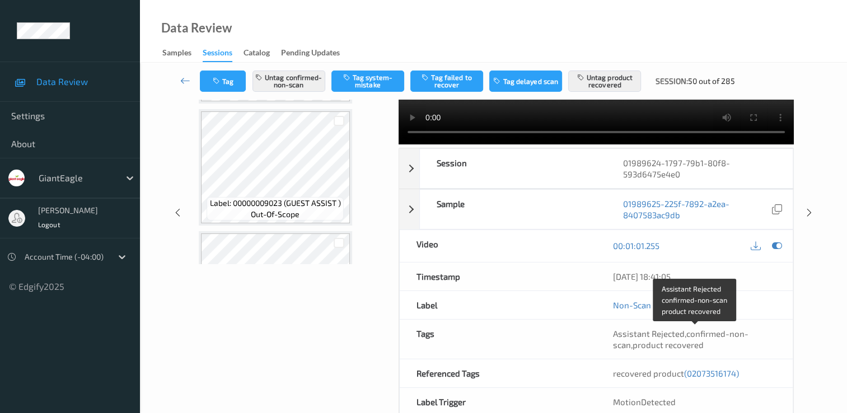
scroll to position [0, 0]
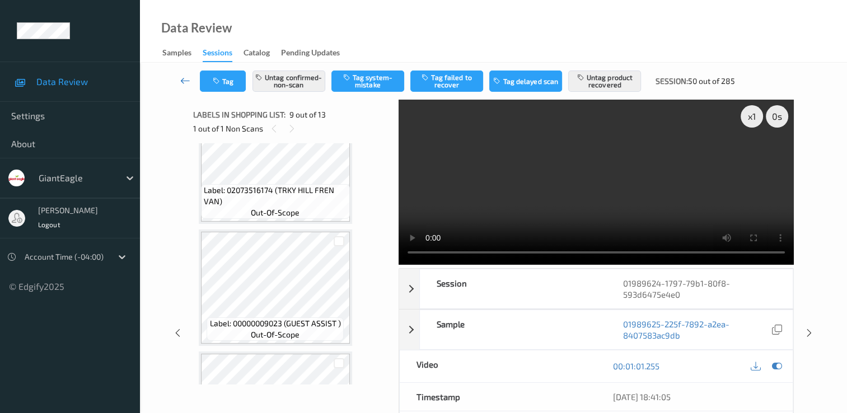
click at [187, 84] on icon at bounding box center [185, 80] width 10 height 11
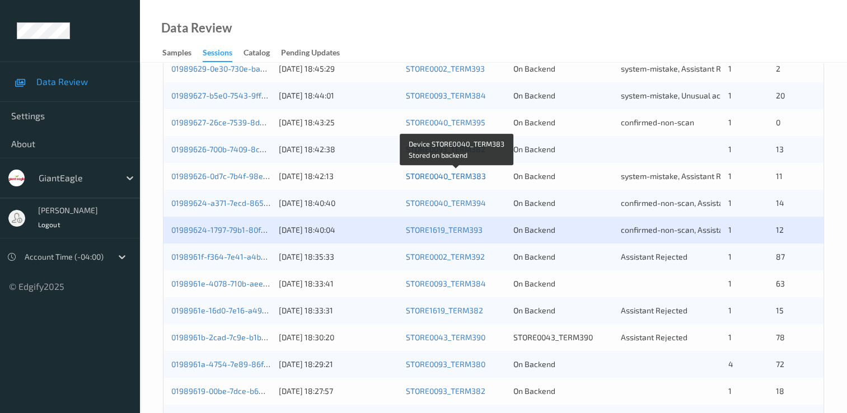
scroll to position [392, 0]
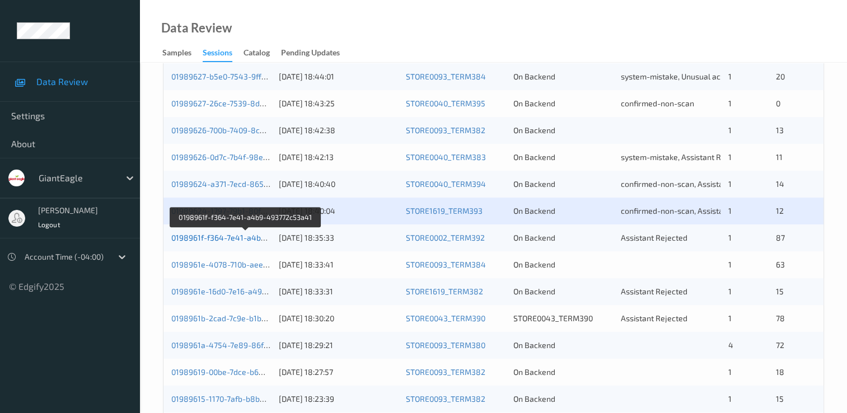
click at [226, 236] on link "0198961f-f364-7e41-a4b9-493772c53a41" at bounding box center [245, 238] width 149 height 10
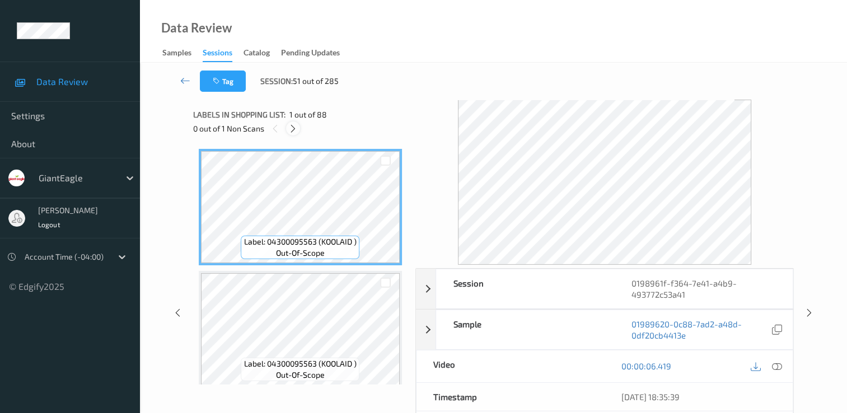
click at [293, 131] on icon at bounding box center [293, 129] width 10 height 10
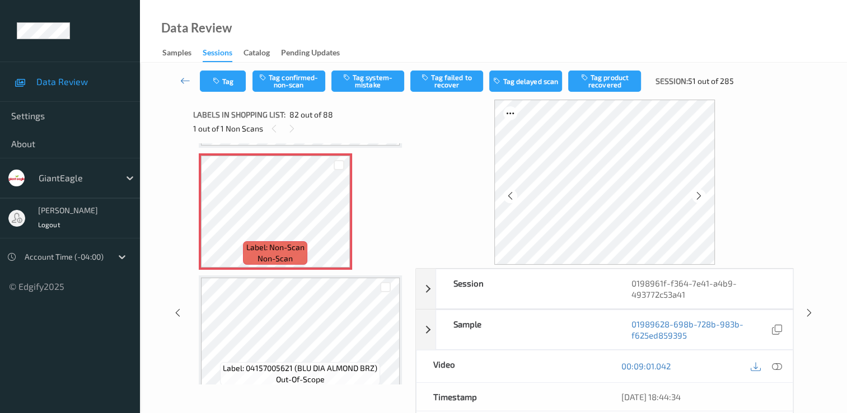
scroll to position [9826, 0]
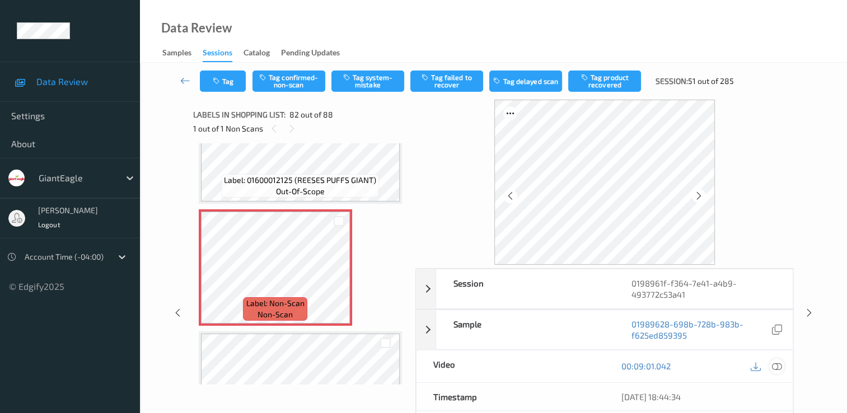
click at [775, 366] on icon at bounding box center [777, 366] width 10 height 10
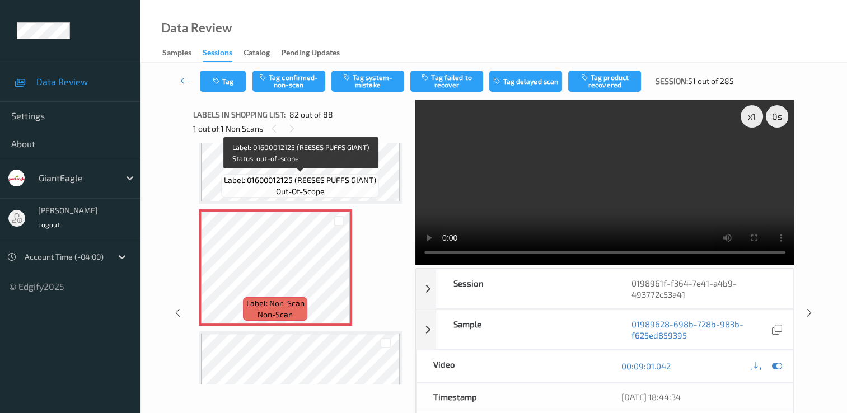
click at [311, 178] on span "Label: 01600012125 (REESES PUFFS GIANT)" at bounding box center [300, 180] width 152 height 11
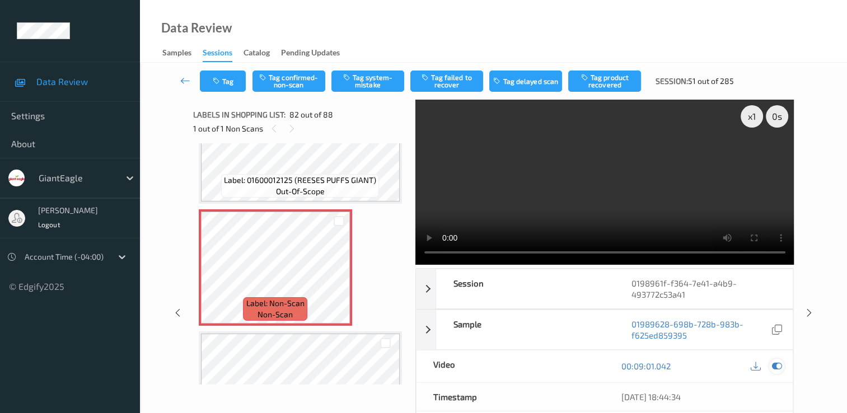
click at [777, 364] on icon at bounding box center [777, 366] width 10 height 10
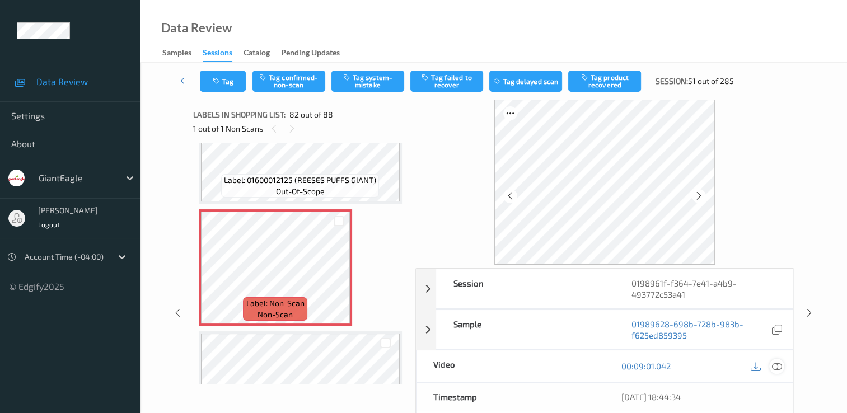
click at [777, 366] on icon at bounding box center [777, 366] width 10 height 10
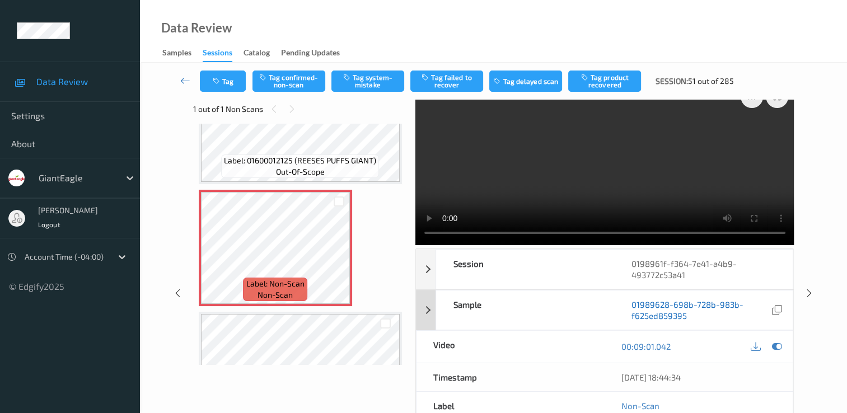
scroll to position [0, 0]
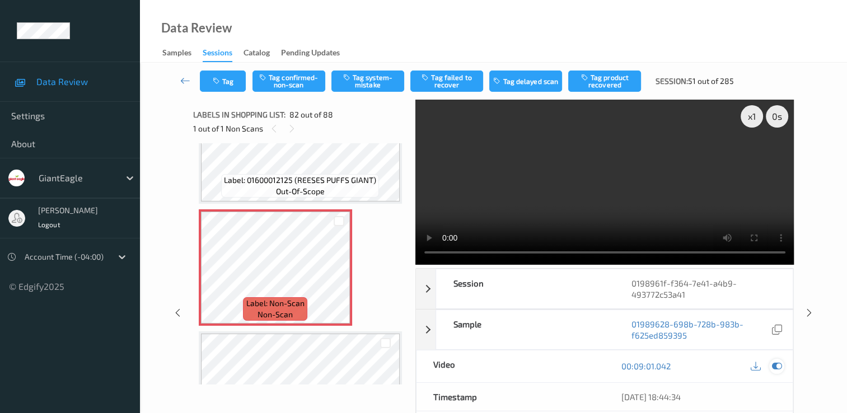
click at [779, 366] on icon at bounding box center [777, 366] width 10 height 10
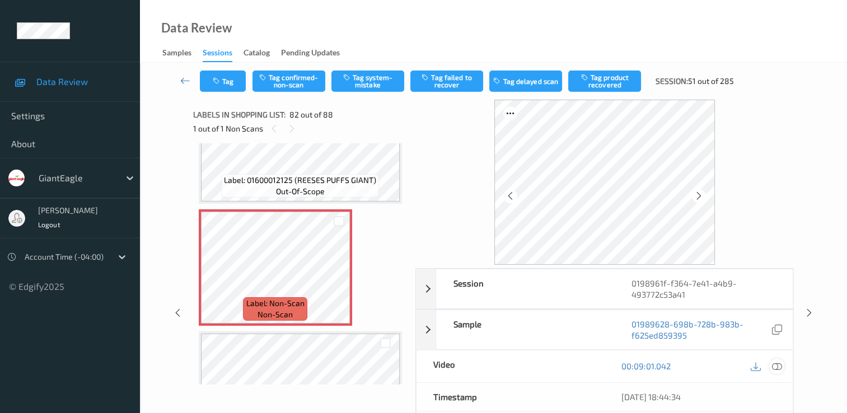
click at [778, 367] on icon at bounding box center [777, 366] width 10 height 10
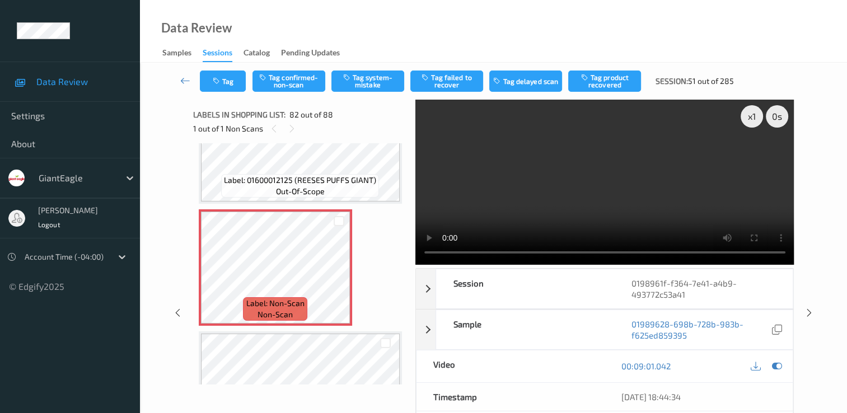
click at [750, 155] on video at bounding box center [604, 182] width 379 height 165
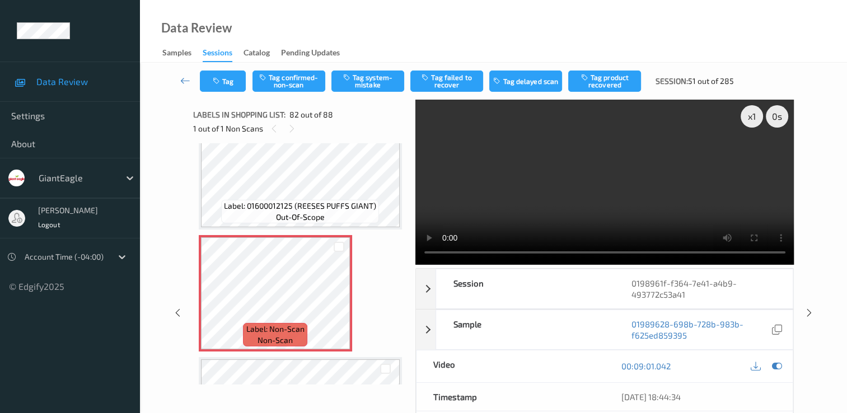
scroll to position [9826, 0]
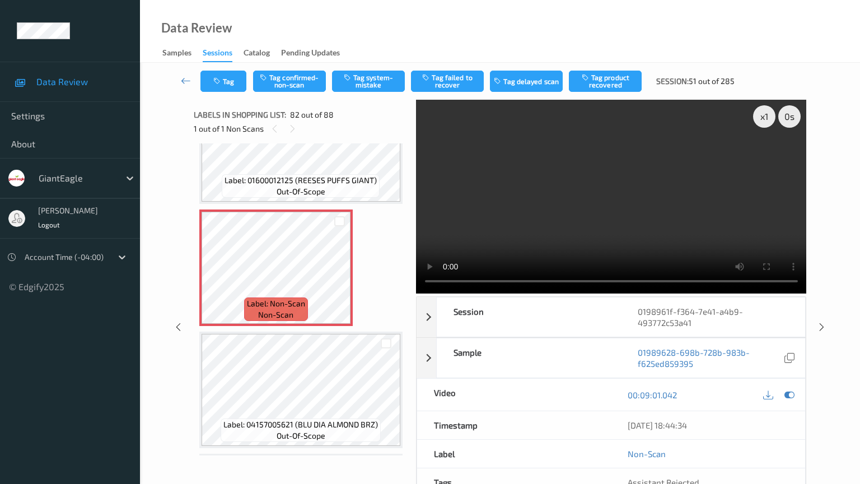
click at [416, 293] on video at bounding box center [611, 197] width 391 height 194
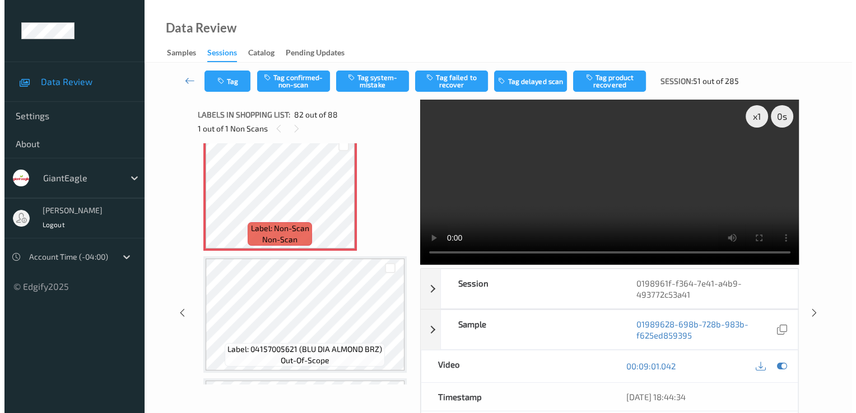
scroll to position [9882, 0]
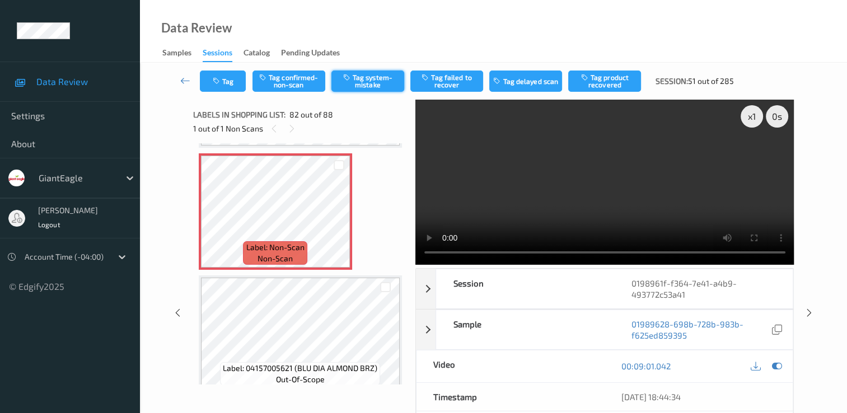
click at [376, 82] on button "Tag system-mistake" at bounding box center [367, 81] width 73 height 21
click at [215, 85] on button "Tag" at bounding box center [223, 81] width 46 height 21
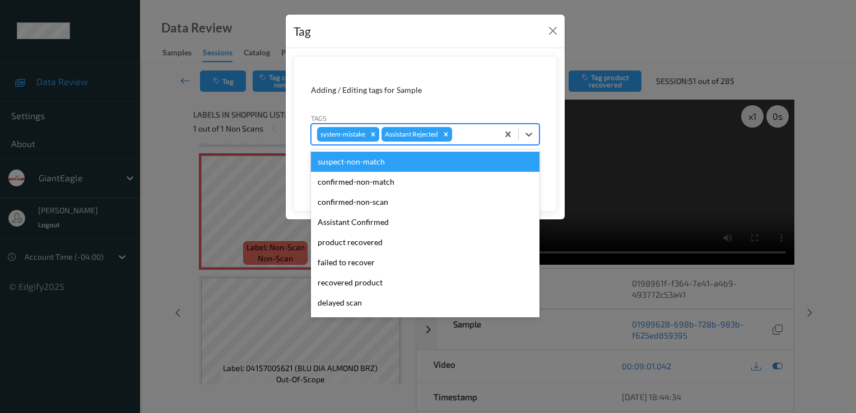
click at [489, 131] on div at bounding box center [473, 134] width 38 height 13
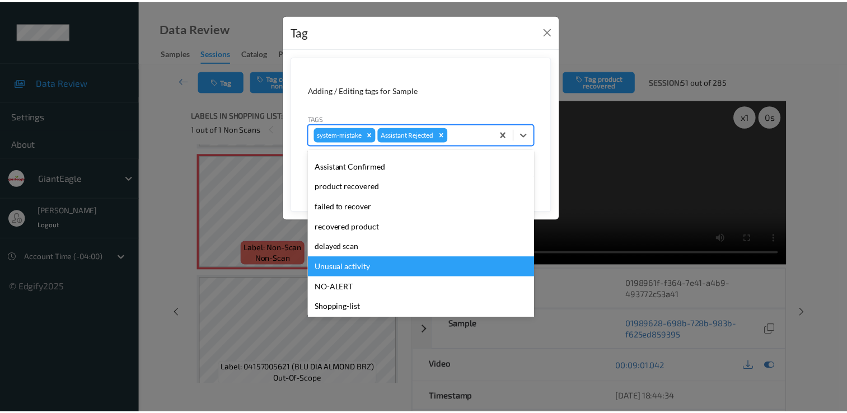
scroll to position [78, 0]
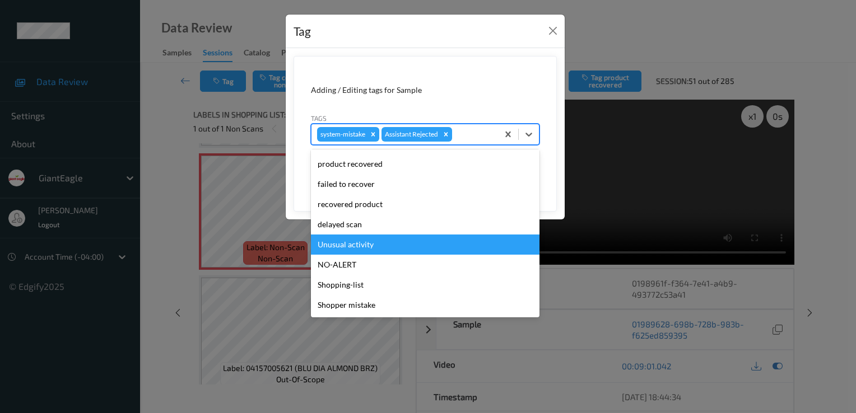
click at [380, 245] on div "Unusual activity" at bounding box center [425, 245] width 228 height 20
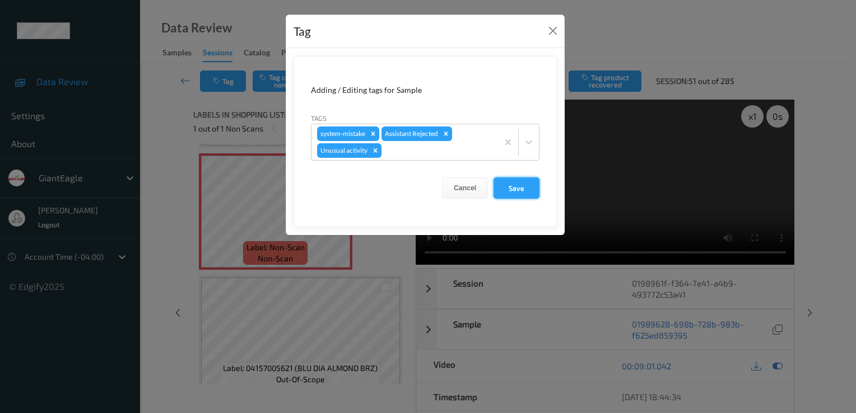
click at [531, 190] on button "Save" at bounding box center [516, 187] width 46 height 21
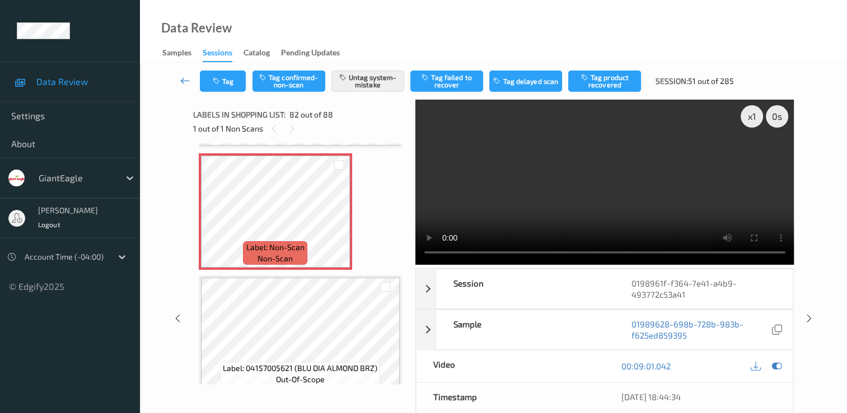
click at [176, 81] on link at bounding box center [185, 81] width 29 height 21
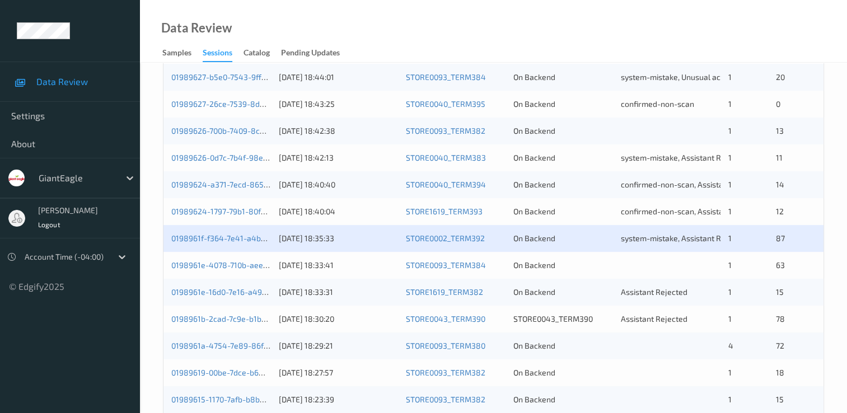
scroll to position [392, 0]
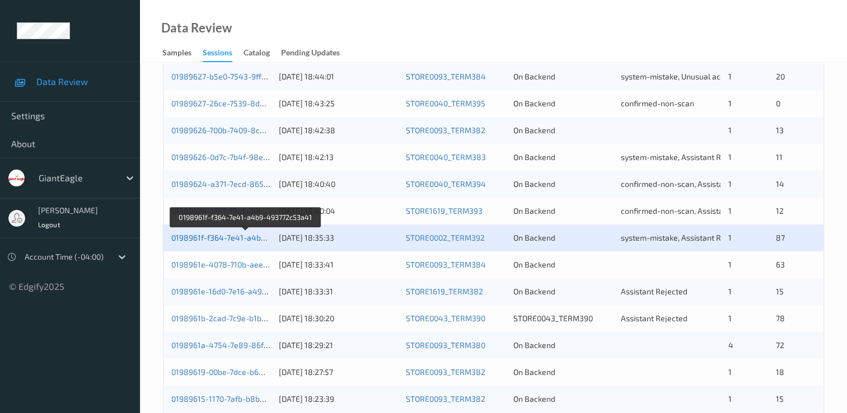
click at [258, 238] on link "0198961f-f364-7e41-a4b9-493772c53a41" at bounding box center [245, 238] width 149 height 10
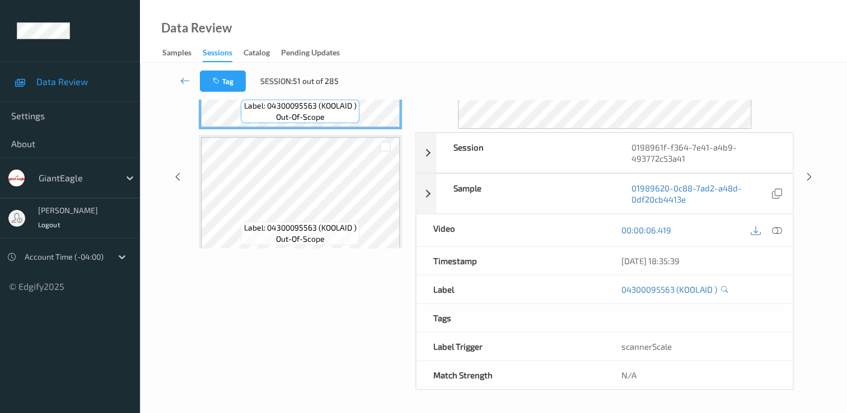
scroll to position [134, 0]
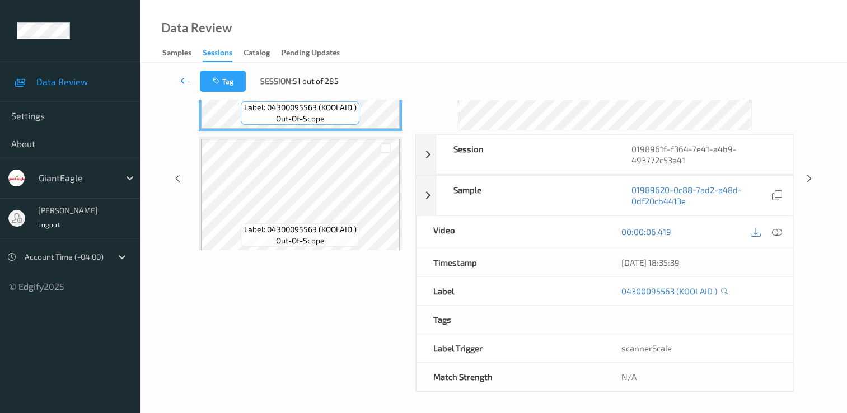
click at [193, 79] on link at bounding box center [185, 81] width 29 height 21
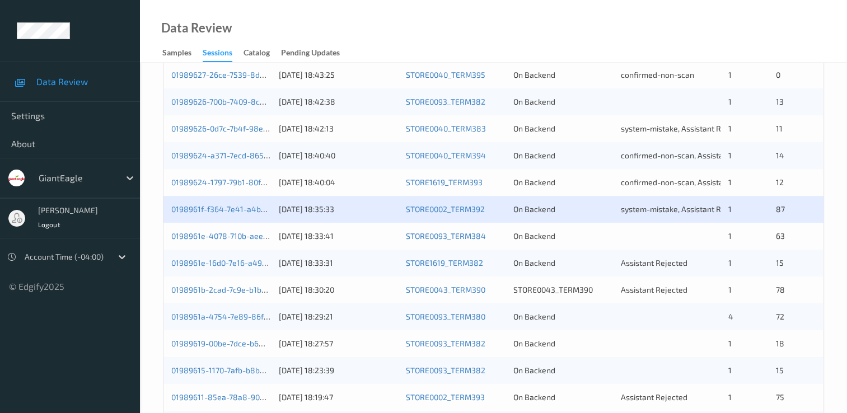
scroll to position [448, 0]
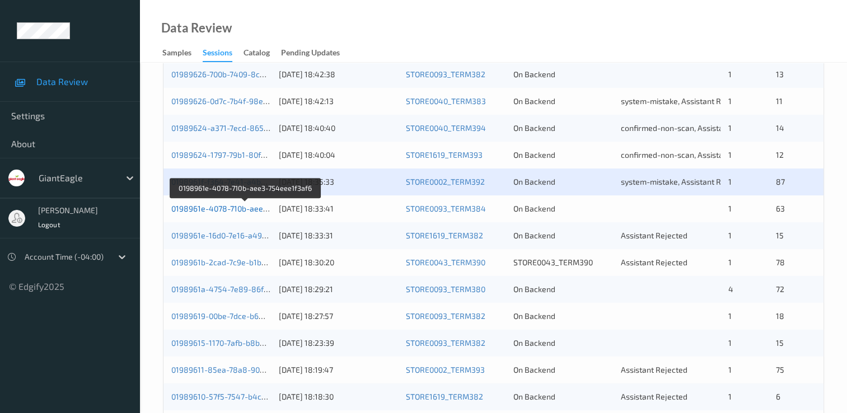
click at [234, 208] on link "0198961e-4078-710b-aee3-754eee1f3af6" at bounding box center [245, 209] width 148 height 10
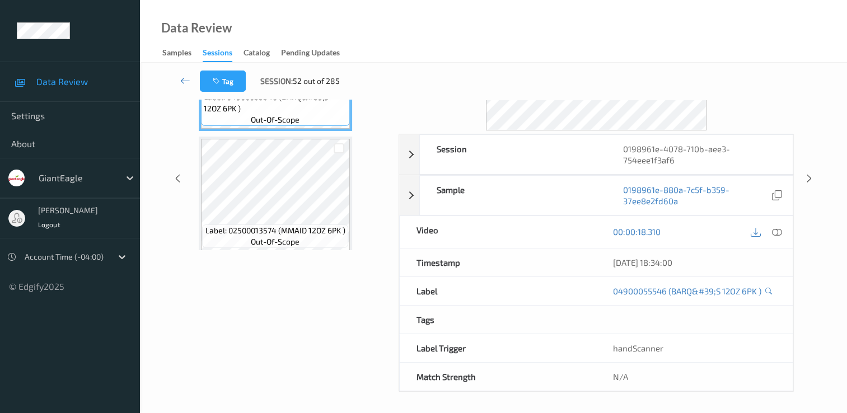
scroll to position [22, 0]
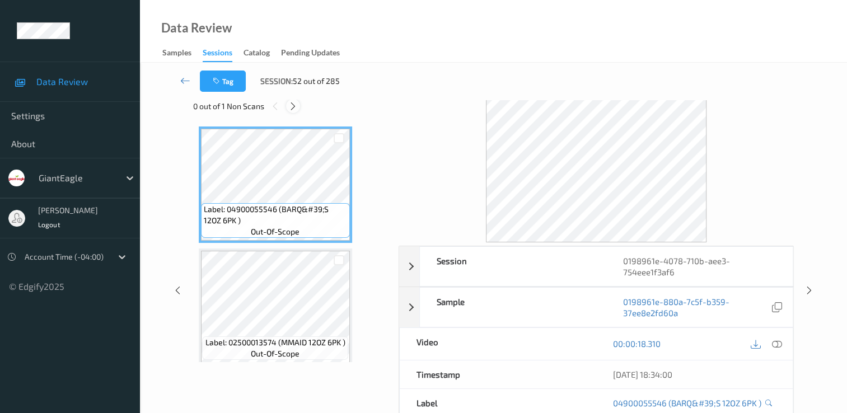
click at [294, 105] on icon at bounding box center [293, 106] width 10 height 10
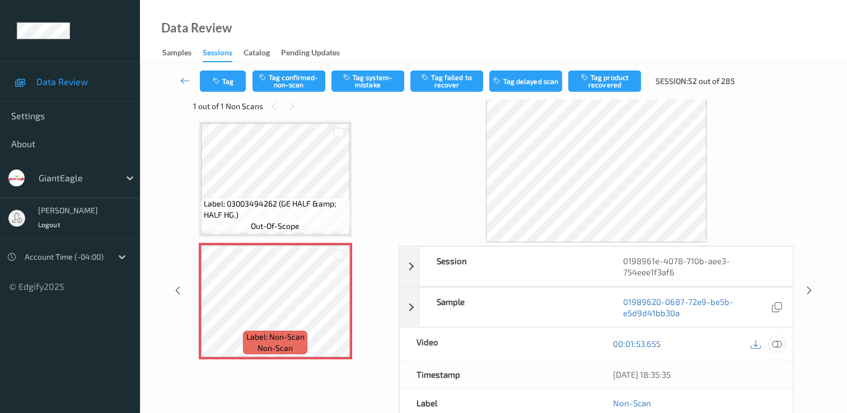
click at [777, 342] on icon at bounding box center [777, 344] width 10 height 10
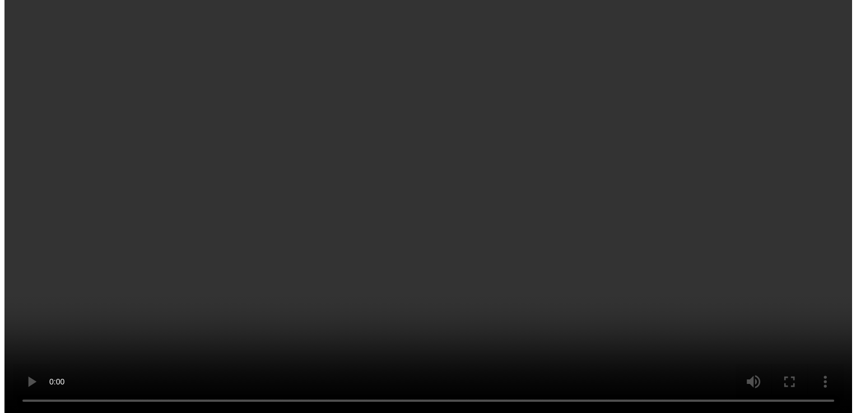
scroll to position [2015, 0]
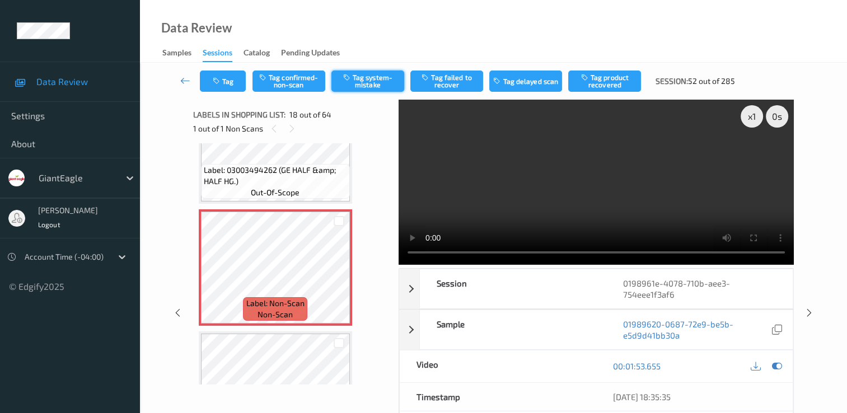
click at [350, 78] on icon "button" at bounding box center [348, 77] width 10 height 8
click at [228, 86] on button "Tag" at bounding box center [223, 81] width 46 height 21
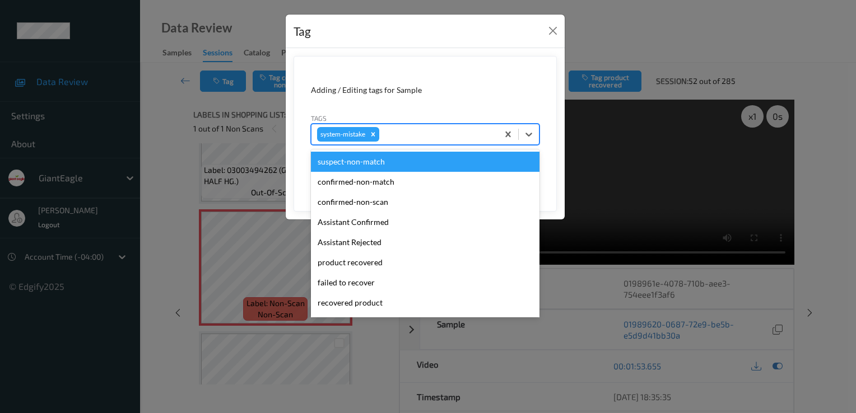
click at [430, 129] on div at bounding box center [436, 134] width 111 height 13
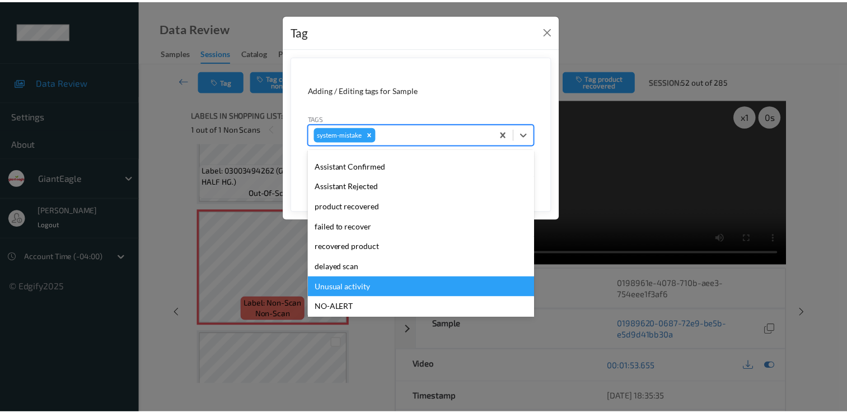
scroll to position [99, 0]
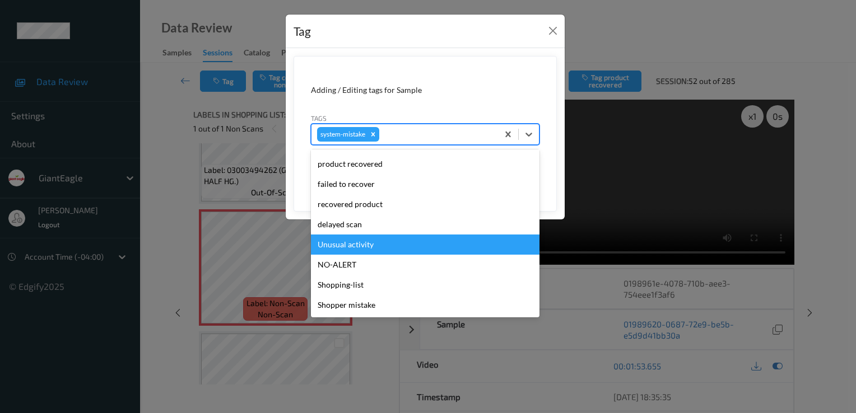
click at [358, 240] on div "Unusual activity" at bounding box center [425, 245] width 228 height 20
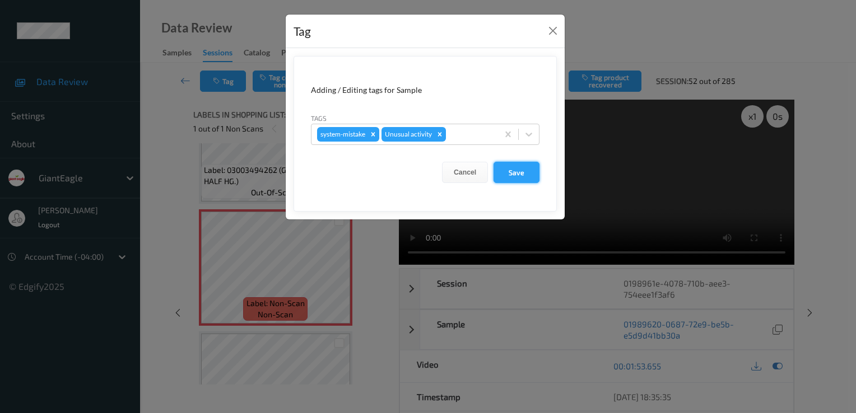
click at [524, 171] on button "Save" at bounding box center [516, 172] width 46 height 21
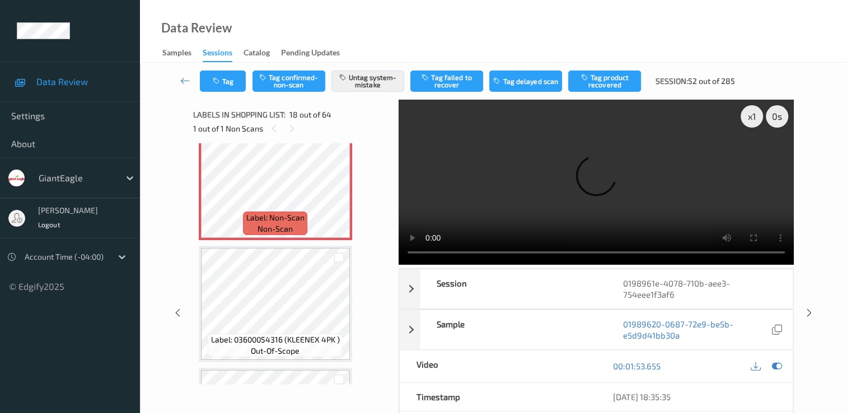
scroll to position [2127, 0]
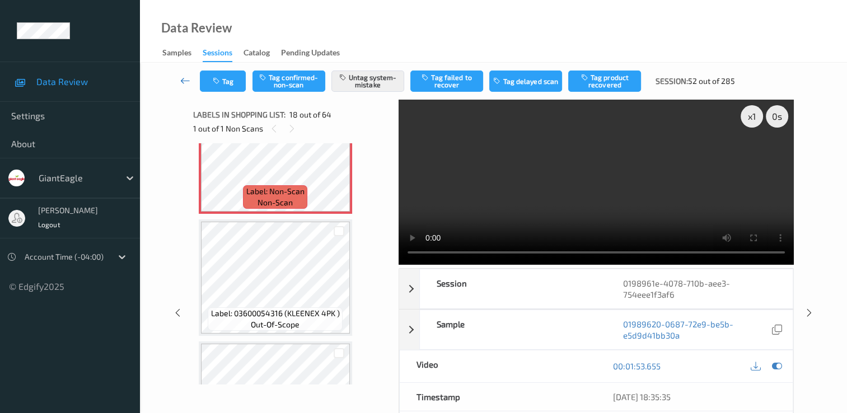
click at [184, 83] on icon at bounding box center [185, 80] width 10 height 11
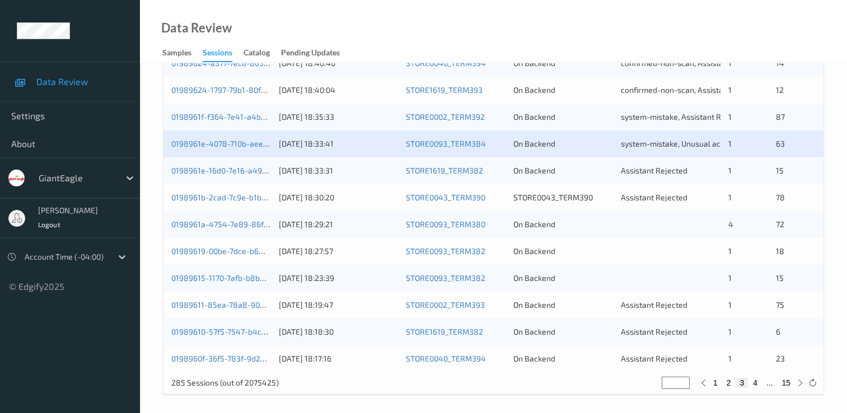
scroll to position [517, 0]
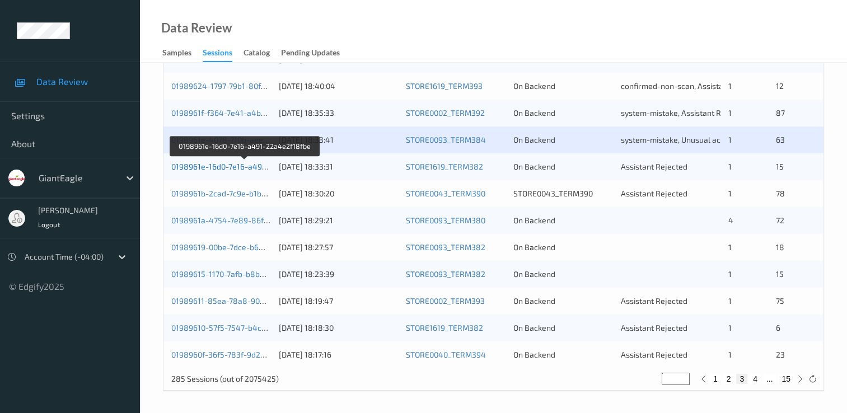
click at [246, 169] on link "0198961e-16d0-7e16-a491-22a4e2f18fbe" at bounding box center [245, 167] width 148 height 10
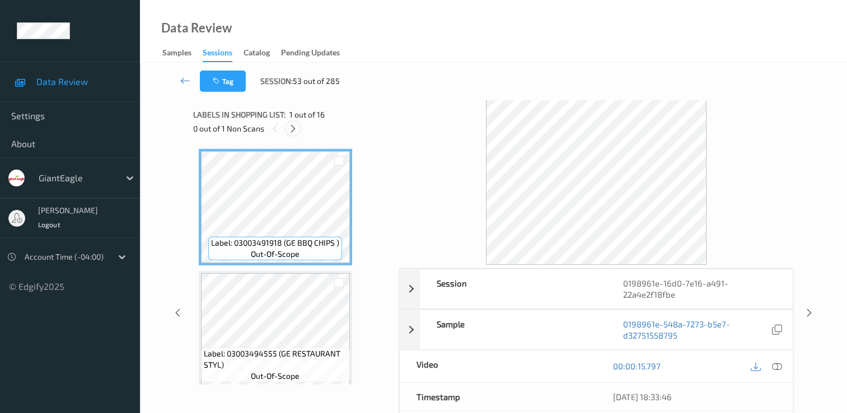
click at [290, 129] on icon at bounding box center [293, 129] width 10 height 10
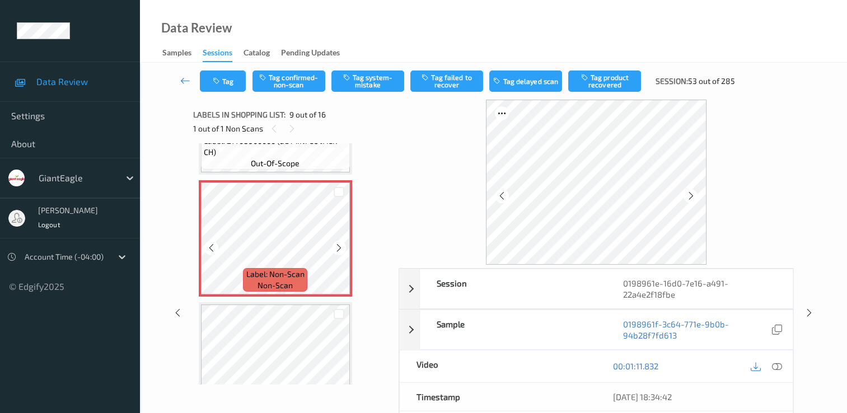
scroll to position [972, 0]
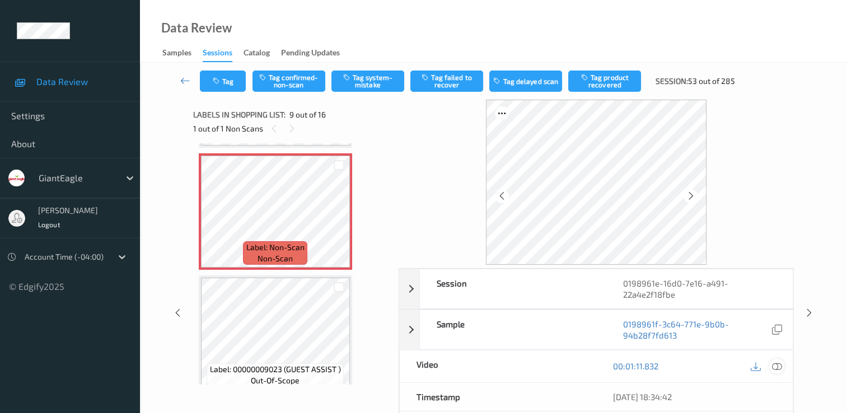
click at [777, 368] on icon at bounding box center [777, 366] width 10 height 10
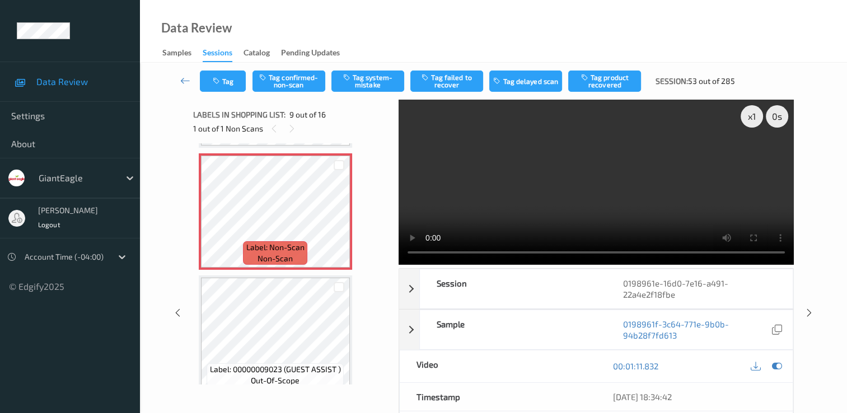
click at [632, 167] on video at bounding box center [596, 182] width 395 height 165
click at [301, 76] on button "Tag confirmed-non-scan" at bounding box center [289, 81] width 73 height 21
click at [451, 80] on button "Tag failed to recover" at bounding box center [446, 81] width 73 height 21
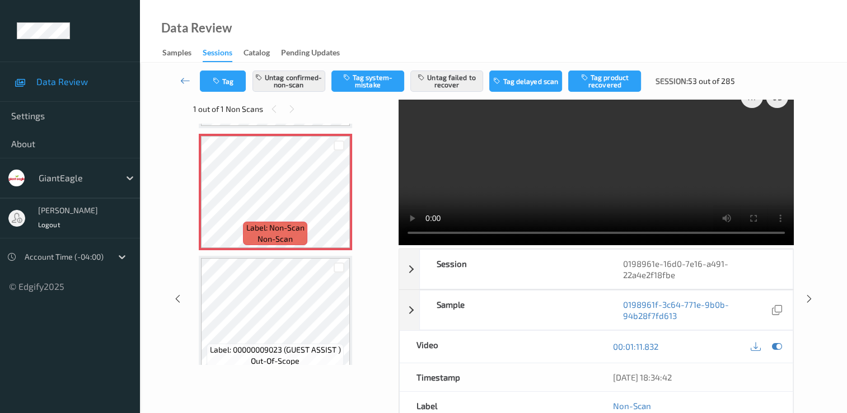
scroll to position [0, 0]
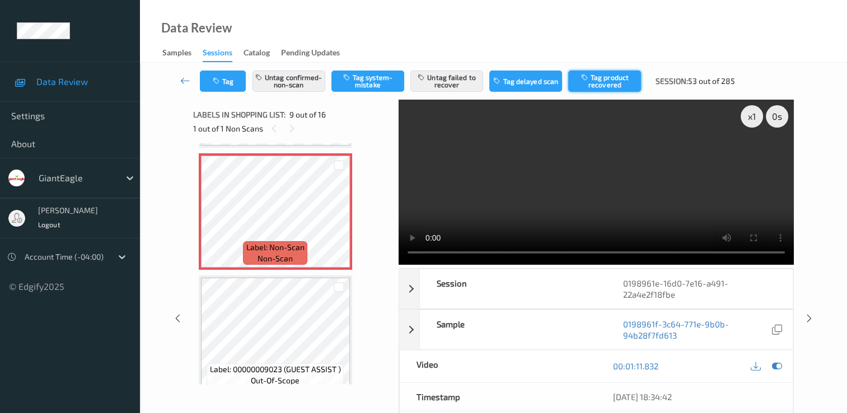
click at [606, 90] on button "Tag product recovered" at bounding box center [604, 81] width 73 height 21
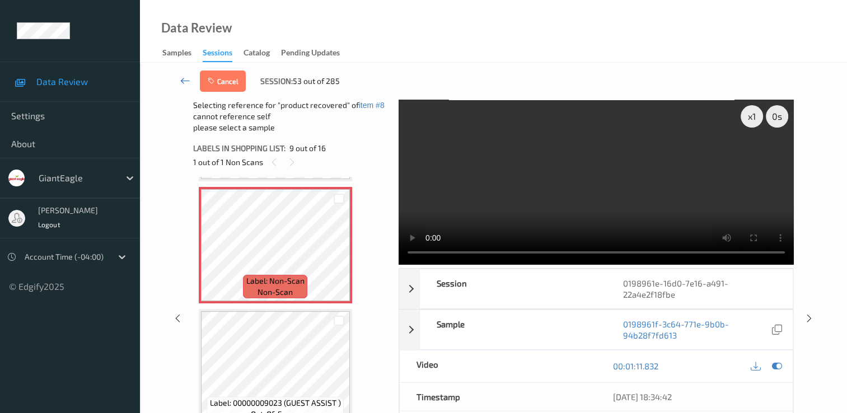
click at [190, 81] on icon at bounding box center [185, 80] width 10 height 11
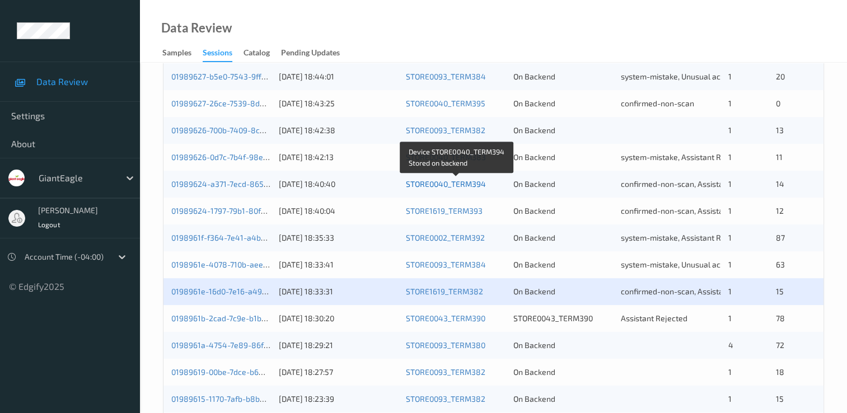
scroll to position [448, 0]
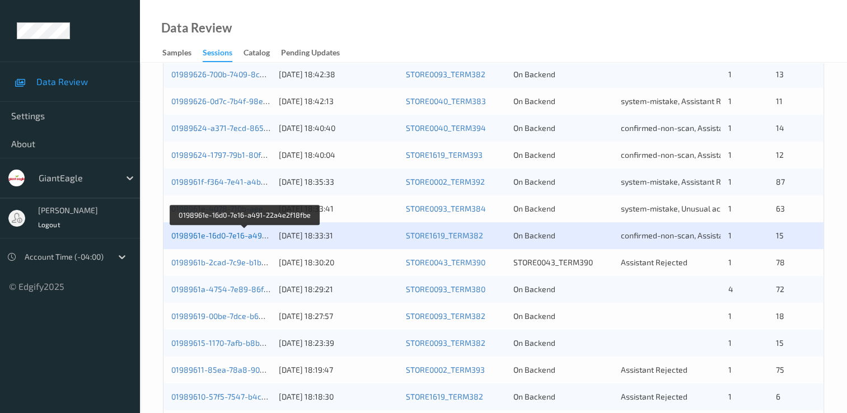
click at [249, 234] on link "0198961e-16d0-7e16-a491-22a4e2f18fbe" at bounding box center [245, 236] width 148 height 10
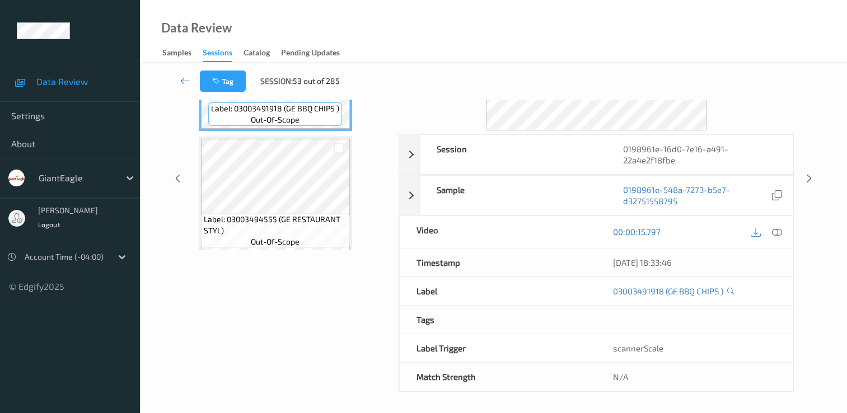
scroll to position [22, 0]
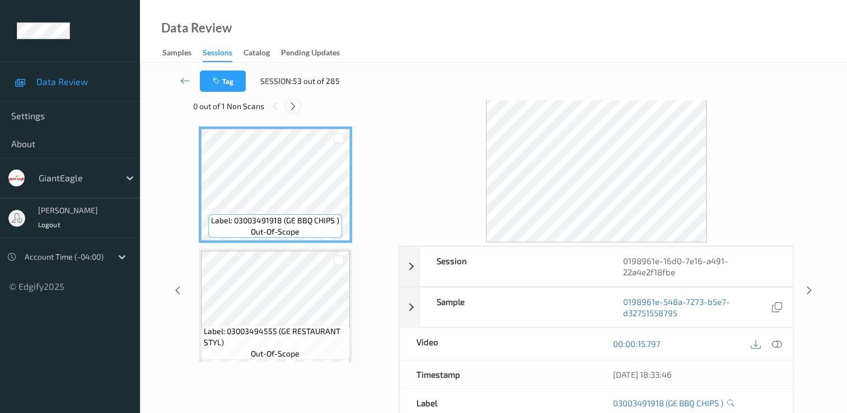
click at [287, 104] on div at bounding box center [293, 106] width 14 height 14
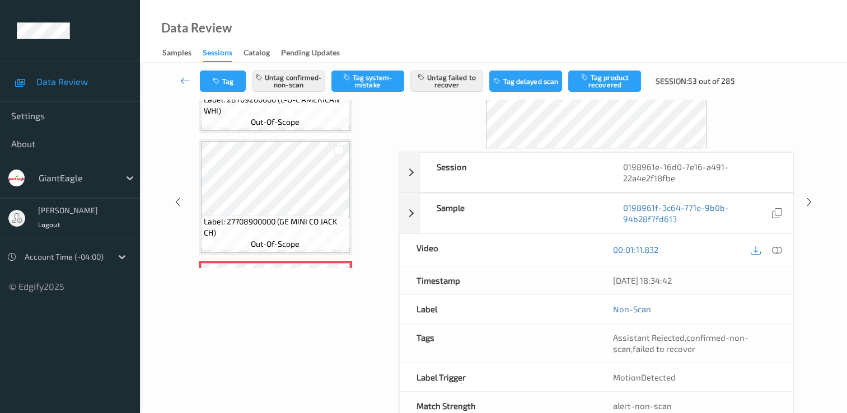
scroll to position [146, 0]
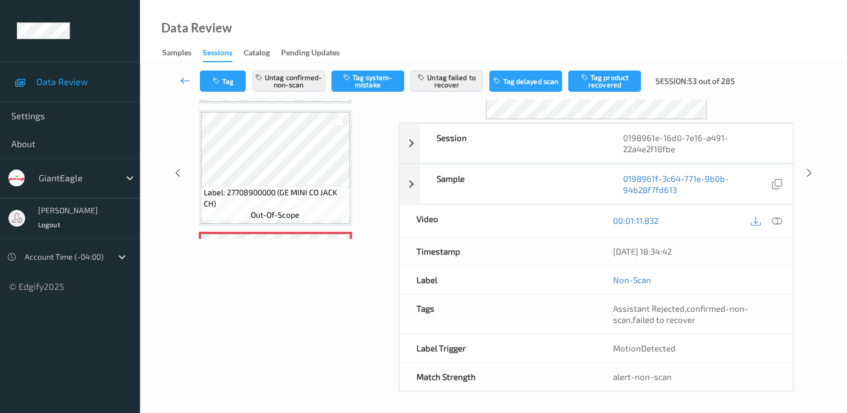
click at [181, 78] on icon at bounding box center [185, 80] width 10 height 11
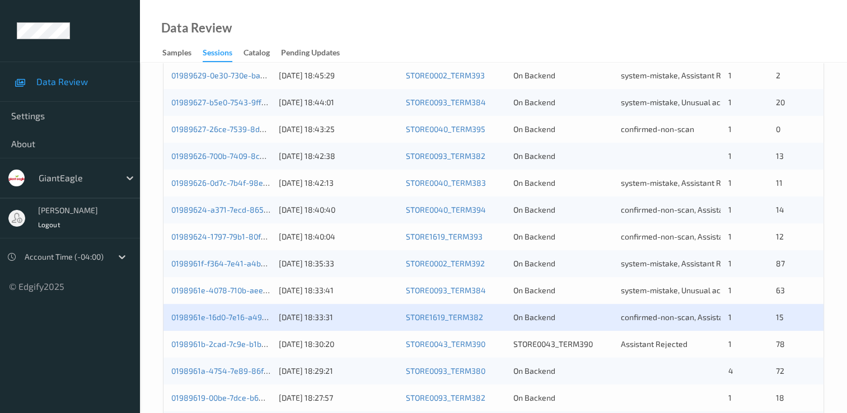
scroll to position [422, 0]
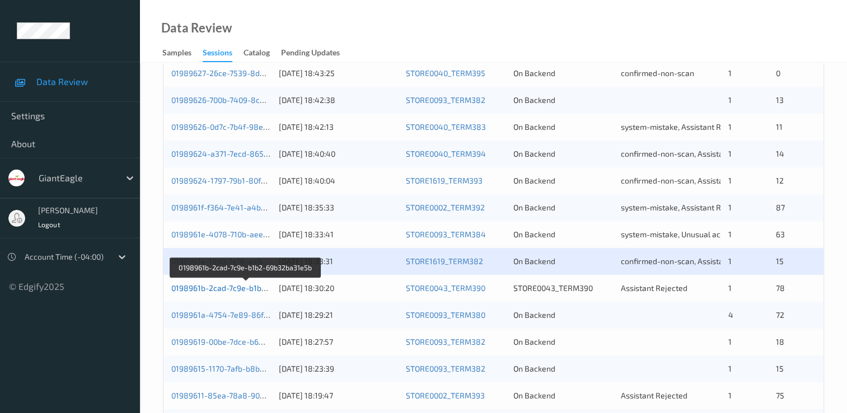
click at [240, 291] on link "0198961b-2cad-7c9e-b1b2-69b32ba31e5b" at bounding box center [246, 288] width 151 height 10
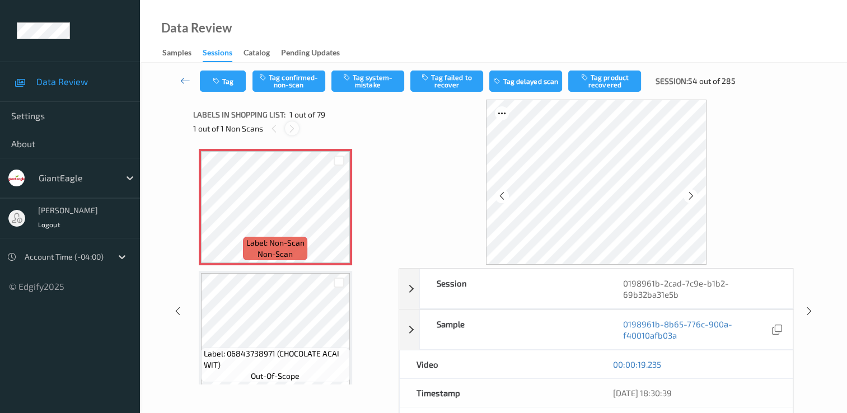
click at [291, 127] on icon at bounding box center [292, 129] width 10 height 10
click at [291, 129] on icon at bounding box center [292, 129] width 10 height 10
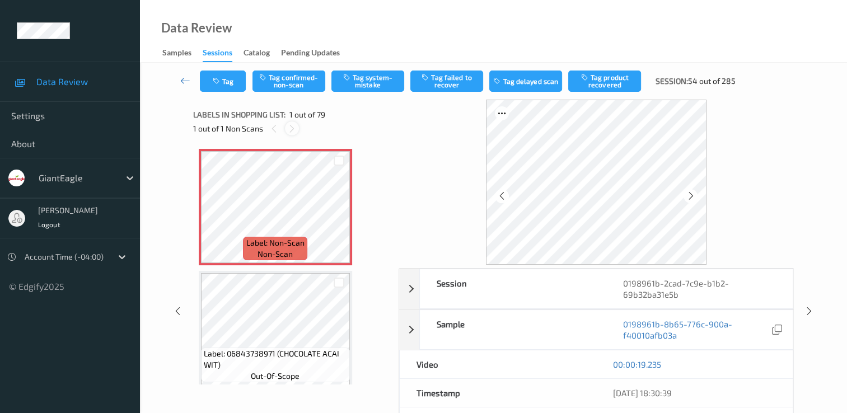
click at [292, 132] on icon at bounding box center [292, 129] width 10 height 10
click at [723, 367] on div "00:00:19.235" at bounding box center [694, 364] width 163 height 11
click at [185, 79] on icon at bounding box center [185, 80] width 10 height 11
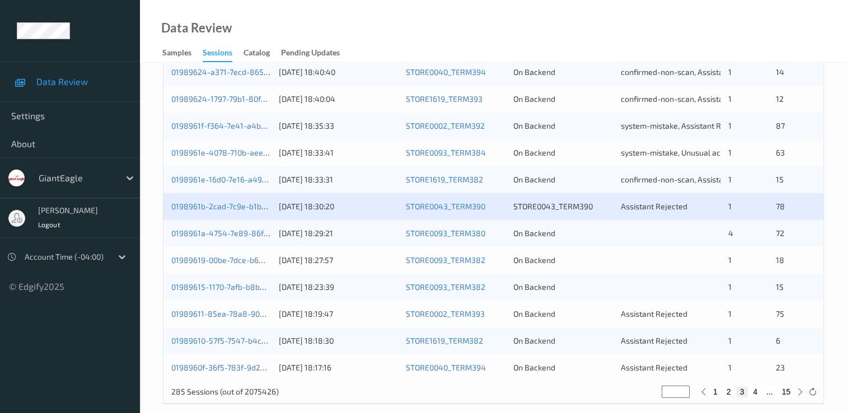
scroll to position [517, 0]
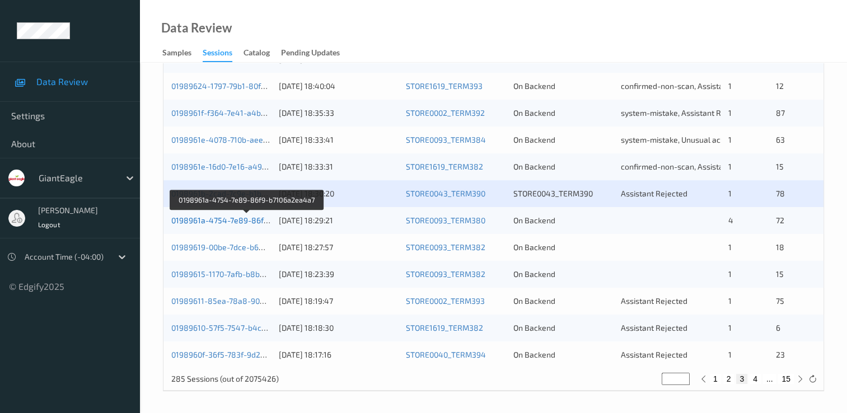
click at [236, 222] on link "0198961a-4754-7e89-86f9-b7106a2ea4a7" at bounding box center [247, 221] width 152 height 10
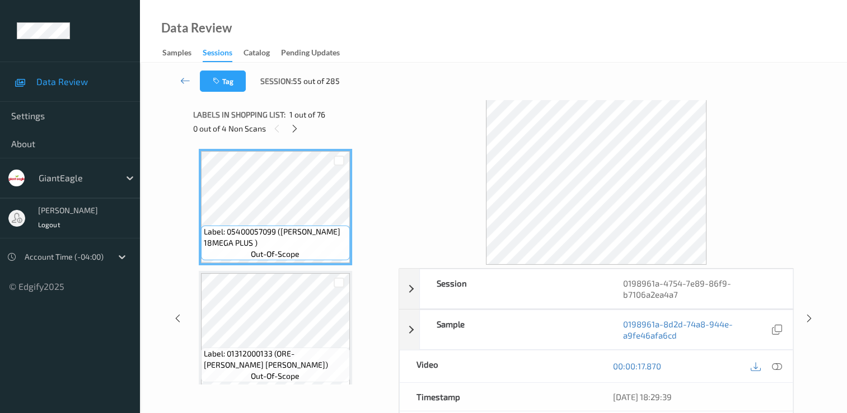
scroll to position [56, 0]
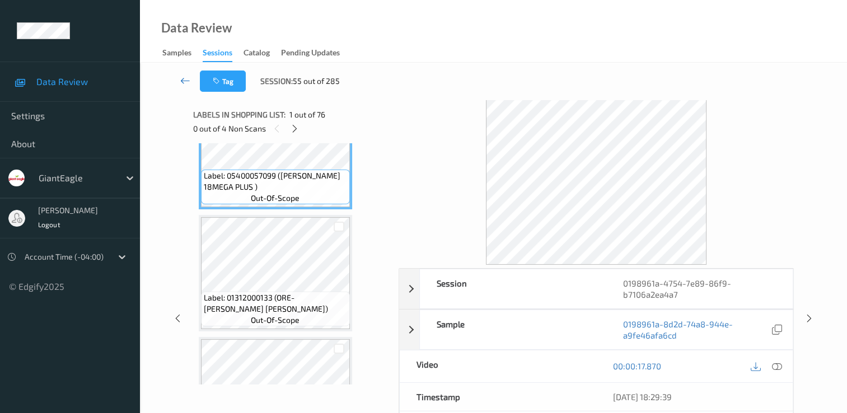
click at [179, 80] on link at bounding box center [185, 81] width 29 height 21
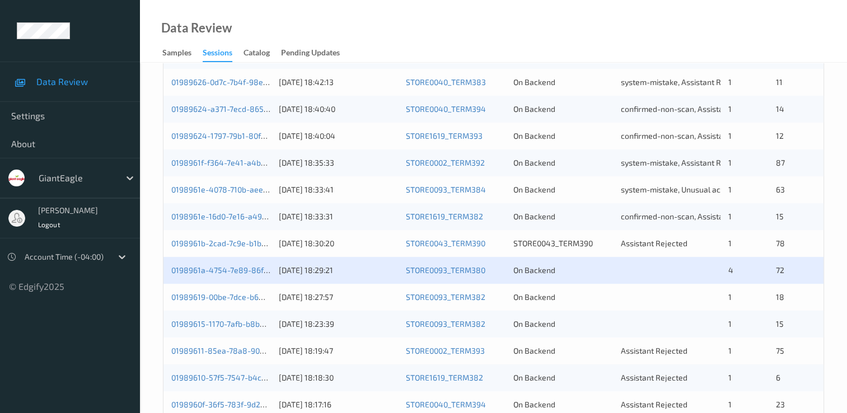
scroll to position [504, 0]
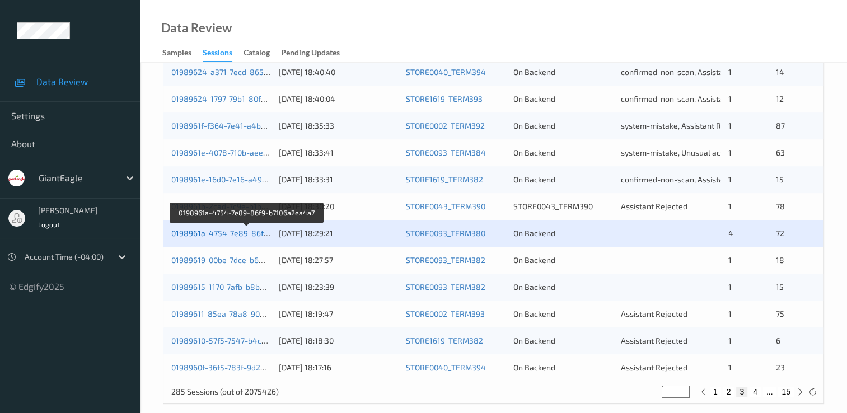
click at [226, 236] on link "0198961a-4754-7e89-86f9-b7106a2ea4a7" at bounding box center [247, 233] width 152 height 10
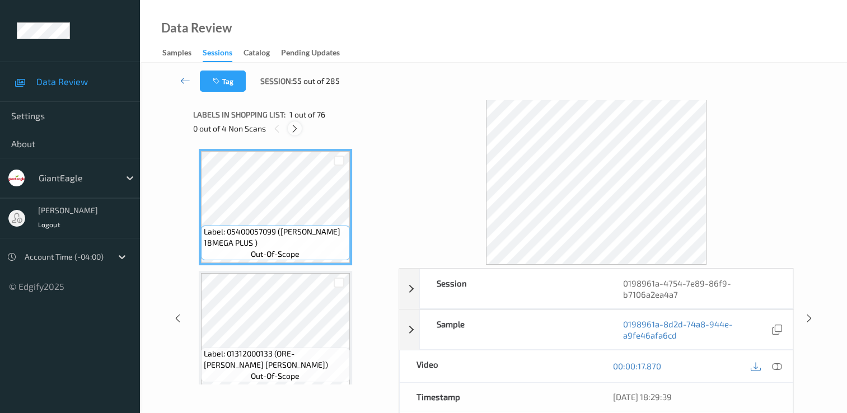
click at [292, 132] on icon at bounding box center [295, 129] width 10 height 10
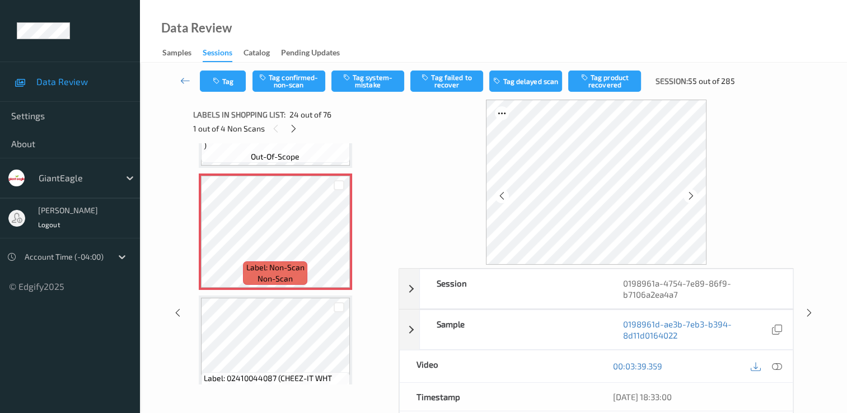
scroll to position [2803, 0]
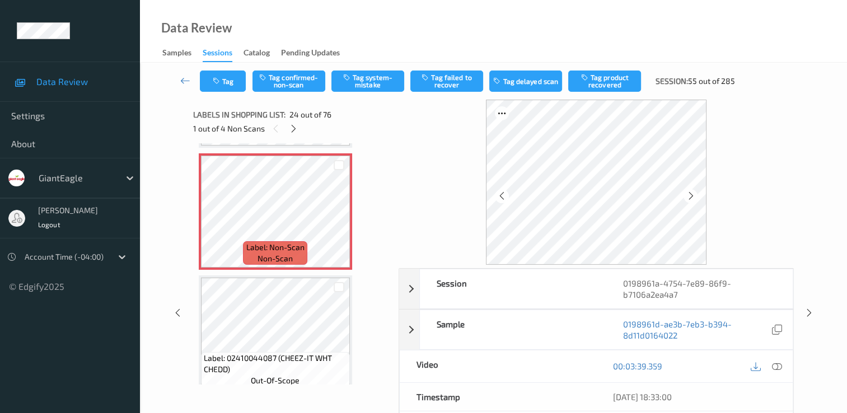
click at [447, 239] on div at bounding box center [596, 182] width 395 height 165
click at [775, 365] on icon at bounding box center [777, 366] width 10 height 10
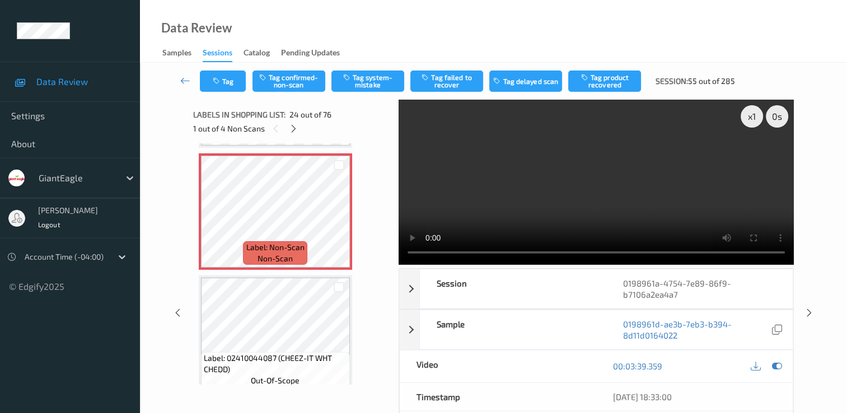
drag, startPoint x: 600, startPoint y: 176, endPoint x: 600, endPoint y: 184, distance: 8.4
click at [600, 176] on video at bounding box center [596, 182] width 395 height 165
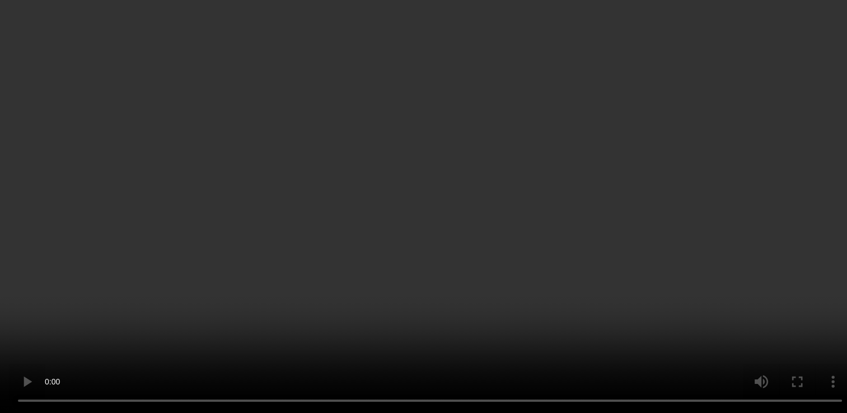
scroll to position [2747, 0]
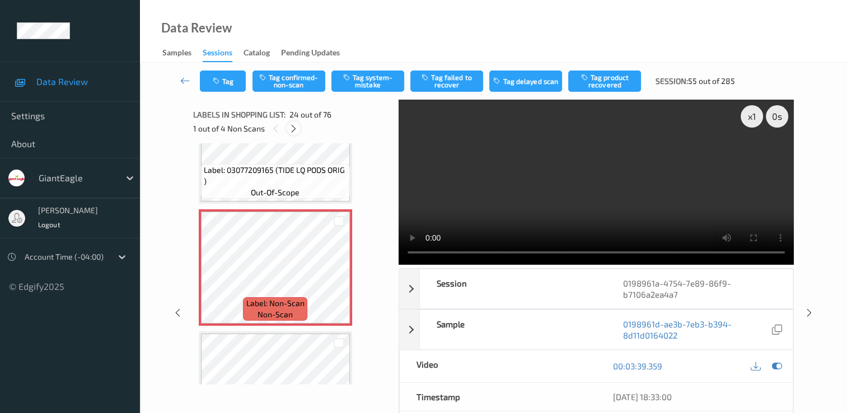
click at [291, 129] on icon at bounding box center [294, 129] width 10 height 10
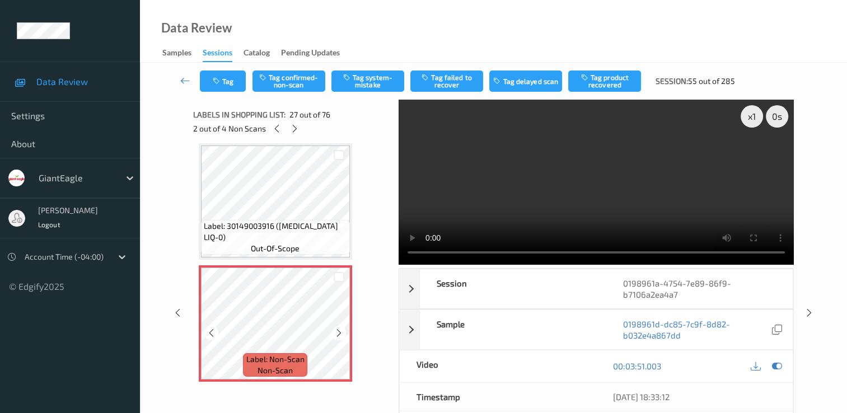
scroll to position [3113, 0]
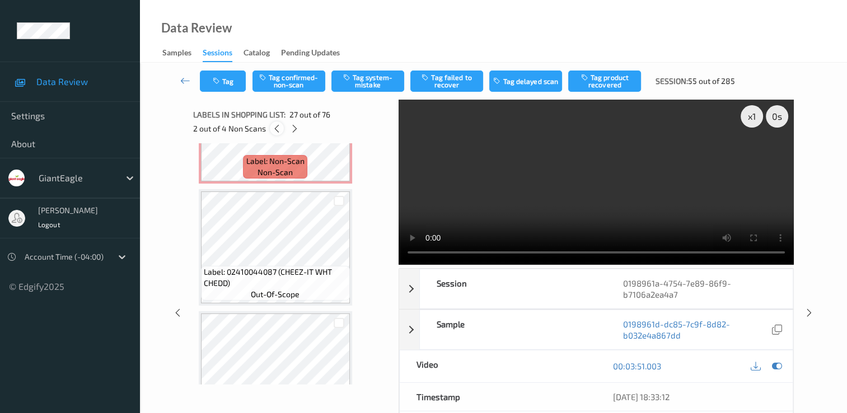
click at [276, 129] on icon at bounding box center [277, 129] width 10 height 10
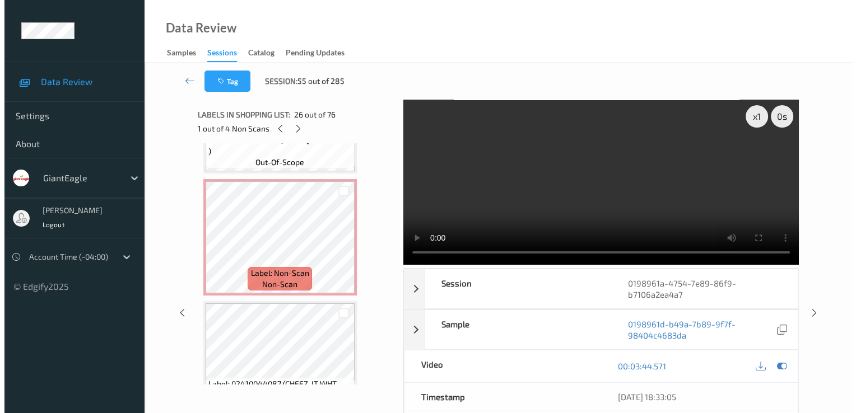
scroll to position [2803, 0]
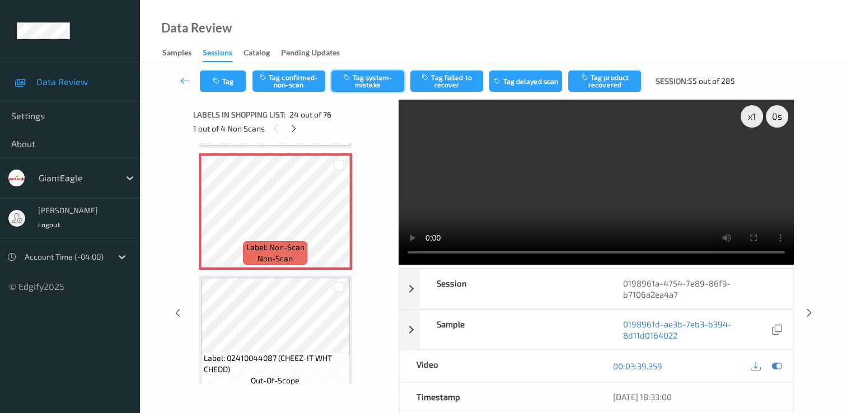
click at [366, 77] on button "Tag system-mistake" at bounding box center [367, 81] width 73 height 21
click at [232, 81] on button "Tag" at bounding box center [223, 81] width 46 height 21
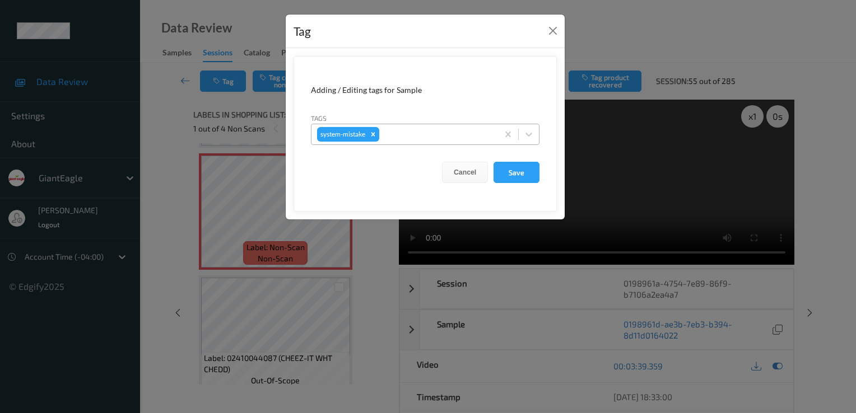
click at [450, 132] on div at bounding box center [436, 134] width 111 height 13
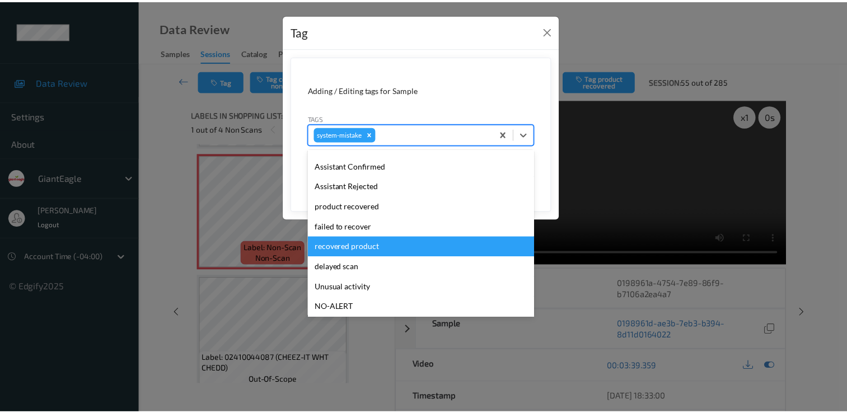
scroll to position [99, 0]
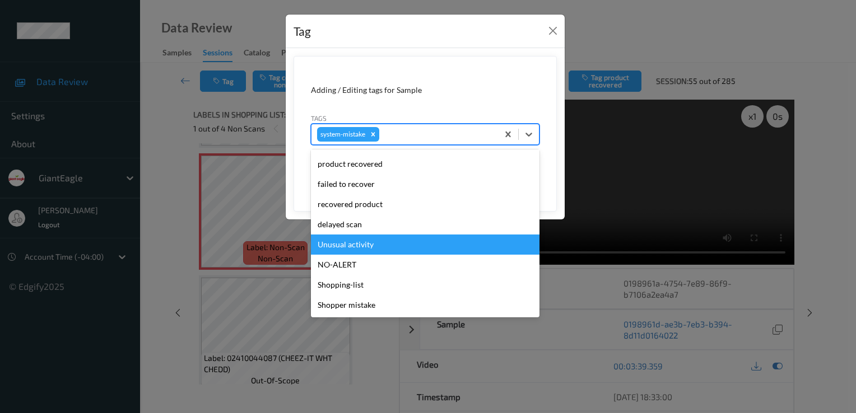
click at [403, 251] on div "Unusual activity" at bounding box center [425, 245] width 228 height 20
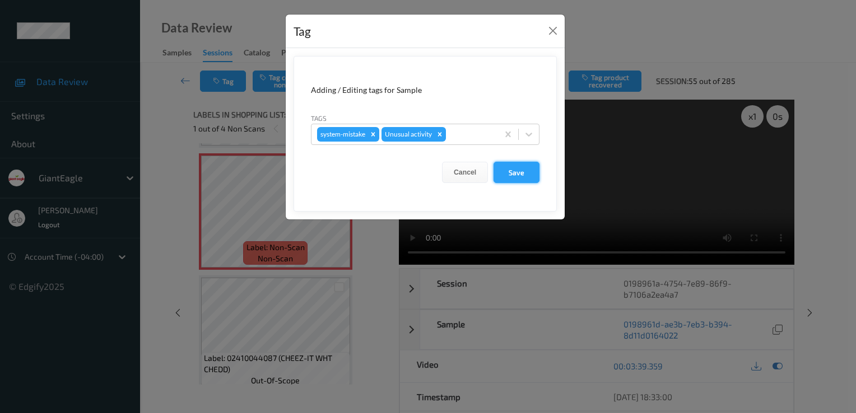
click at [515, 169] on button "Save" at bounding box center [516, 172] width 46 height 21
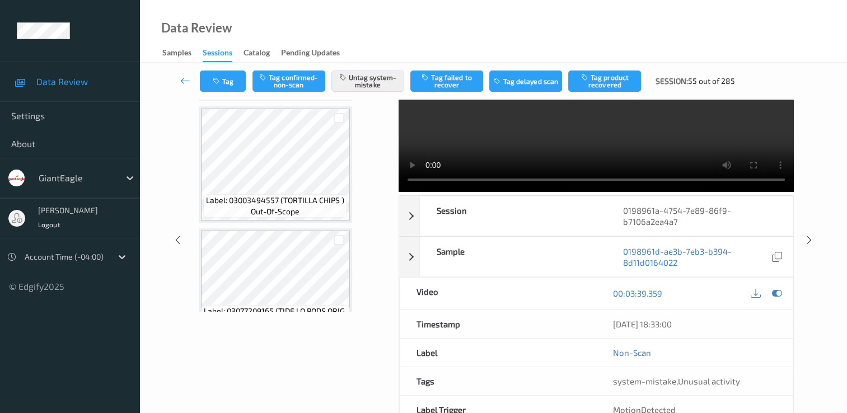
scroll to position [0, 0]
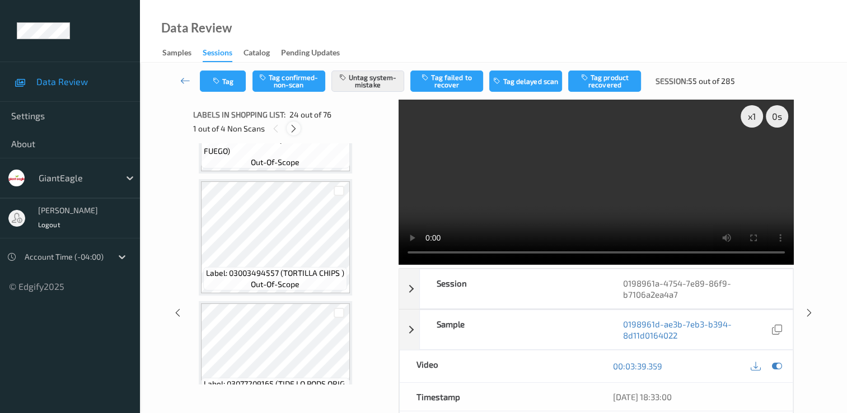
click at [293, 129] on icon at bounding box center [294, 129] width 10 height 10
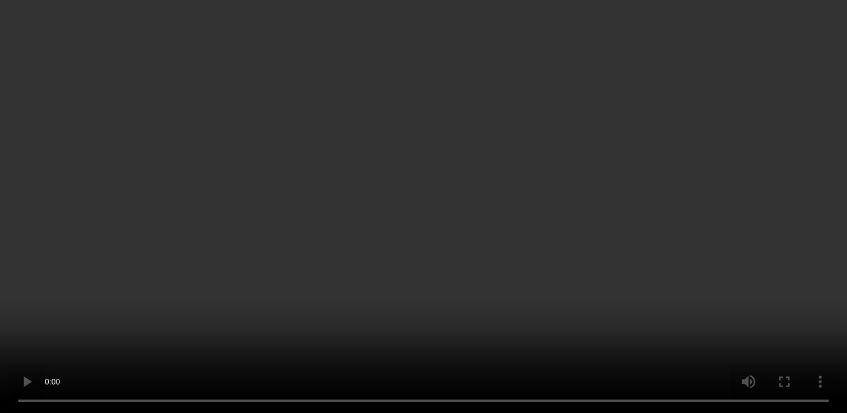
scroll to position [3169, 0]
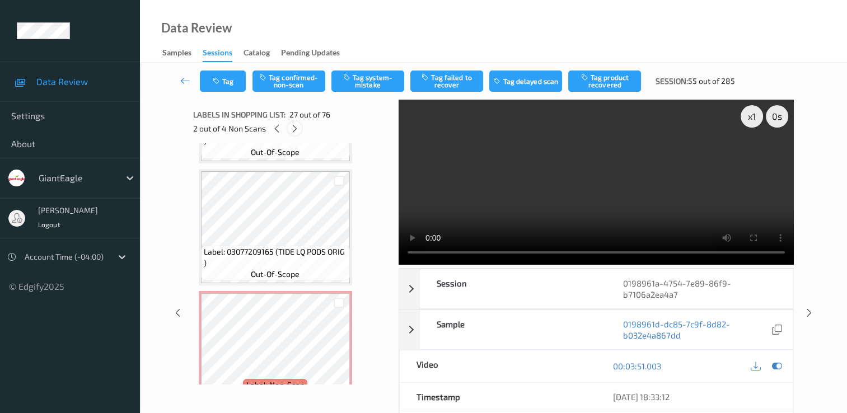
click at [293, 128] on icon at bounding box center [295, 129] width 10 height 10
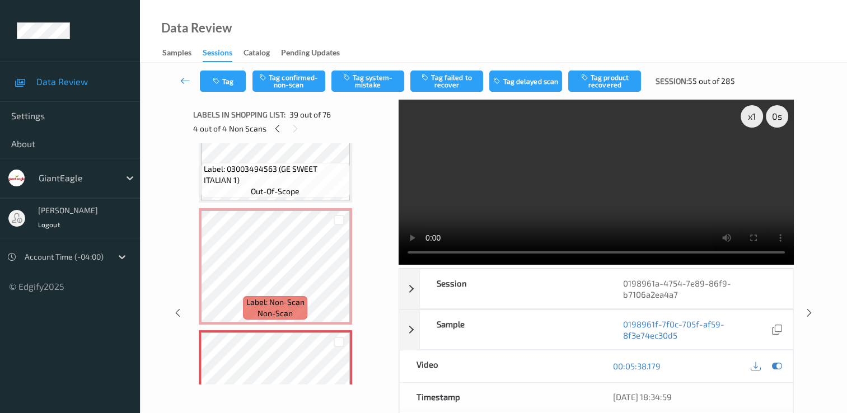
scroll to position [4456, 0]
click at [279, 129] on icon at bounding box center [278, 129] width 10 height 10
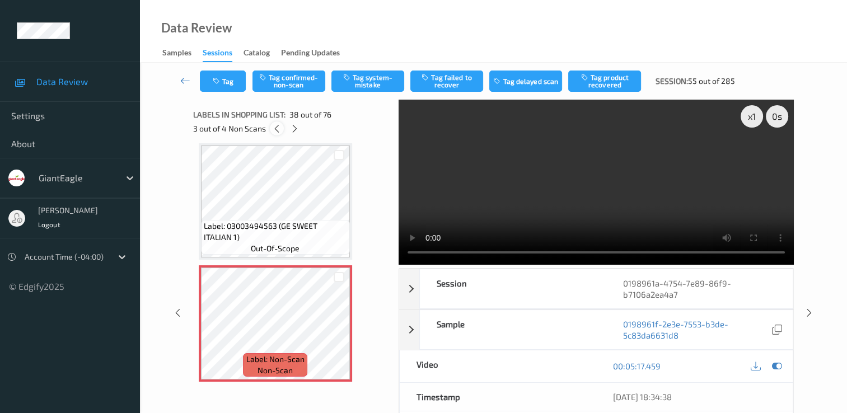
click at [279, 129] on icon at bounding box center [277, 129] width 10 height 10
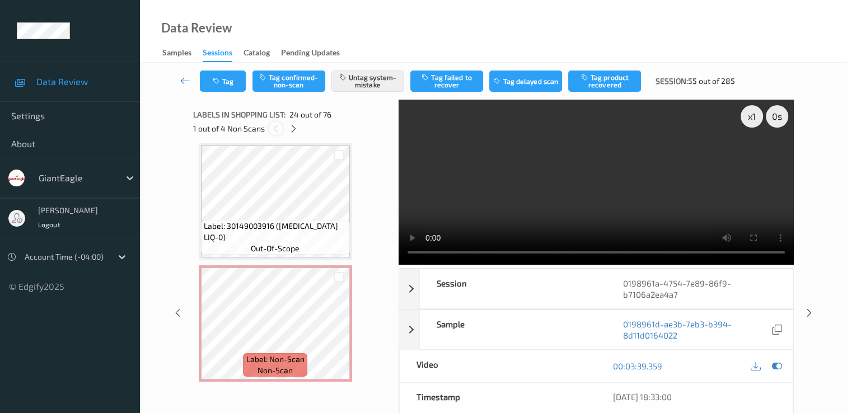
scroll to position [2691, 0]
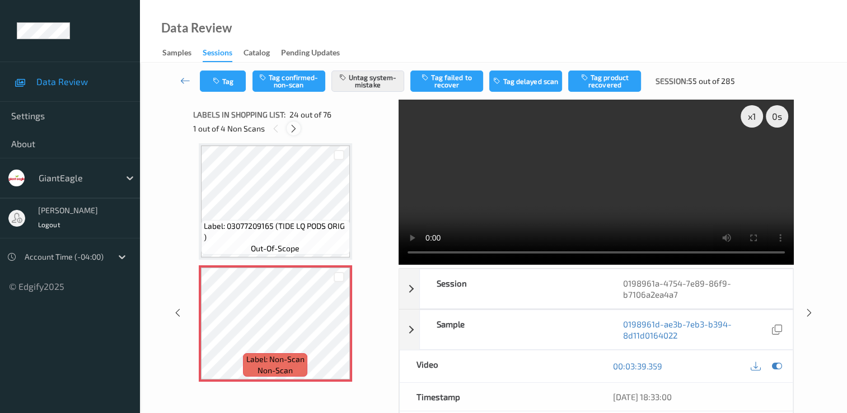
click at [292, 127] on icon at bounding box center [294, 129] width 10 height 10
click at [292, 127] on icon at bounding box center [295, 129] width 10 height 10
click at [272, 127] on icon at bounding box center [277, 129] width 10 height 10
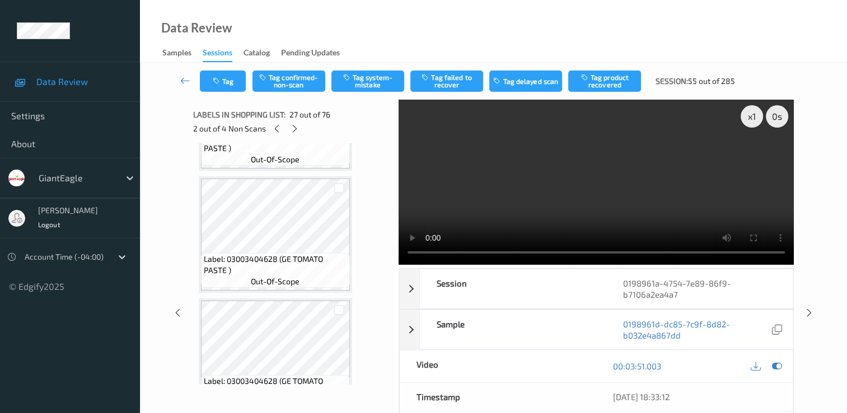
scroll to position [3393, 0]
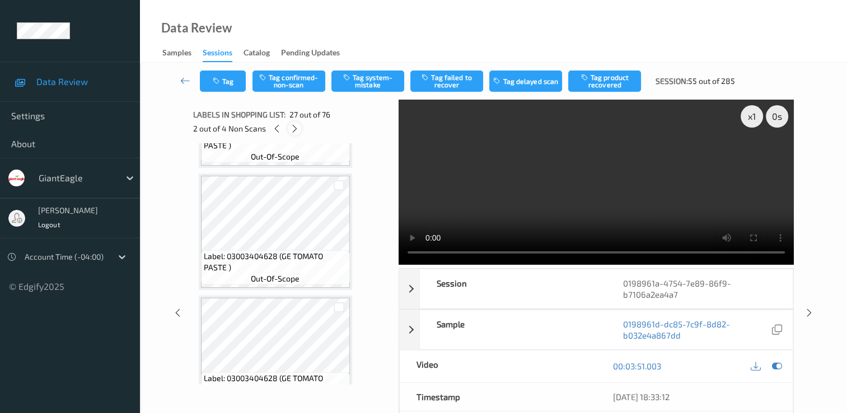
click at [295, 129] on icon at bounding box center [295, 129] width 10 height 10
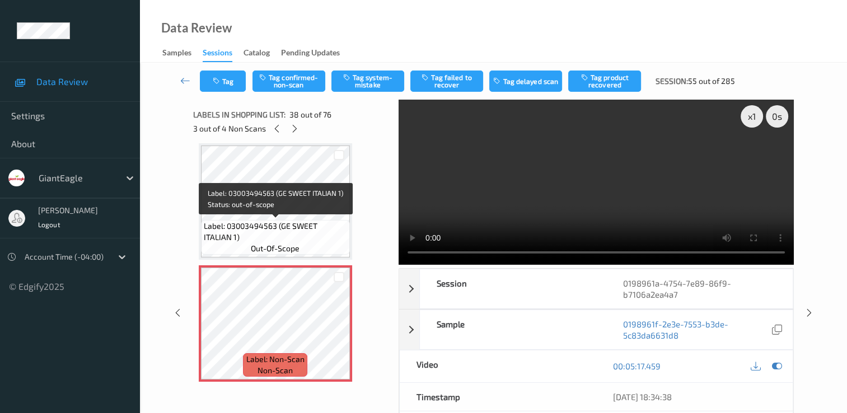
scroll to position [4344, 0]
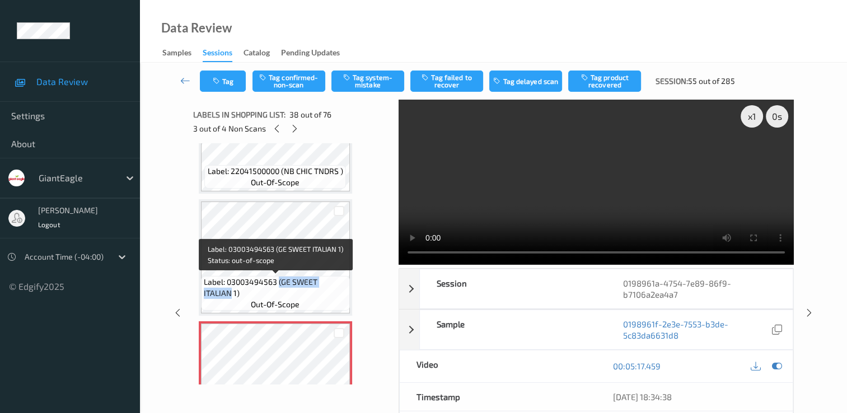
drag, startPoint x: 279, startPoint y: 283, endPoint x: 349, endPoint y: 288, distance: 70.7
click at [349, 288] on div "Label: 03003494563 (GE SWEET ITALIAN 1) out-of-scope" at bounding box center [275, 293] width 149 height 35
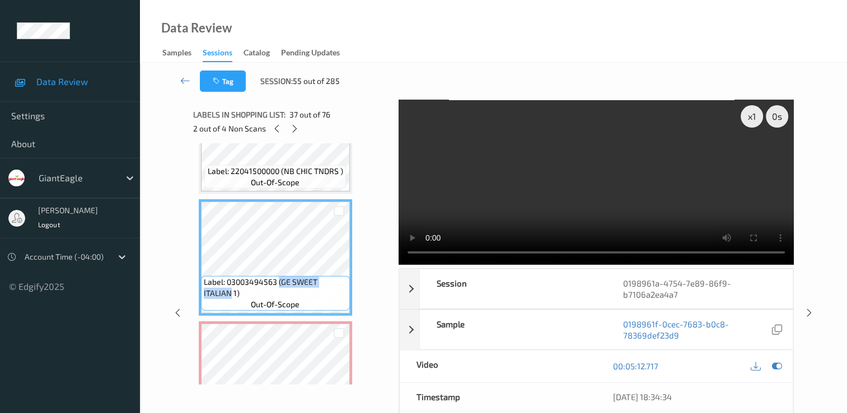
copy span "(GE SWEET ITALIAN"
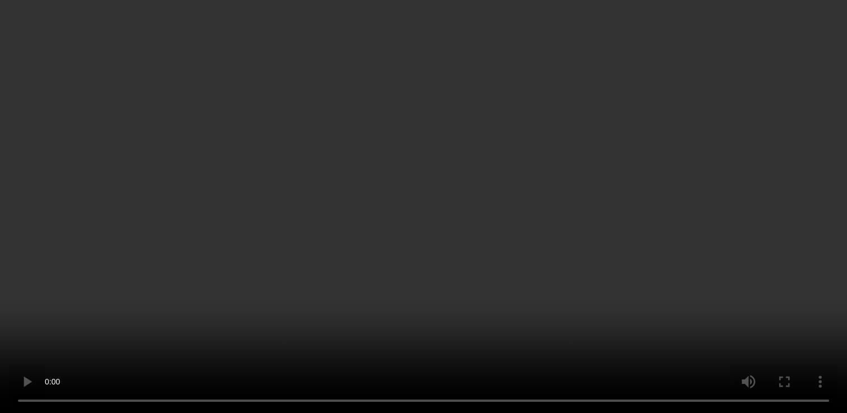
scroll to position [4400, 0]
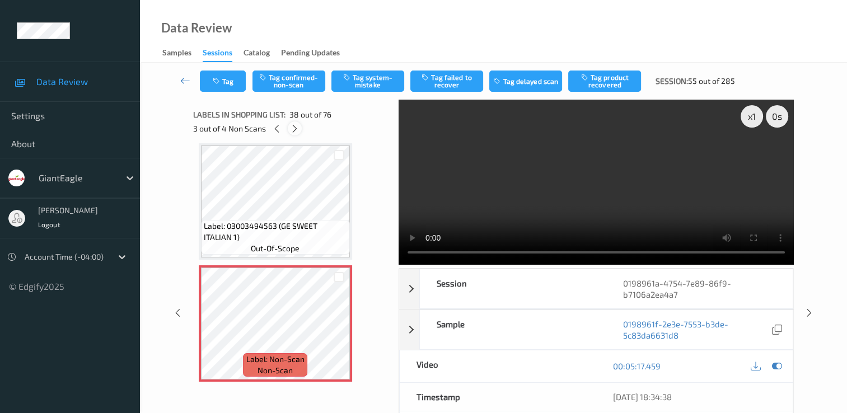
click at [294, 127] on icon at bounding box center [295, 129] width 10 height 10
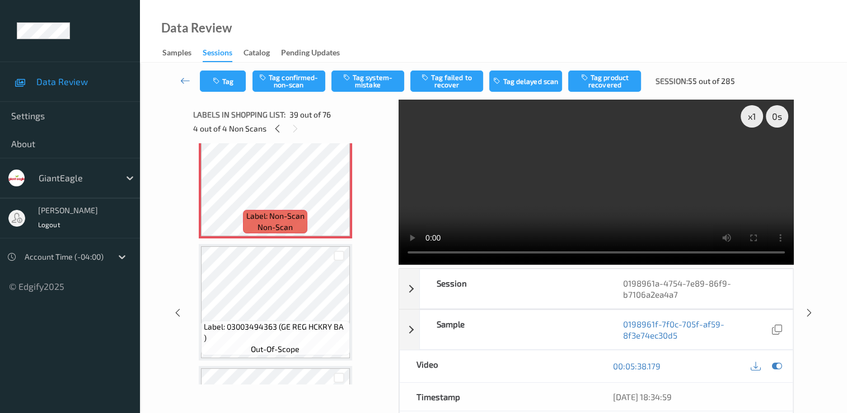
scroll to position [4690, 0]
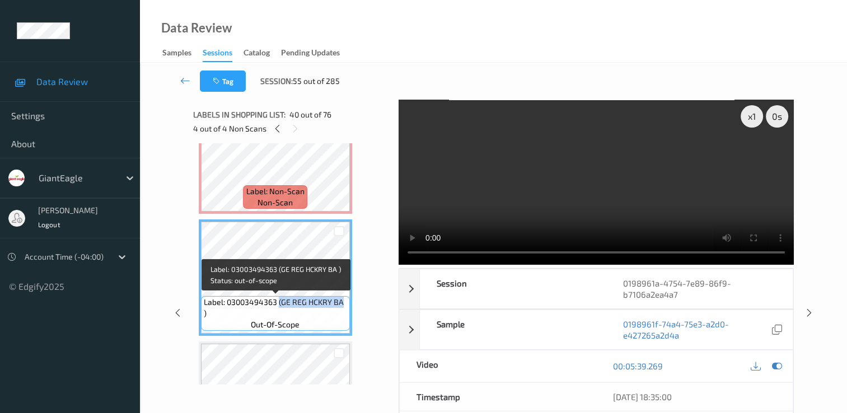
drag, startPoint x: 278, startPoint y: 303, endPoint x: 344, endPoint y: 308, distance: 65.7
click at [344, 308] on span "Label: 03003494363 (GE REG HCKRY BA )" at bounding box center [275, 308] width 143 height 22
copy span "(GE REG HCKRY BA"
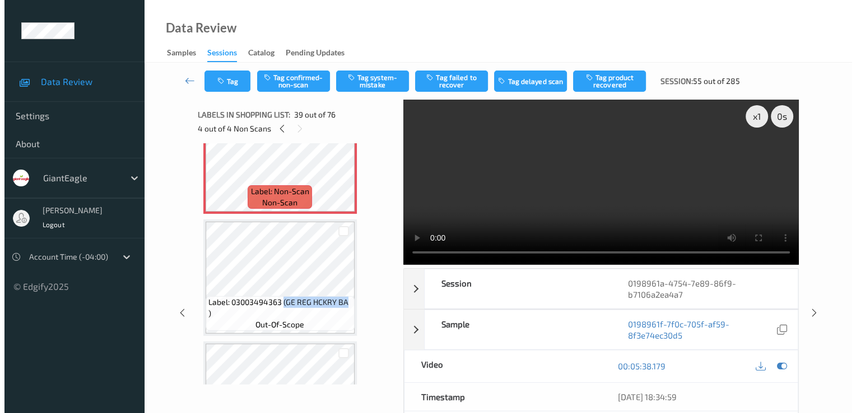
scroll to position [4746, 0]
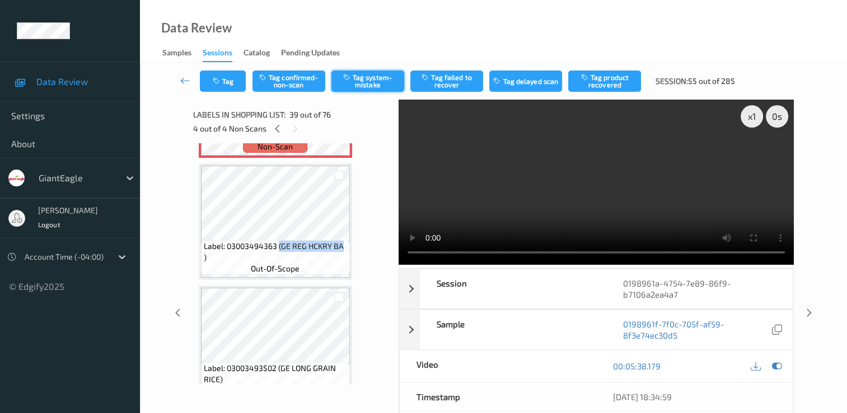
click at [366, 80] on button "Tag system-mistake" at bounding box center [367, 81] width 73 height 21
click at [230, 88] on button "Tag" at bounding box center [223, 81] width 46 height 21
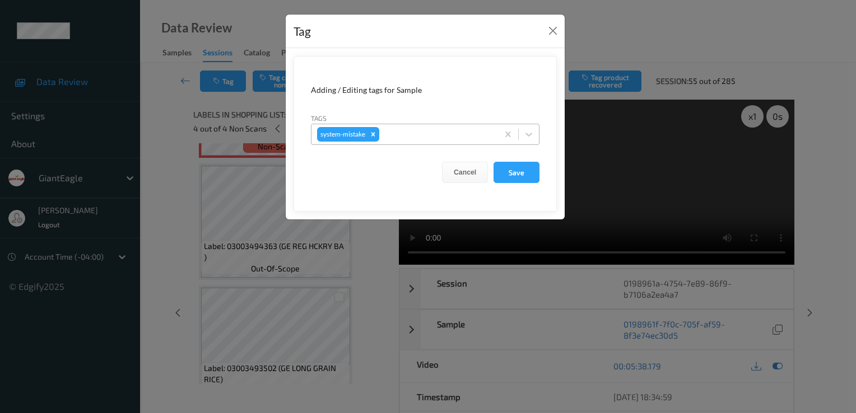
click at [432, 135] on div at bounding box center [436, 134] width 111 height 13
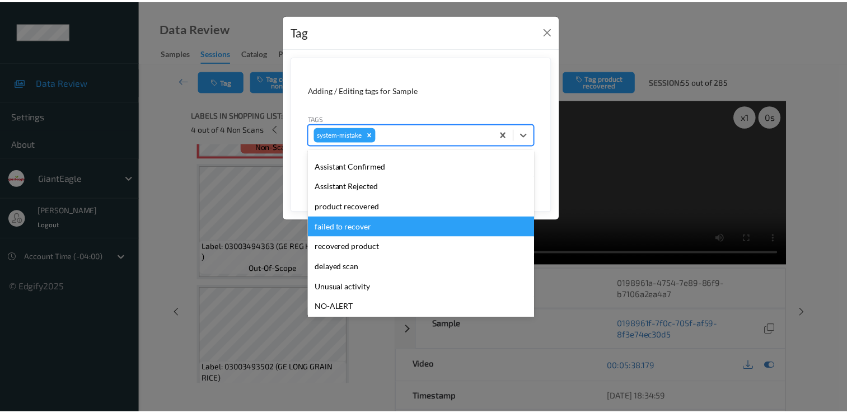
scroll to position [99, 0]
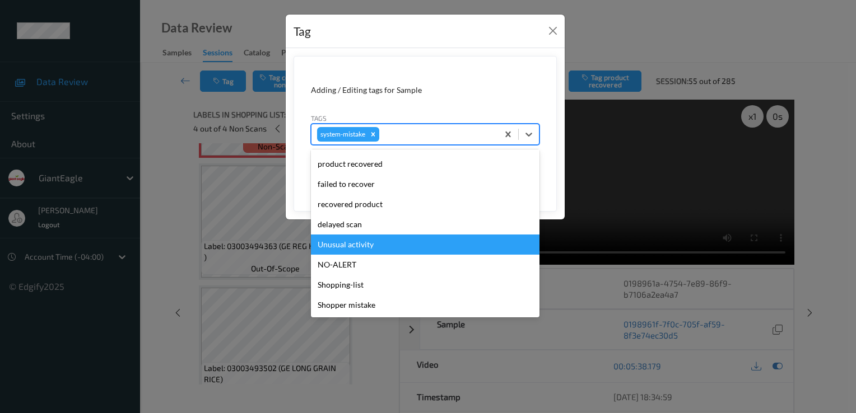
click at [403, 241] on div "Unusual activity" at bounding box center [425, 245] width 228 height 20
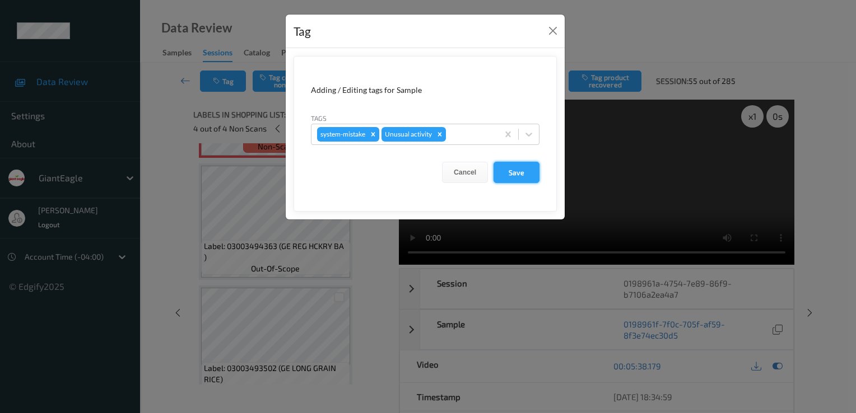
click at [518, 171] on button "Save" at bounding box center [516, 172] width 46 height 21
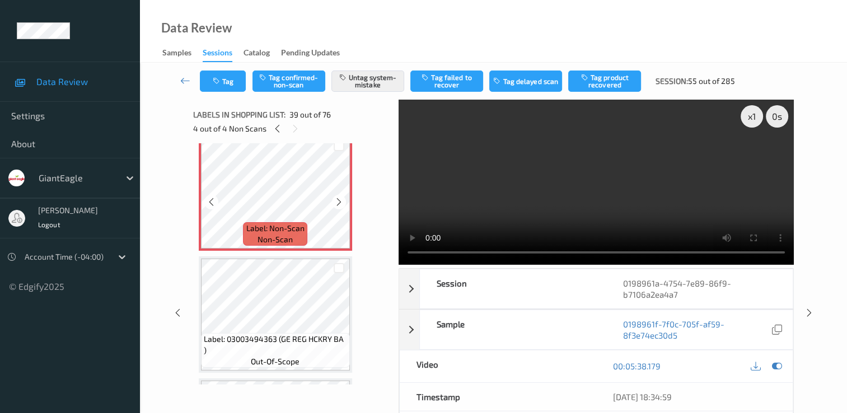
scroll to position [4634, 0]
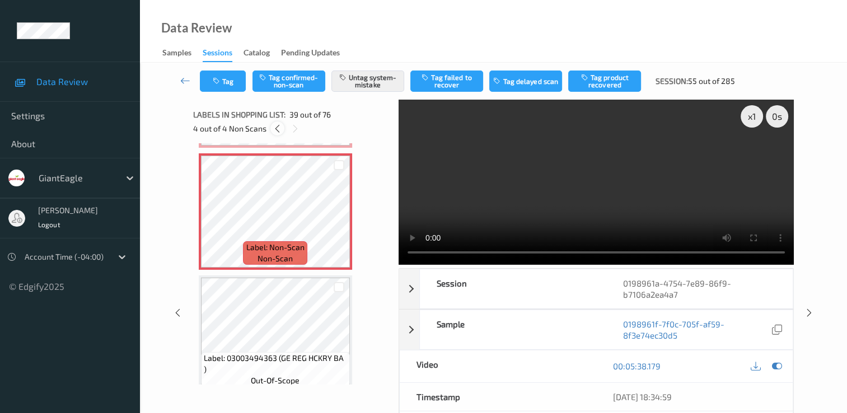
click at [273, 125] on icon at bounding box center [278, 129] width 10 height 10
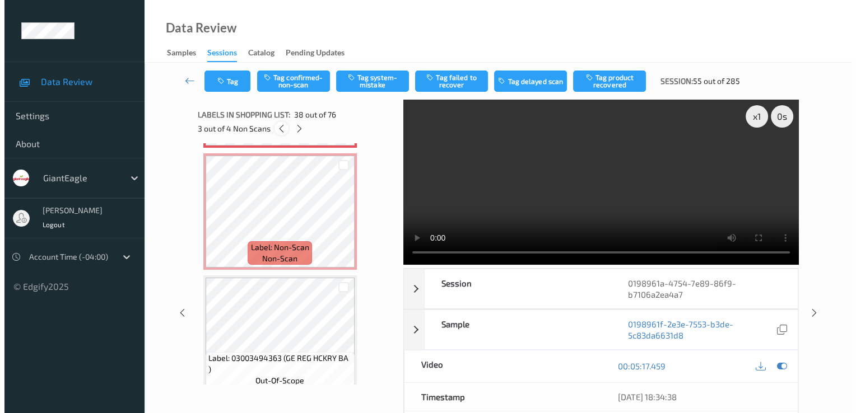
scroll to position [4400, 0]
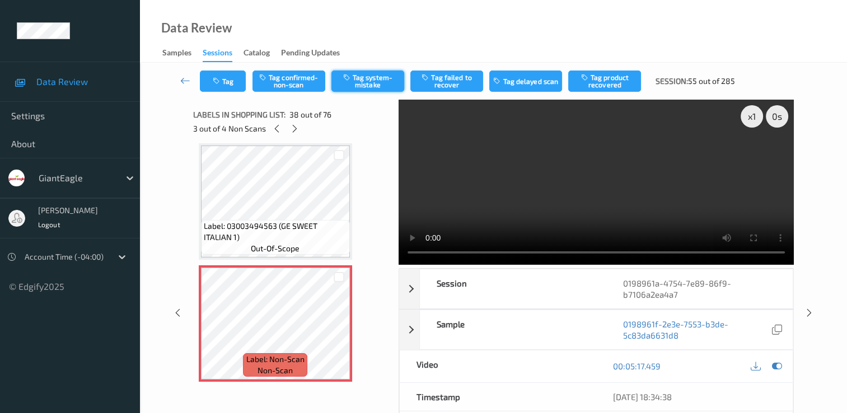
click at [368, 82] on button "Tag system-mistake" at bounding box center [367, 81] width 73 height 21
click at [230, 83] on button "Tag" at bounding box center [223, 81] width 46 height 21
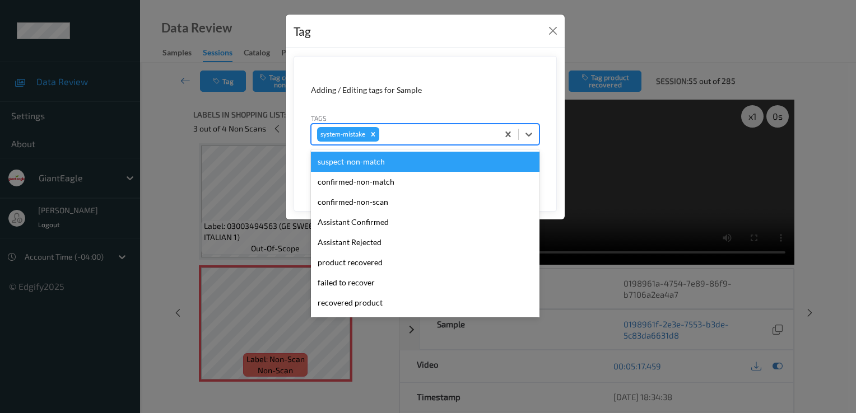
click at [419, 130] on div at bounding box center [436, 134] width 111 height 13
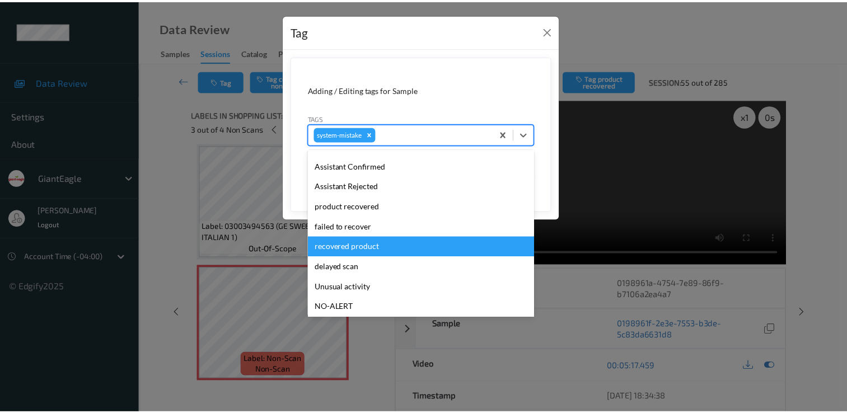
scroll to position [99, 0]
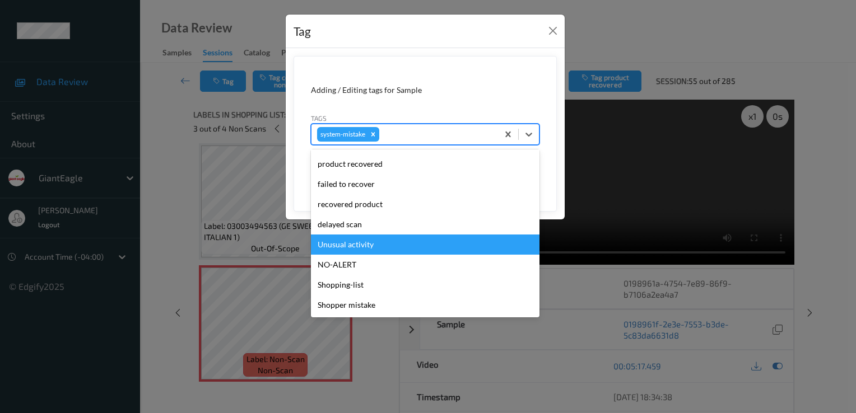
click at [377, 241] on div "Unusual activity" at bounding box center [425, 245] width 228 height 20
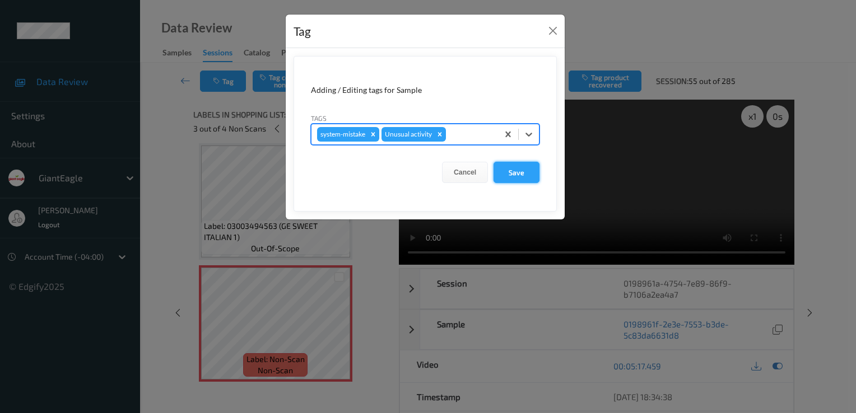
click at [510, 173] on button "Save" at bounding box center [516, 172] width 46 height 21
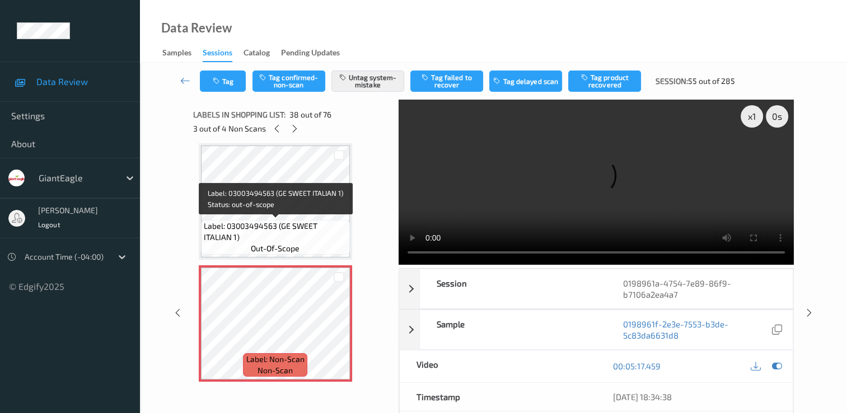
scroll to position [4344, 0]
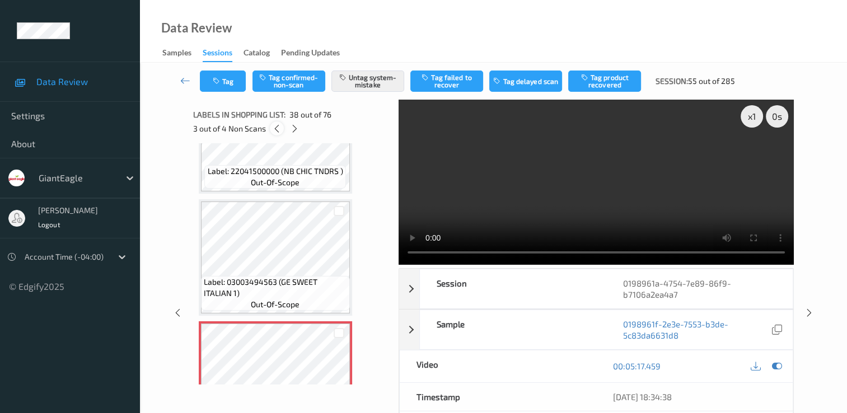
click at [274, 129] on icon at bounding box center [277, 129] width 10 height 10
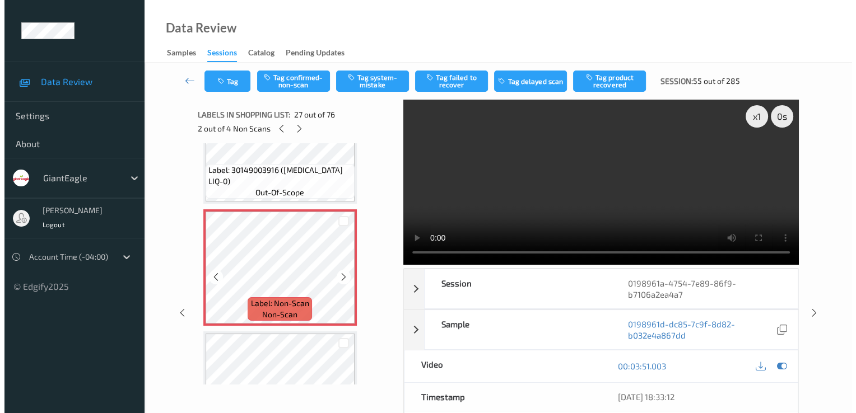
scroll to position [3169, 0]
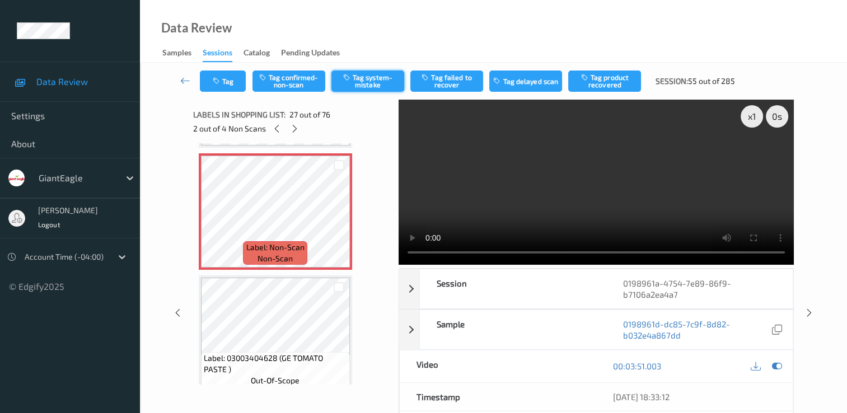
click at [378, 79] on button "Tag system-mistake" at bounding box center [367, 81] width 73 height 21
click at [227, 81] on button "Tag" at bounding box center [223, 81] width 46 height 21
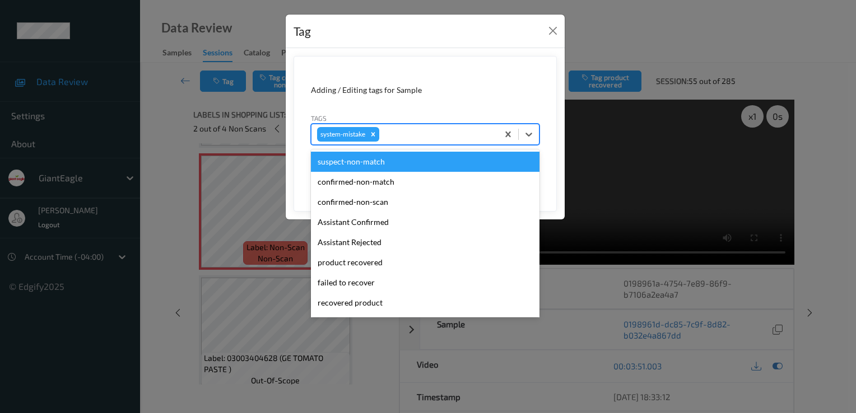
click at [436, 138] on div at bounding box center [436, 134] width 111 height 13
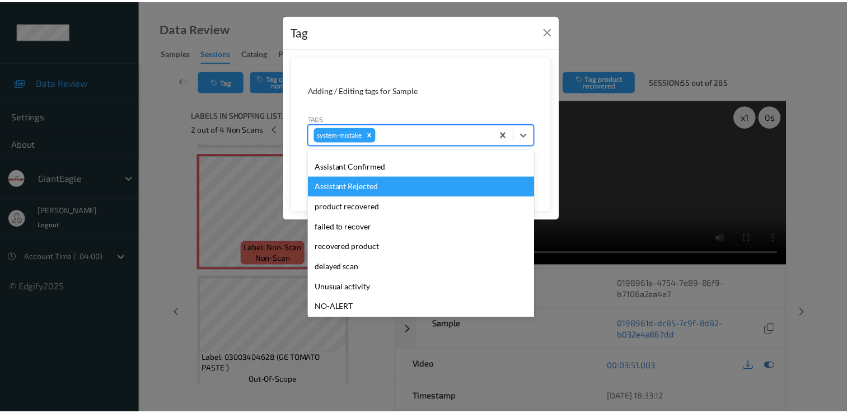
scroll to position [99, 0]
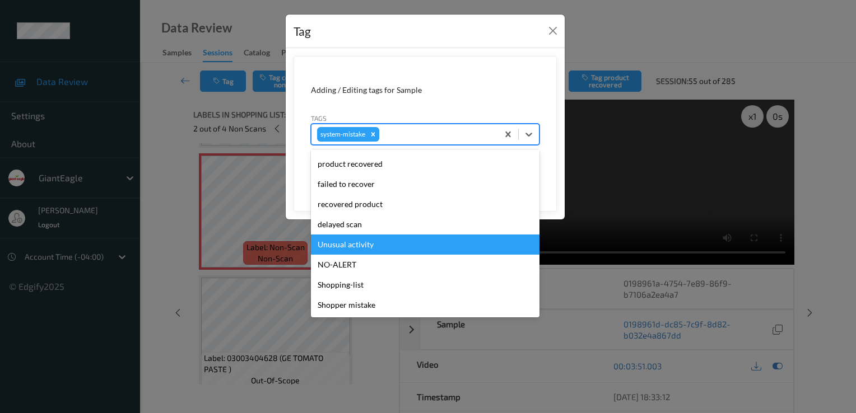
click at [380, 245] on div "Unusual activity" at bounding box center [425, 245] width 228 height 20
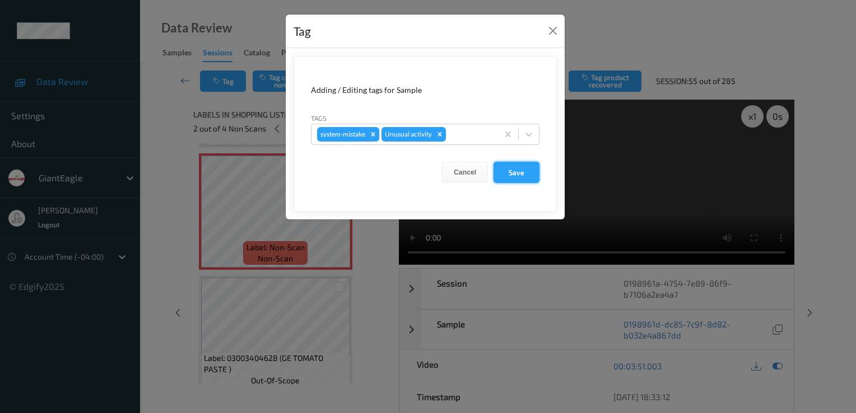
click at [522, 169] on button "Save" at bounding box center [516, 172] width 46 height 21
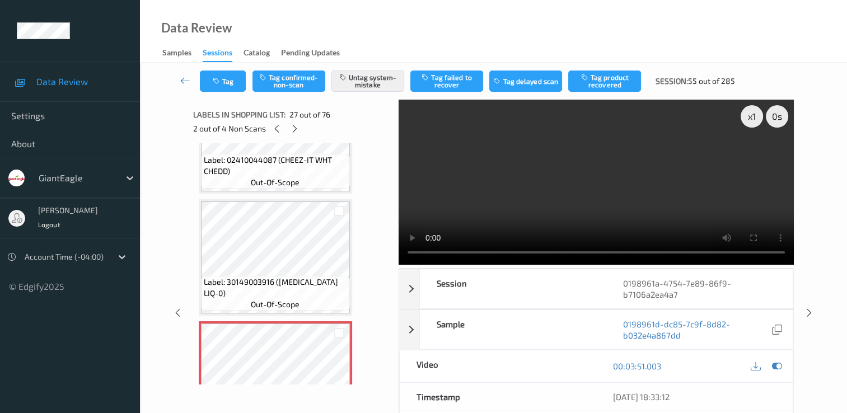
scroll to position [2945, 0]
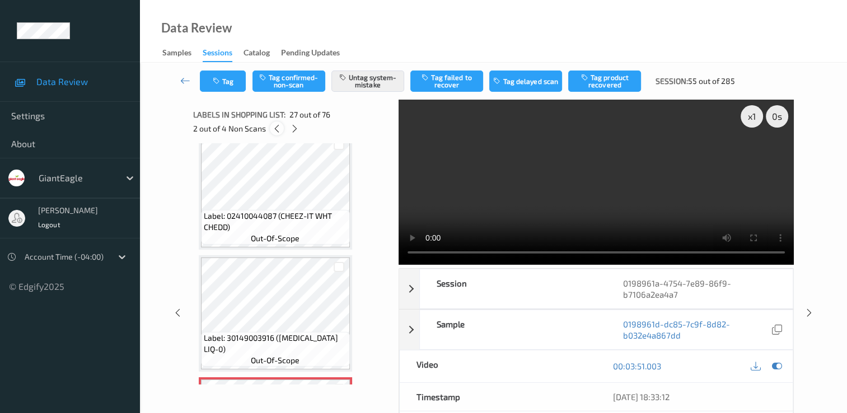
click at [277, 125] on icon at bounding box center [277, 129] width 10 height 10
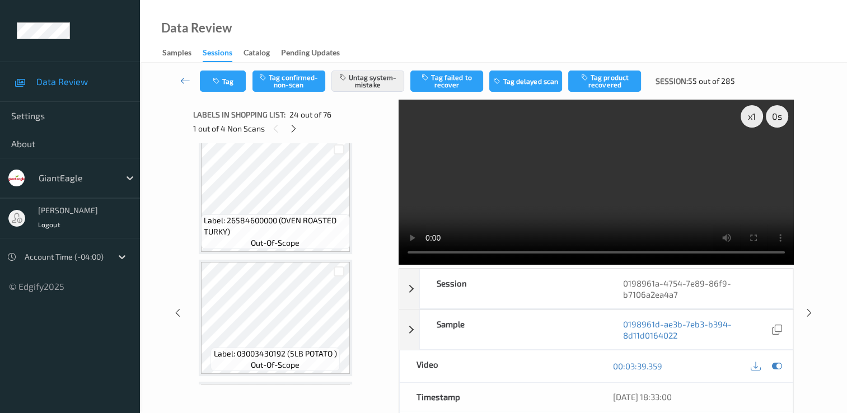
scroll to position [5154, 0]
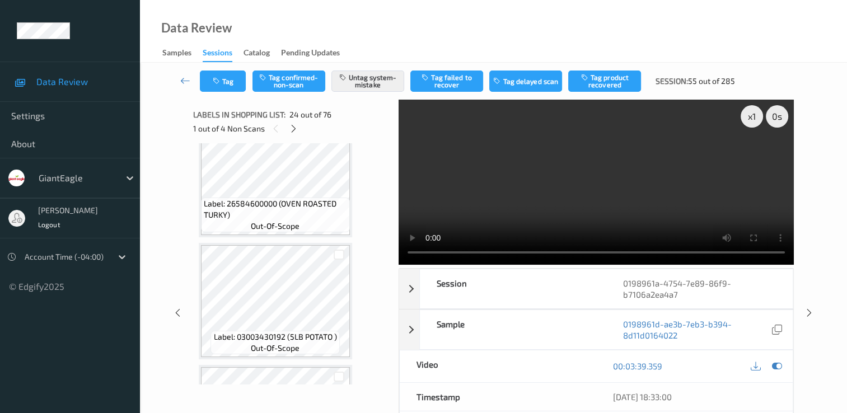
click at [294, 127] on icon at bounding box center [294, 129] width 10 height 10
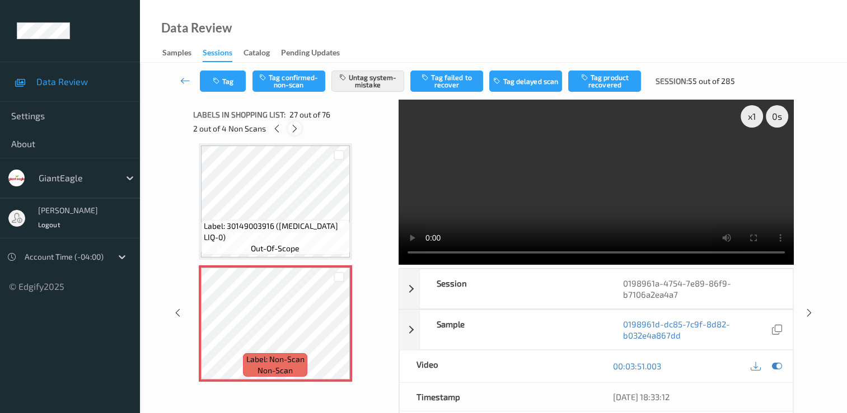
click at [294, 127] on icon at bounding box center [295, 129] width 10 height 10
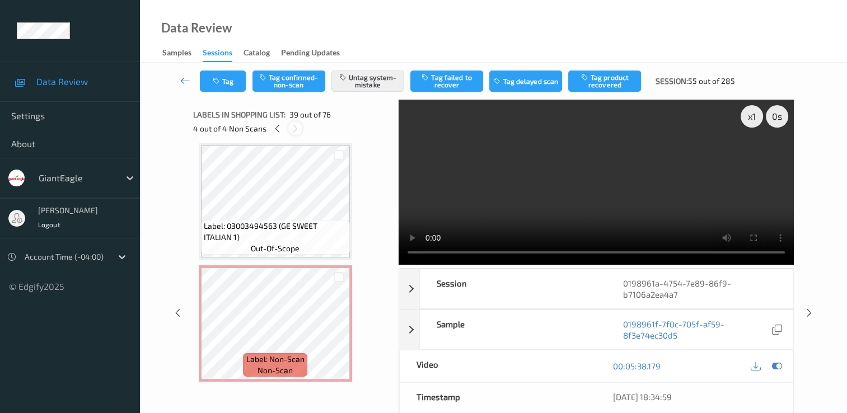
scroll to position [4522, 0]
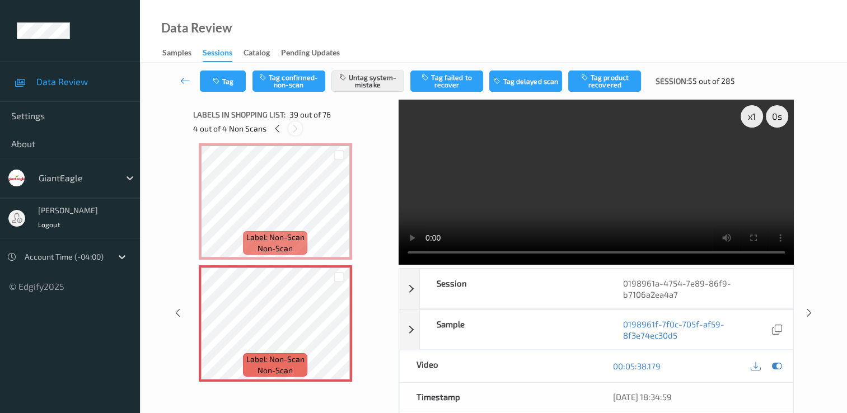
click at [294, 127] on icon at bounding box center [296, 129] width 10 height 10
